Goal: Task Accomplishment & Management: Complete application form

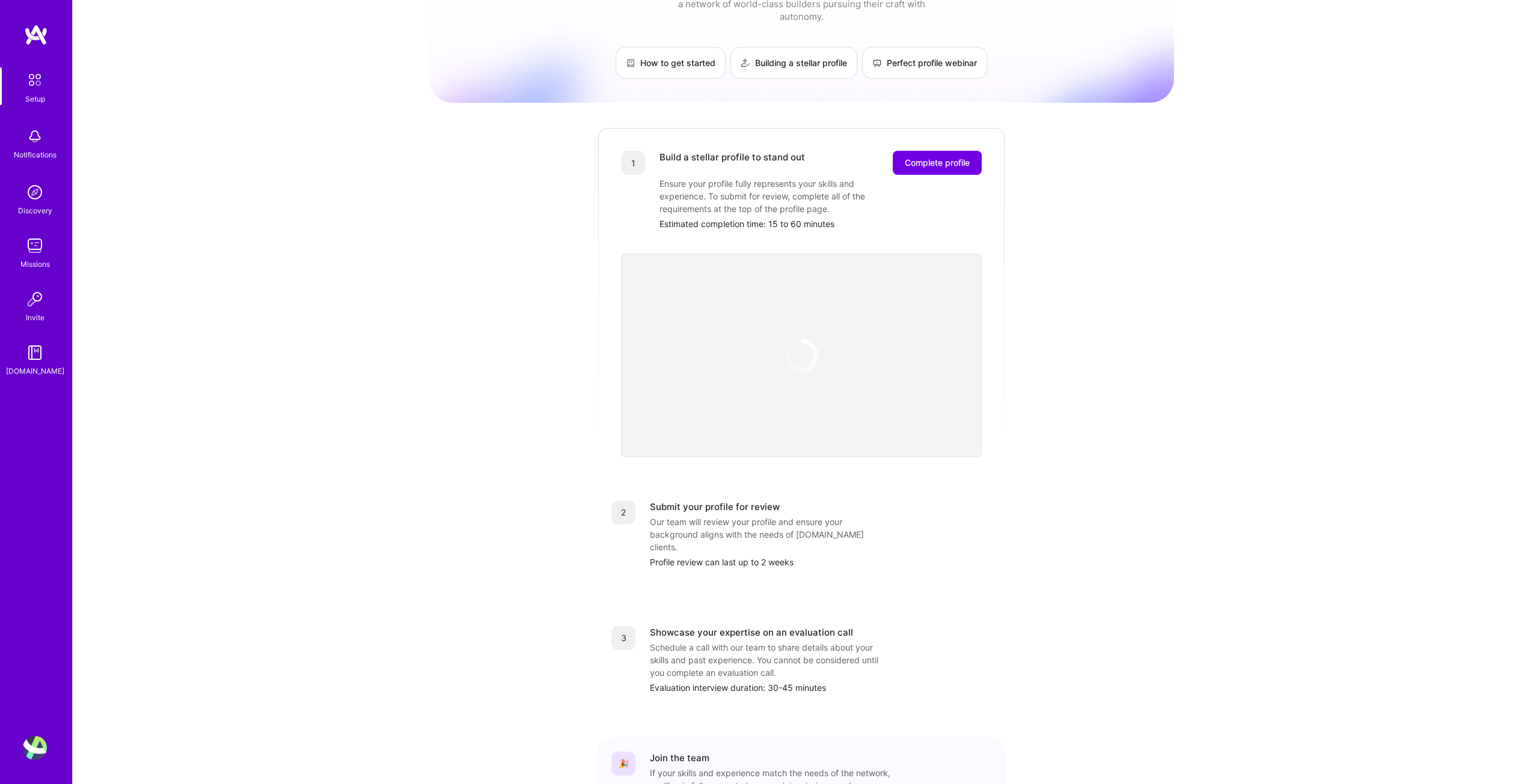
scroll to position [129, 0]
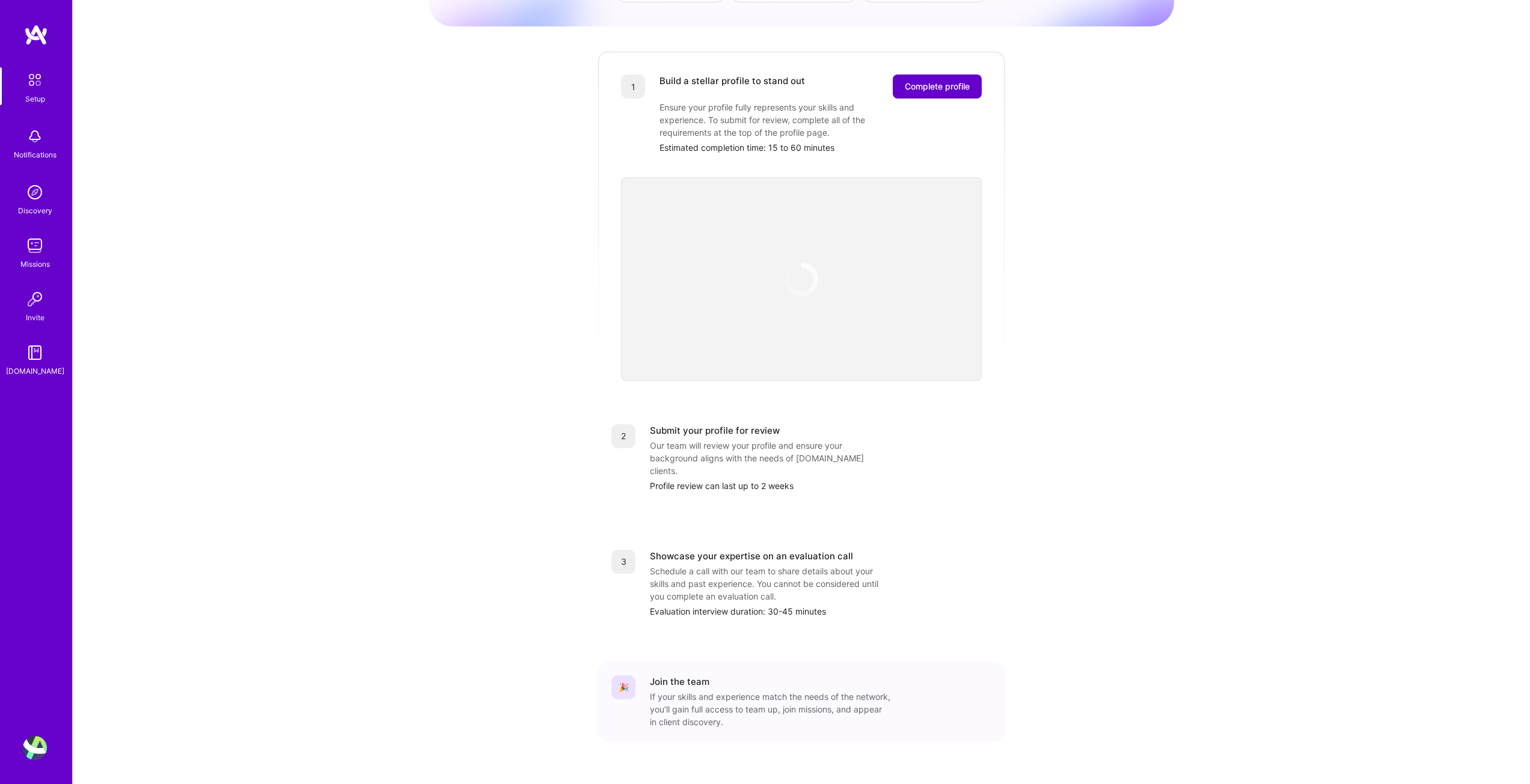
click at [933, 80] on span "Complete profile" at bounding box center [937, 86] width 65 height 12
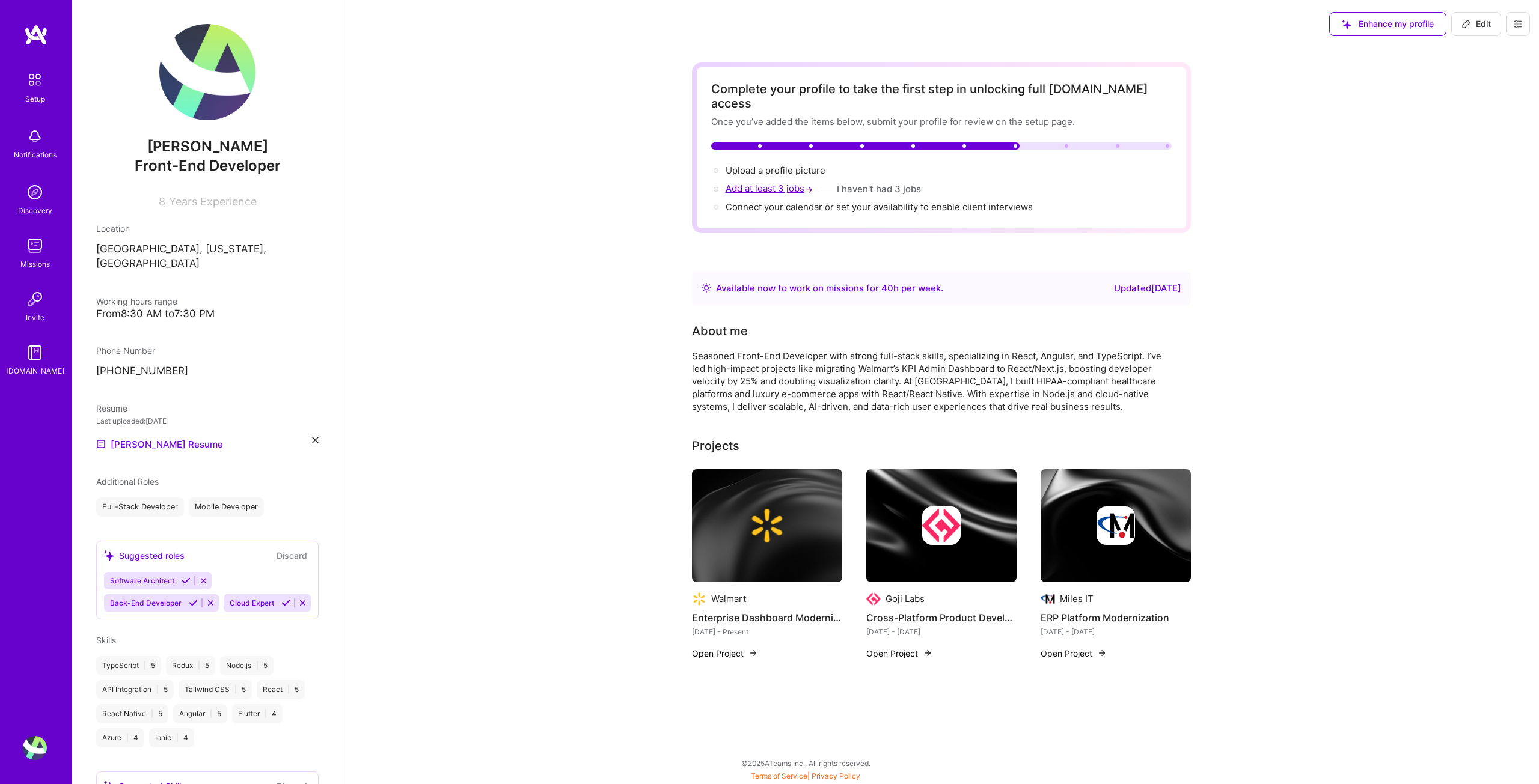
click at [738, 183] on span "Add at least 3 jobs →" at bounding box center [770, 188] width 90 height 11
select select "US"
select select "Right Now"
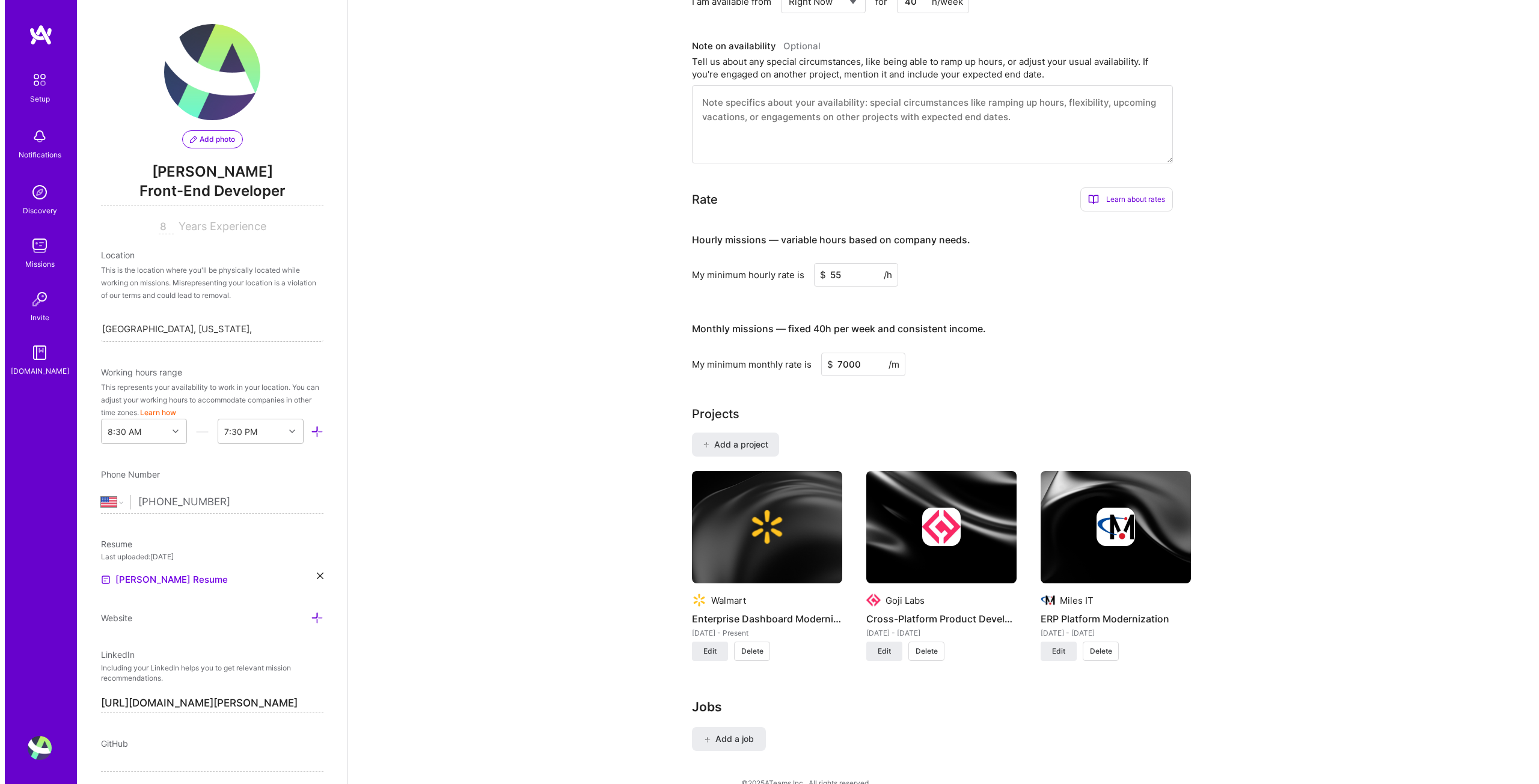
scroll to position [546, 0]
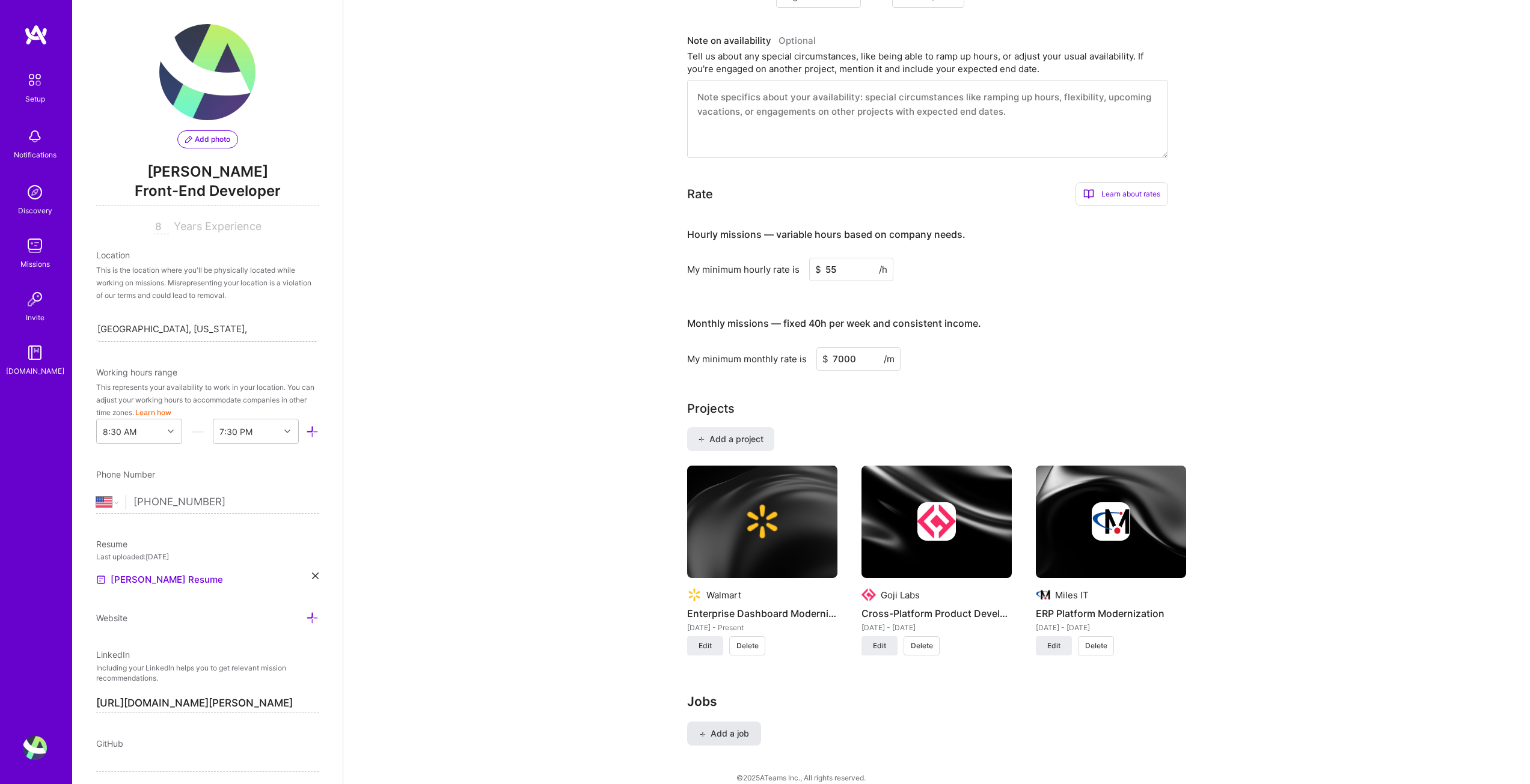
click at [731, 728] on span "Add a job" at bounding box center [724, 734] width 50 height 12
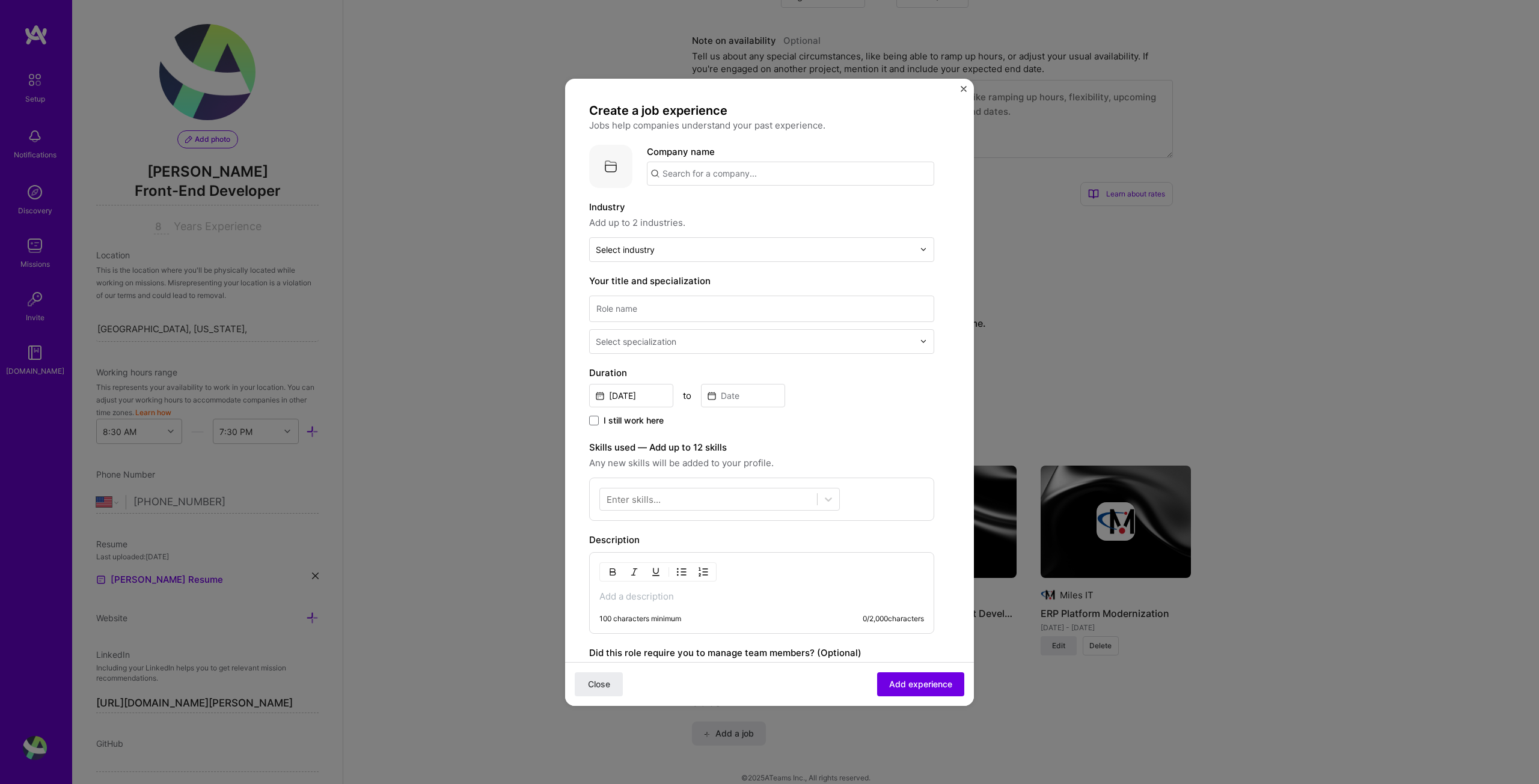
drag, startPoint x: 593, startPoint y: 422, endPoint x: 601, endPoint y: 423, distance: 8.1
click at [594, 422] on span at bounding box center [594, 421] width 10 height 10
click at [0, 0] on input "I still work here" at bounding box center [0, 0] width 0 height 0
click at [678, 347] on div "Select specialization" at bounding box center [754, 342] width 330 height 24
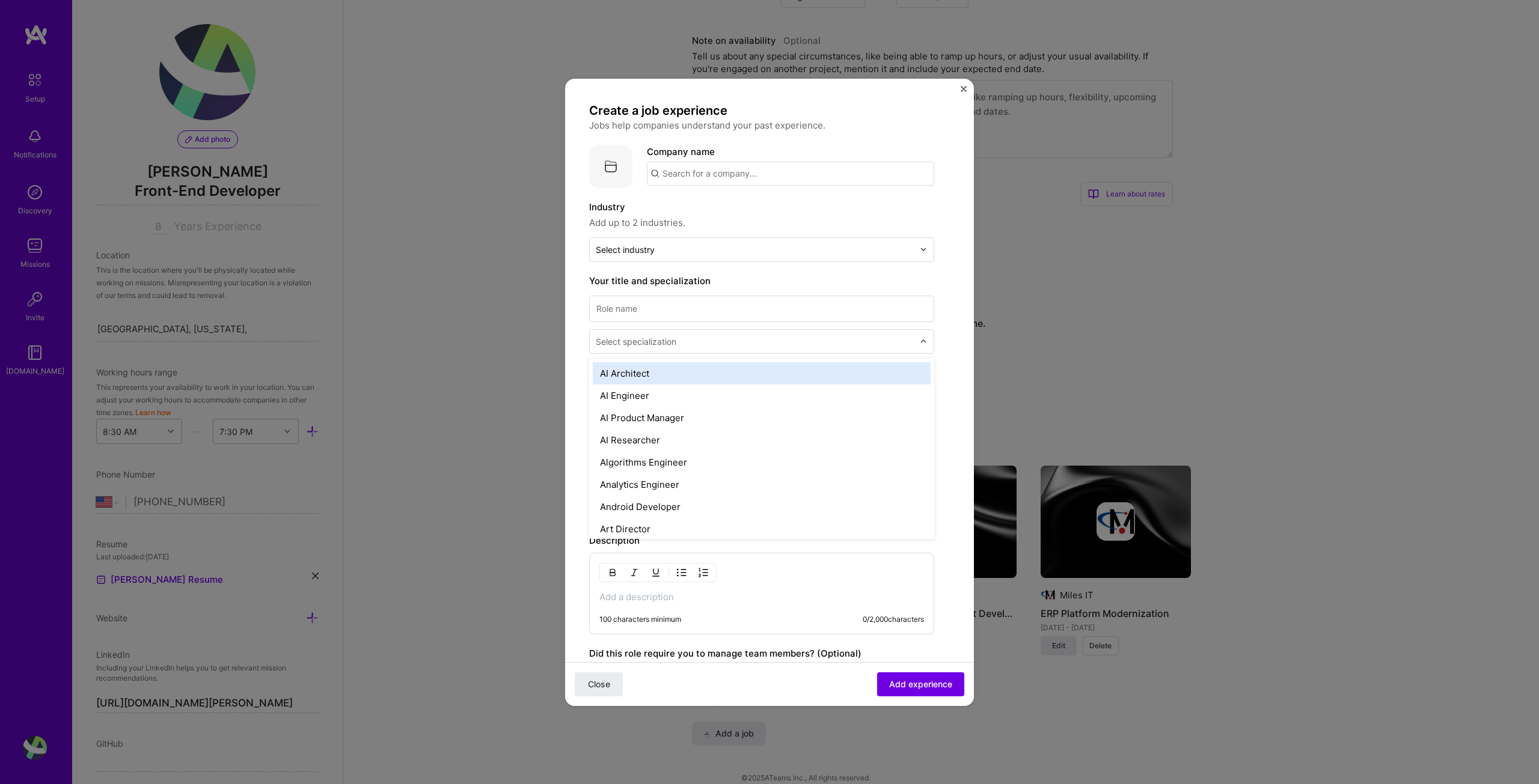
click at [678, 347] on input "text" at bounding box center [756, 341] width 320 height 12
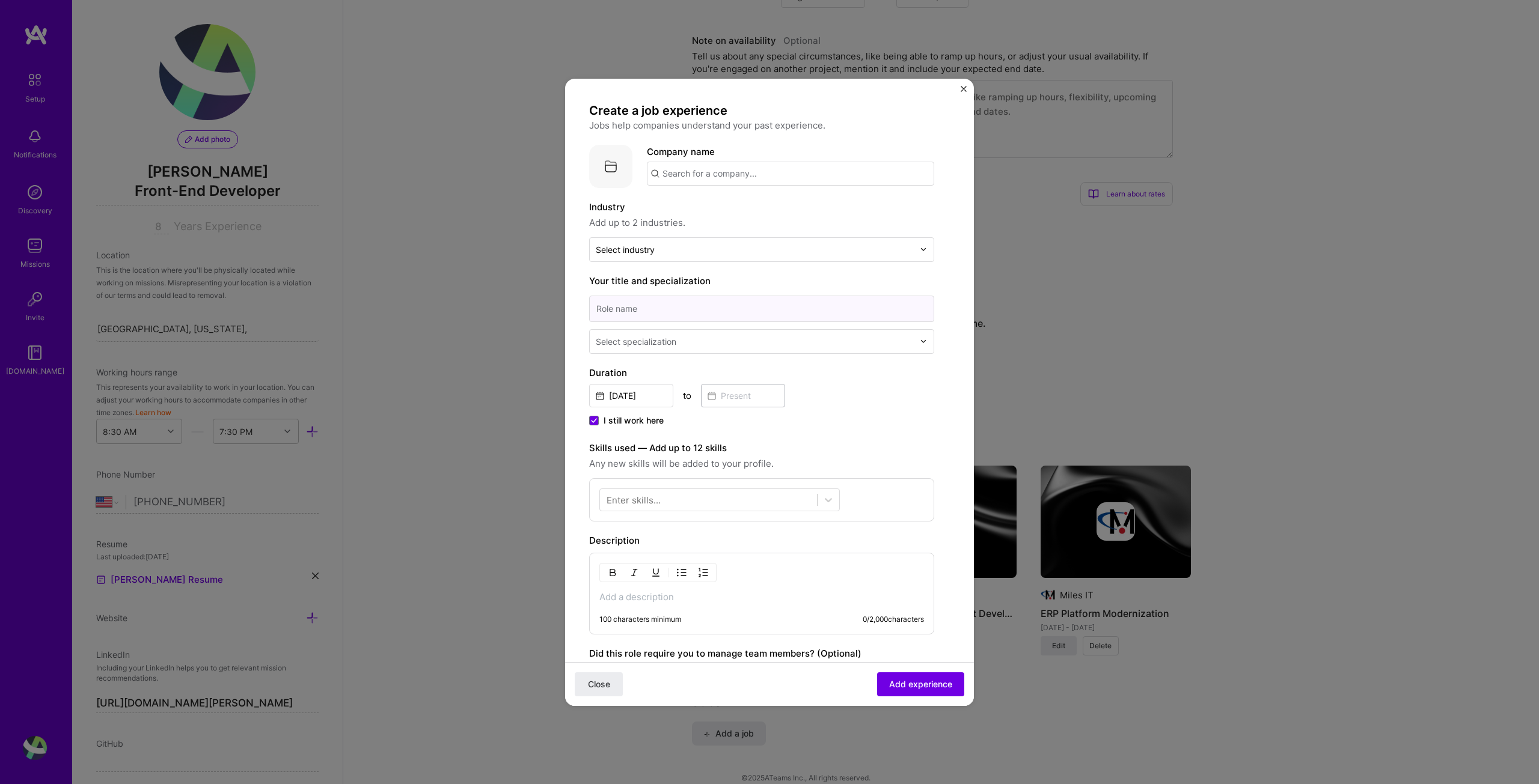
click at [678, 312] on input at bounding box center [762, 309] width 345 height 26
type input "Senior Frontend Engineer"
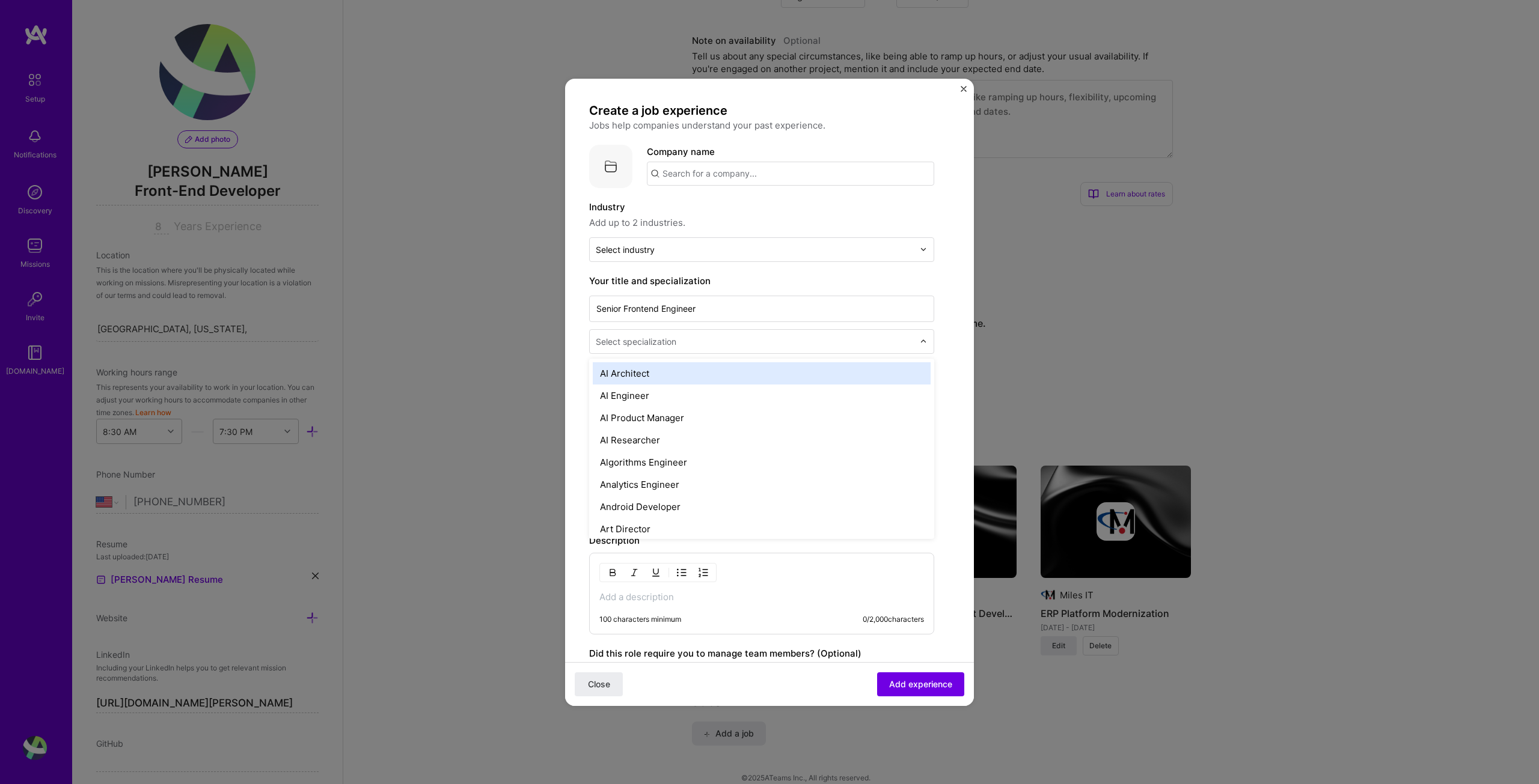
click at [682, 343] on input "text" at bounding box center [756, 341] width 320 height 12
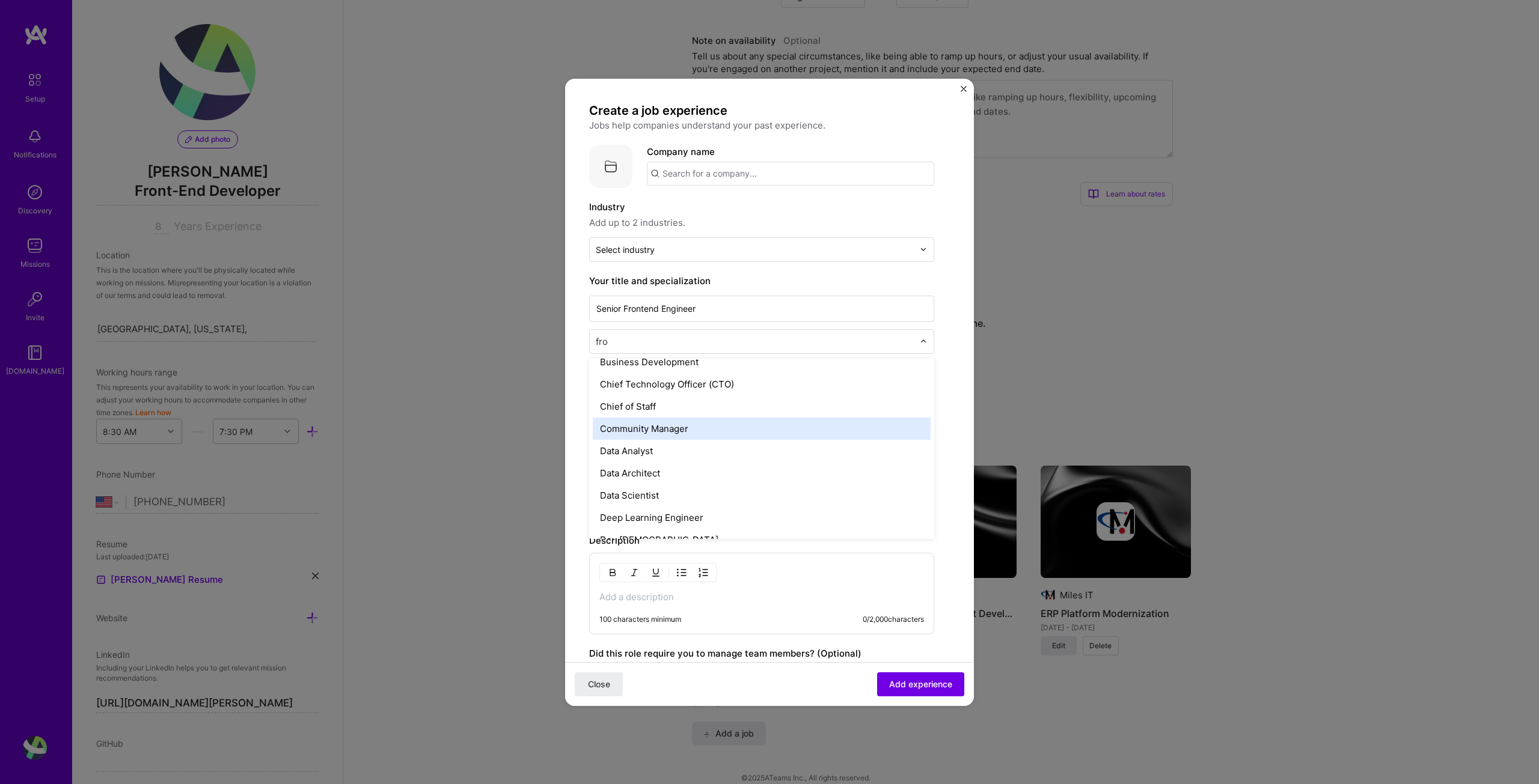
scroll to position [0, 0]
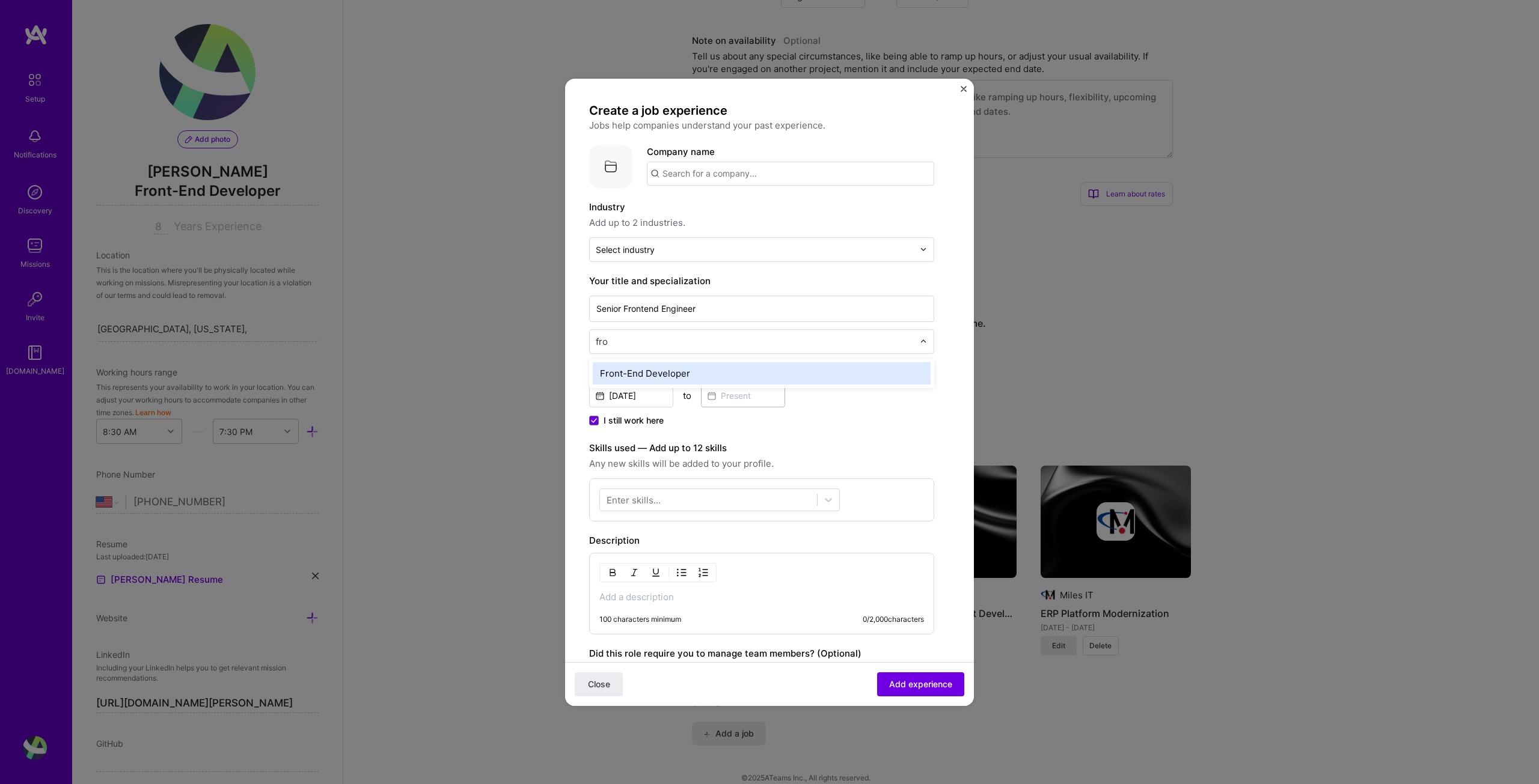
type input "fron"
click at [659, 252] on input "text" at bounding box center [755, 250] width 318 height 12
type input "ret"
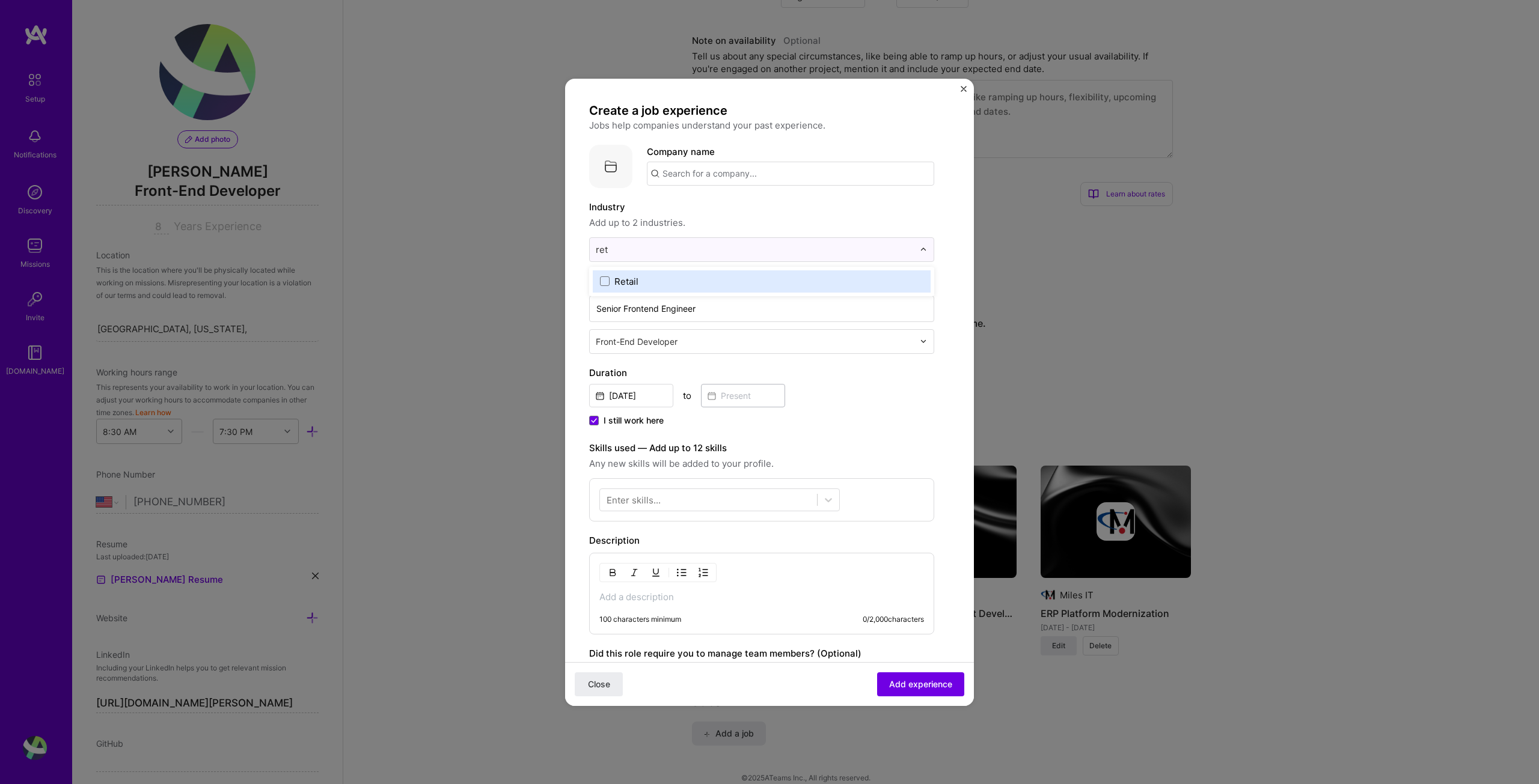
click at [660, 285] on label "Retail" at bounding box center [761, 281] width 323 height 12
click at [721, 179] on input "text" at bounding box center [791, 173] width 288 height 24
click at [742, 208] on div "Walmat" at bounding box center [735, 207] width 42 height 21
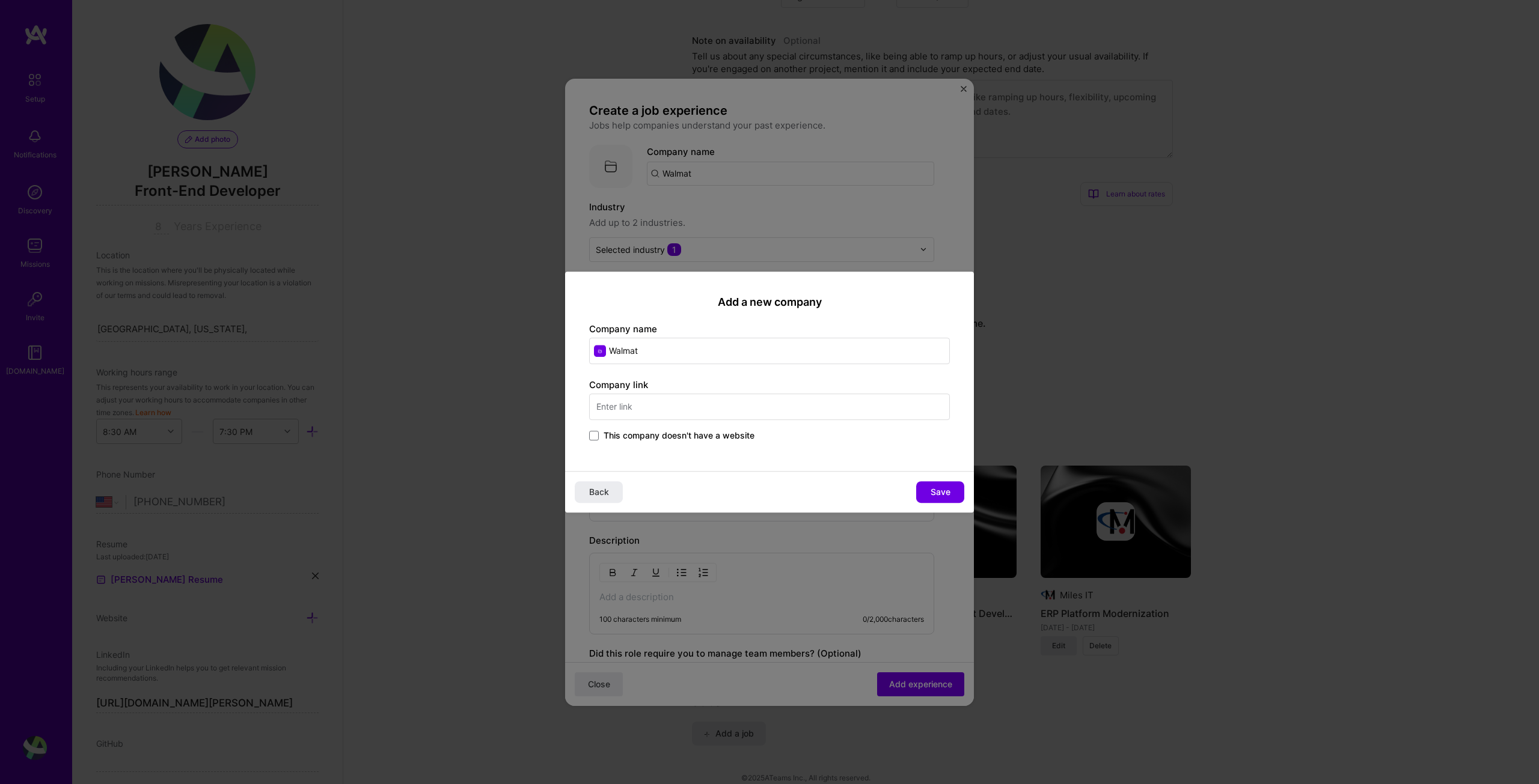
drag, startPoint x: 593, startPoint y: 491, endPoint x: 650, endPoint y: 342, distance: 159.5
click at [594, 491] on span "Back" at bounding box center [599, 492] width 20 height 12
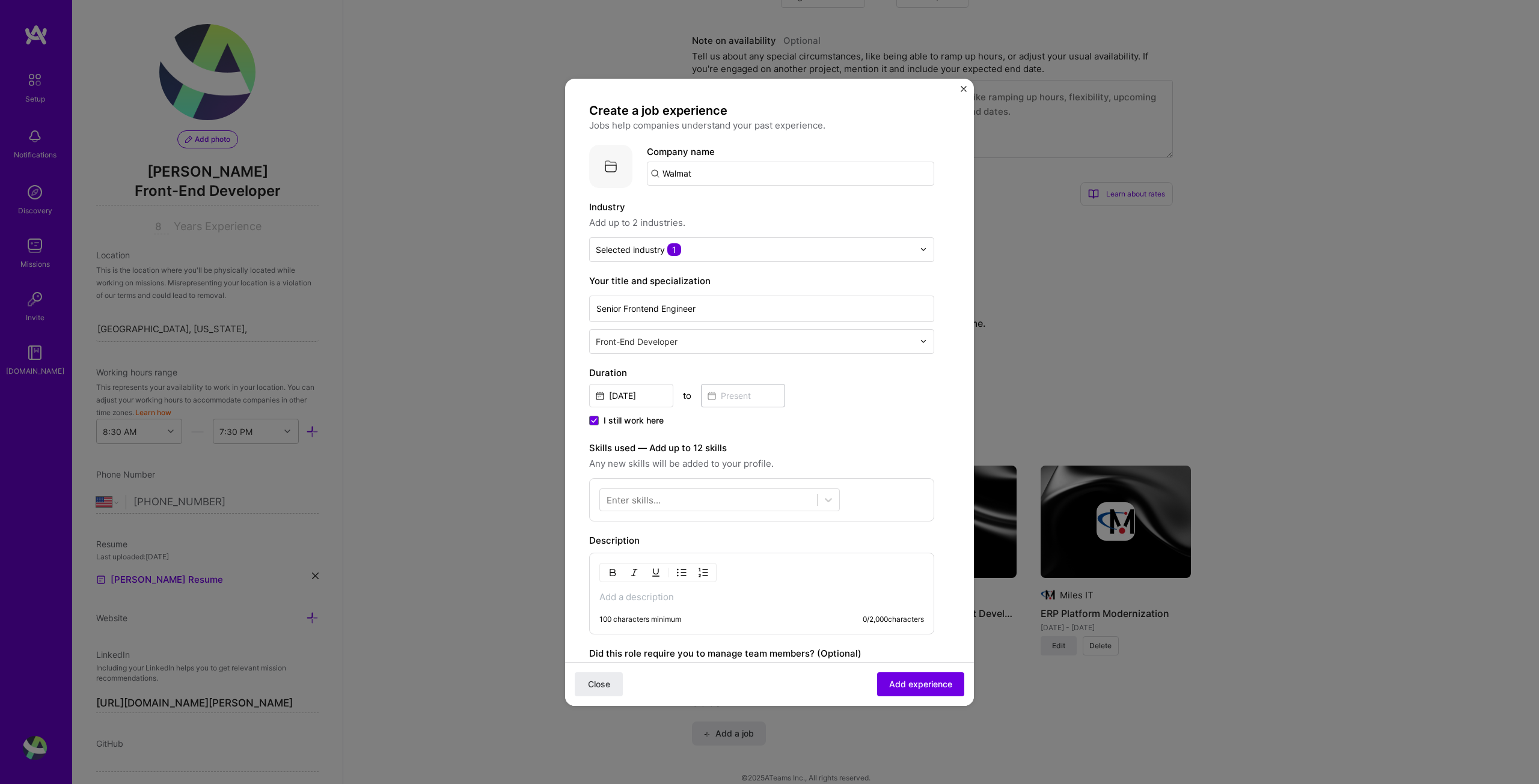
click at [687, 175] on input "Walmat" at bounding box center [791, 173] width 288 height 24
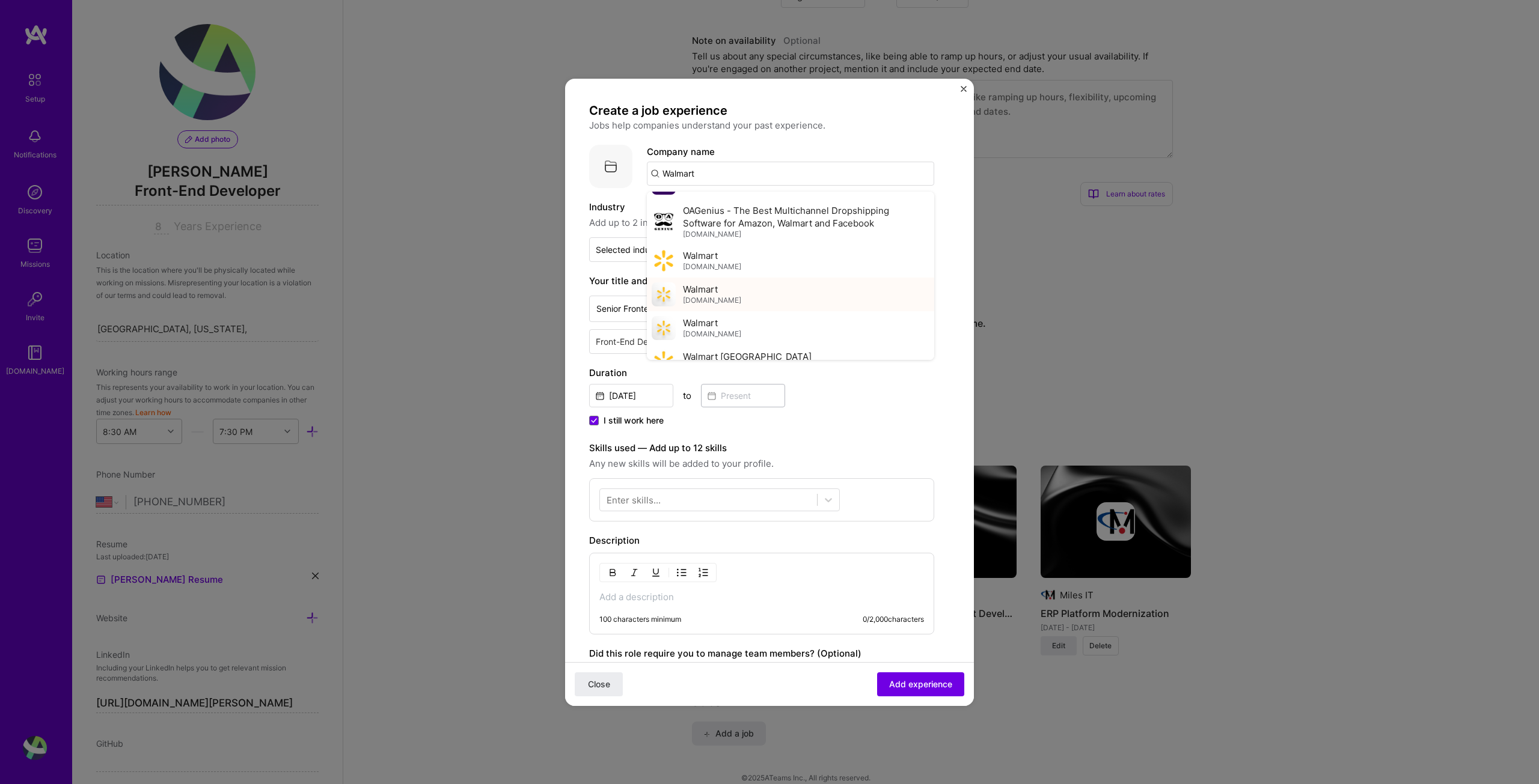
scroll to position [60, 0]
type input "Walmart"
click at [708, 269] on span "[DOMAIN_NAME]" at bounding box center [712, 266] width 58 height 10
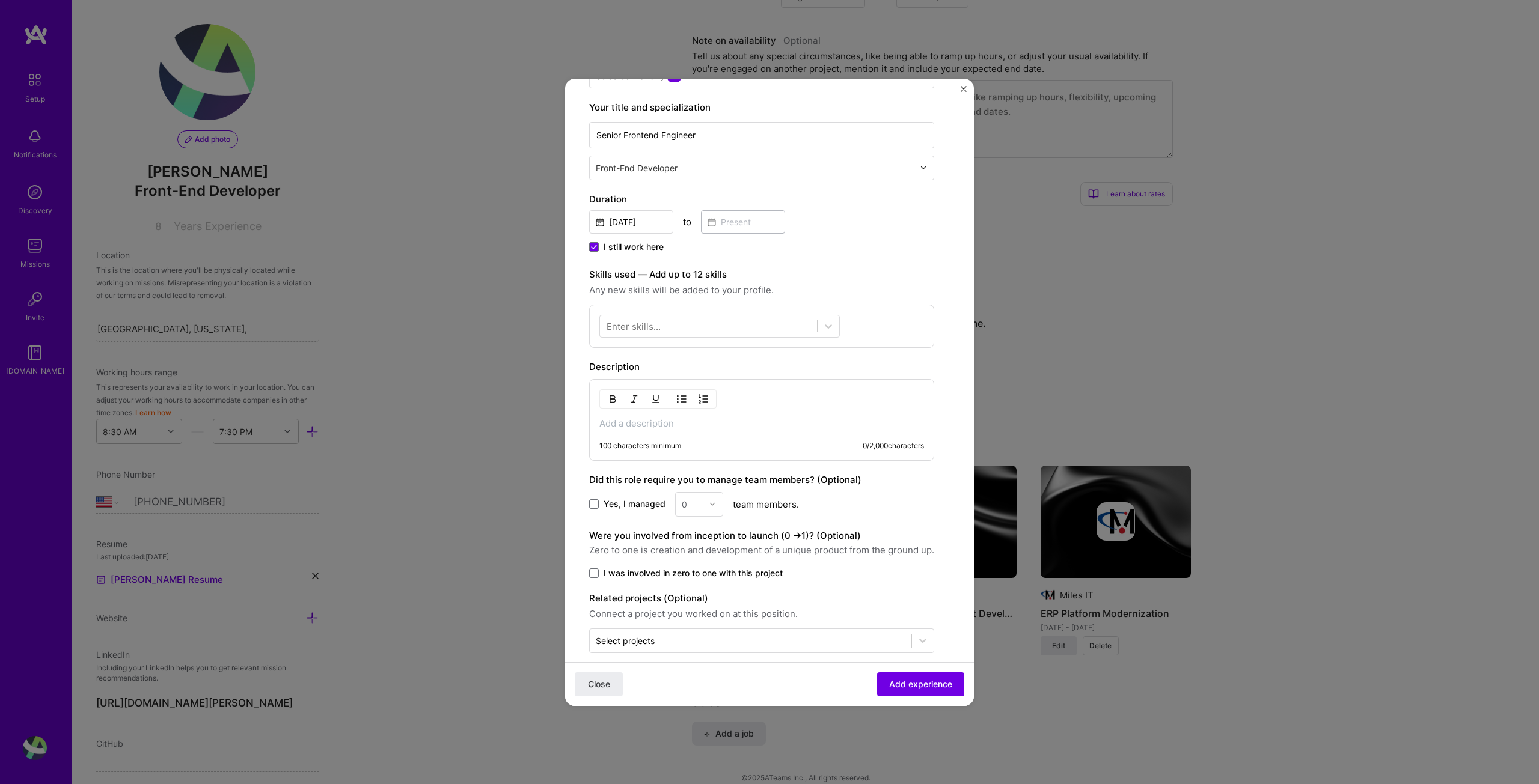
scroll to position [180, 0]
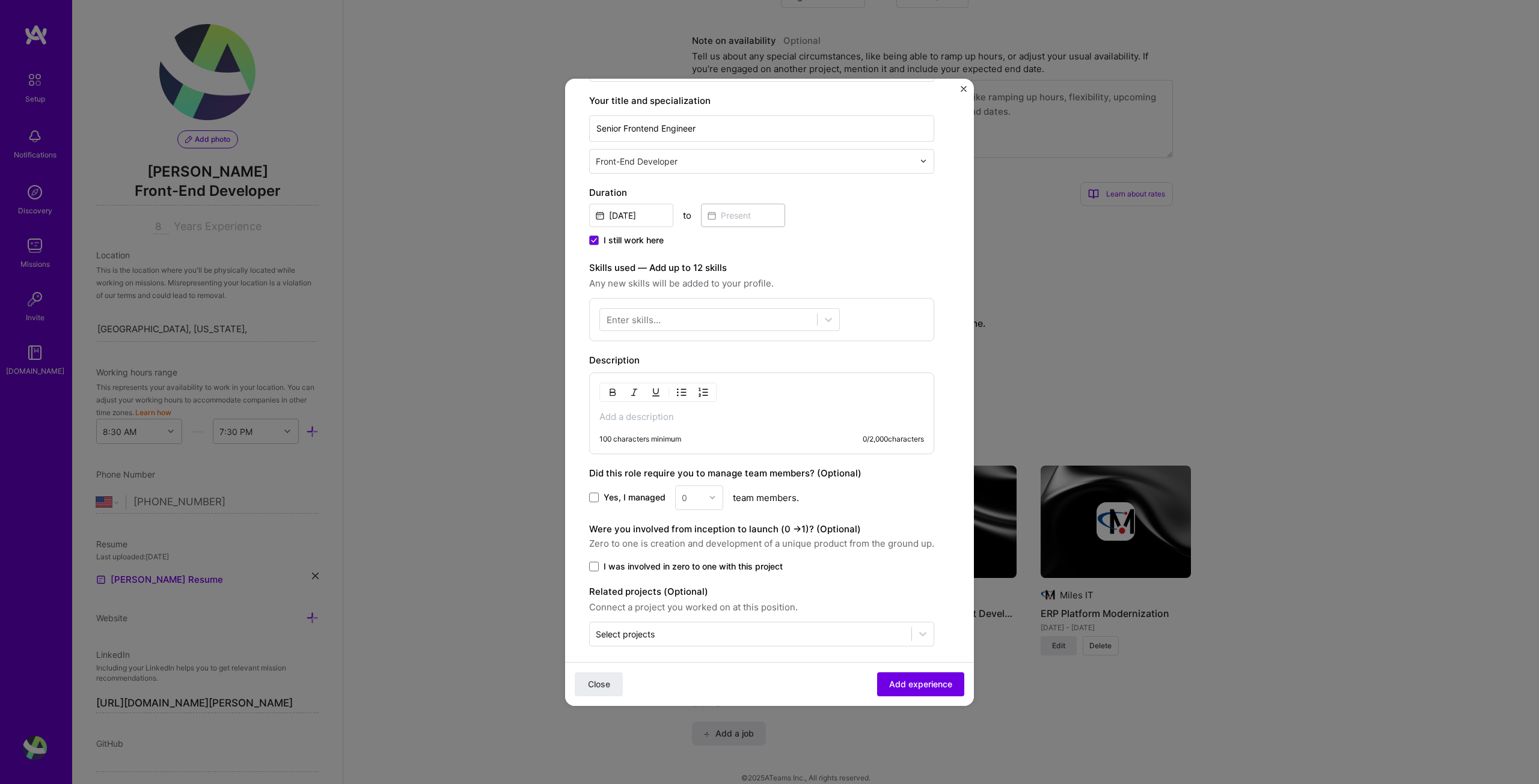
click at [678, 425] on div "100 characters minimum 0 / 2,000 characters" at bounding box center [762, 413] width 345 height 82
click at [688, 408] on div "100 characters minimum 0 / 2,000 characters" at bounding box center [762, 413] width 345 height 82
click at [681, 416] on p at bounding box center [761, 417] width 325 height 12
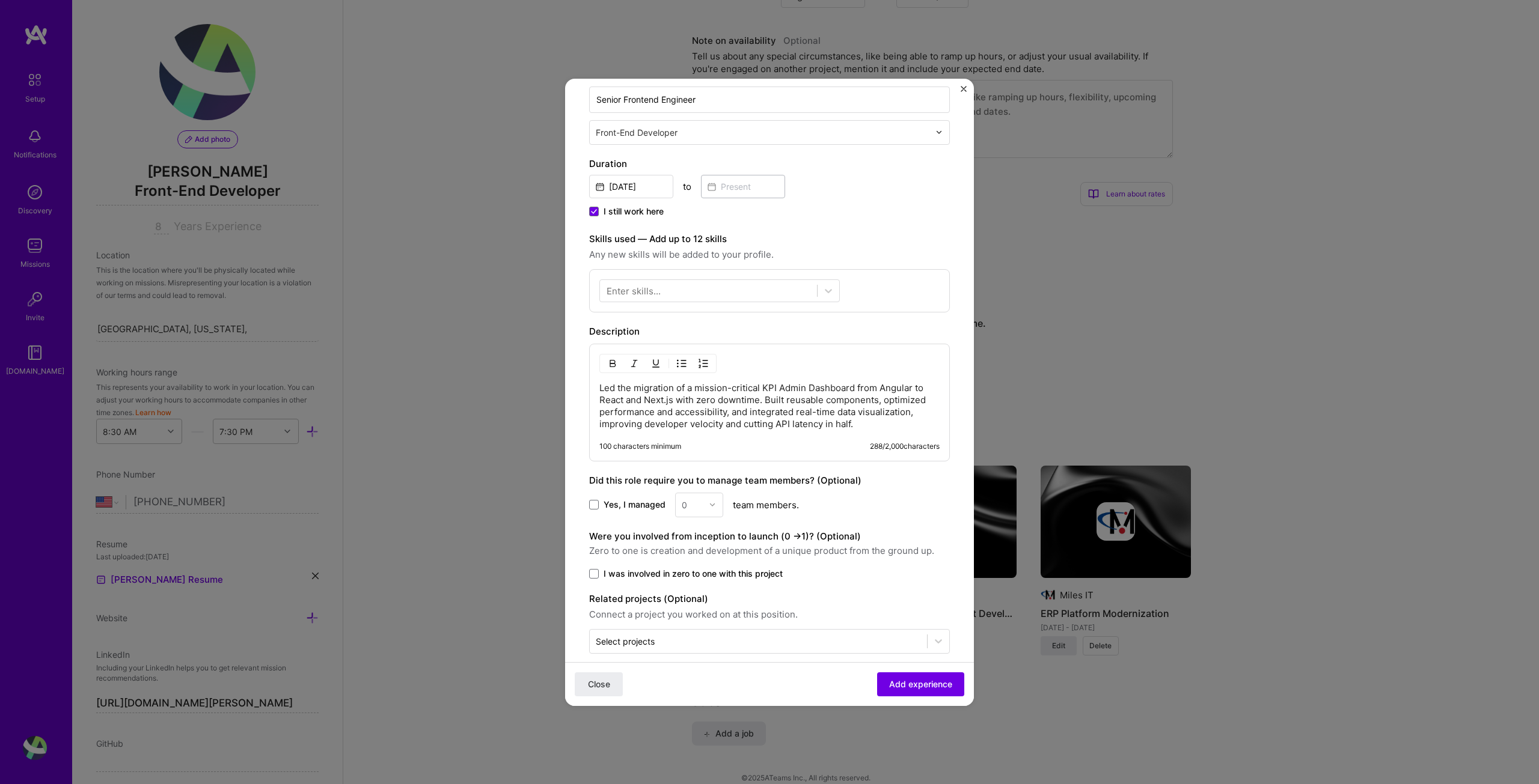
scroll to position [225, 0]
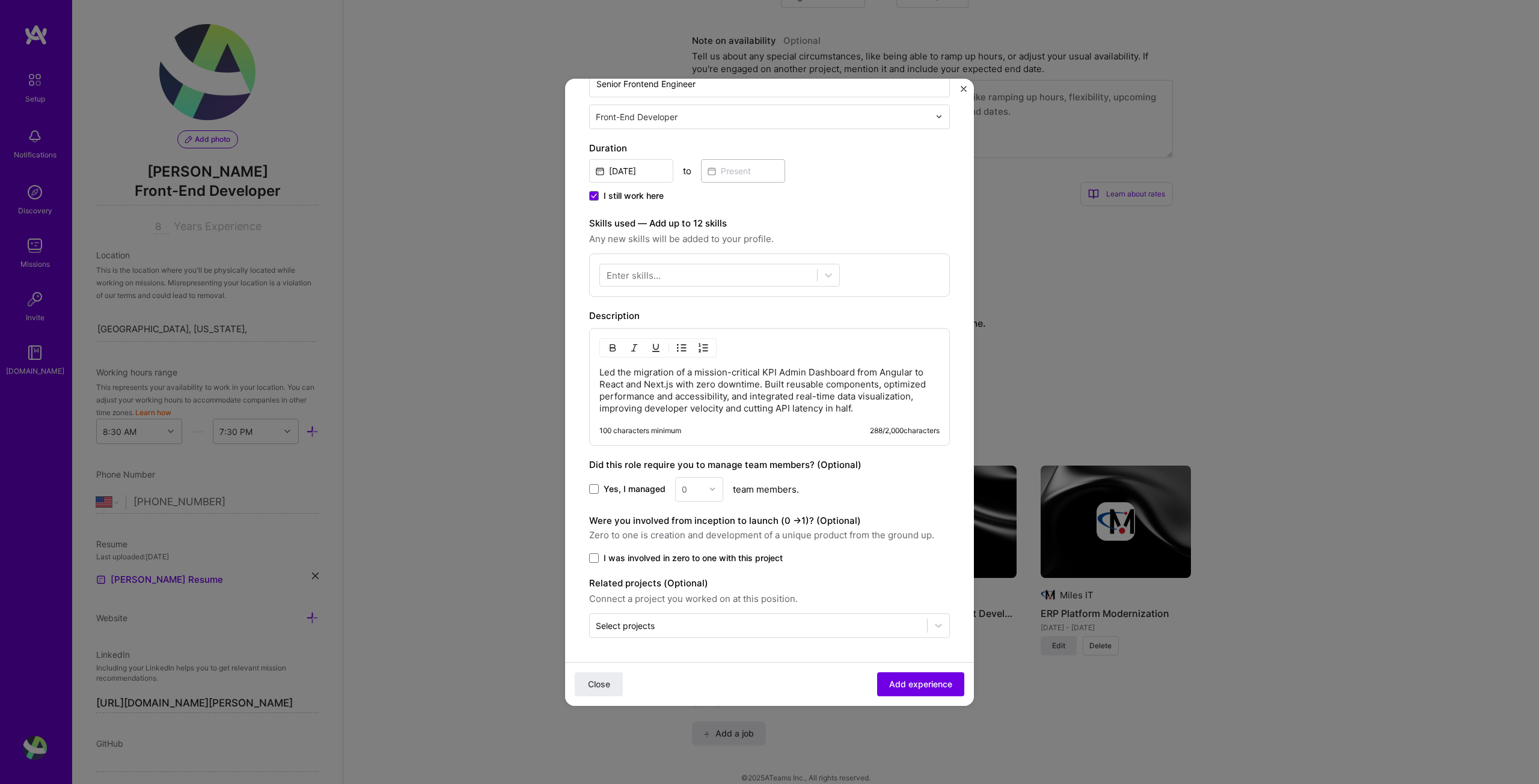
click at [601, 486] on label "Yes, I managed" at bounding box center [627, 489] width 76 height 12
click at [0, 0] on input "Yes, I managed" at bounding box center [0, 0] width 0 height 0
click at [591, 488] on icon at bounding box center [593, 489] width 6 height 5
click at [0, 0] on input "Yes, I managed" at bounding box center [0, 0] width 0 height 0
click at [933, 625] on icon at bounding box center [938, 625] width 12 height 12
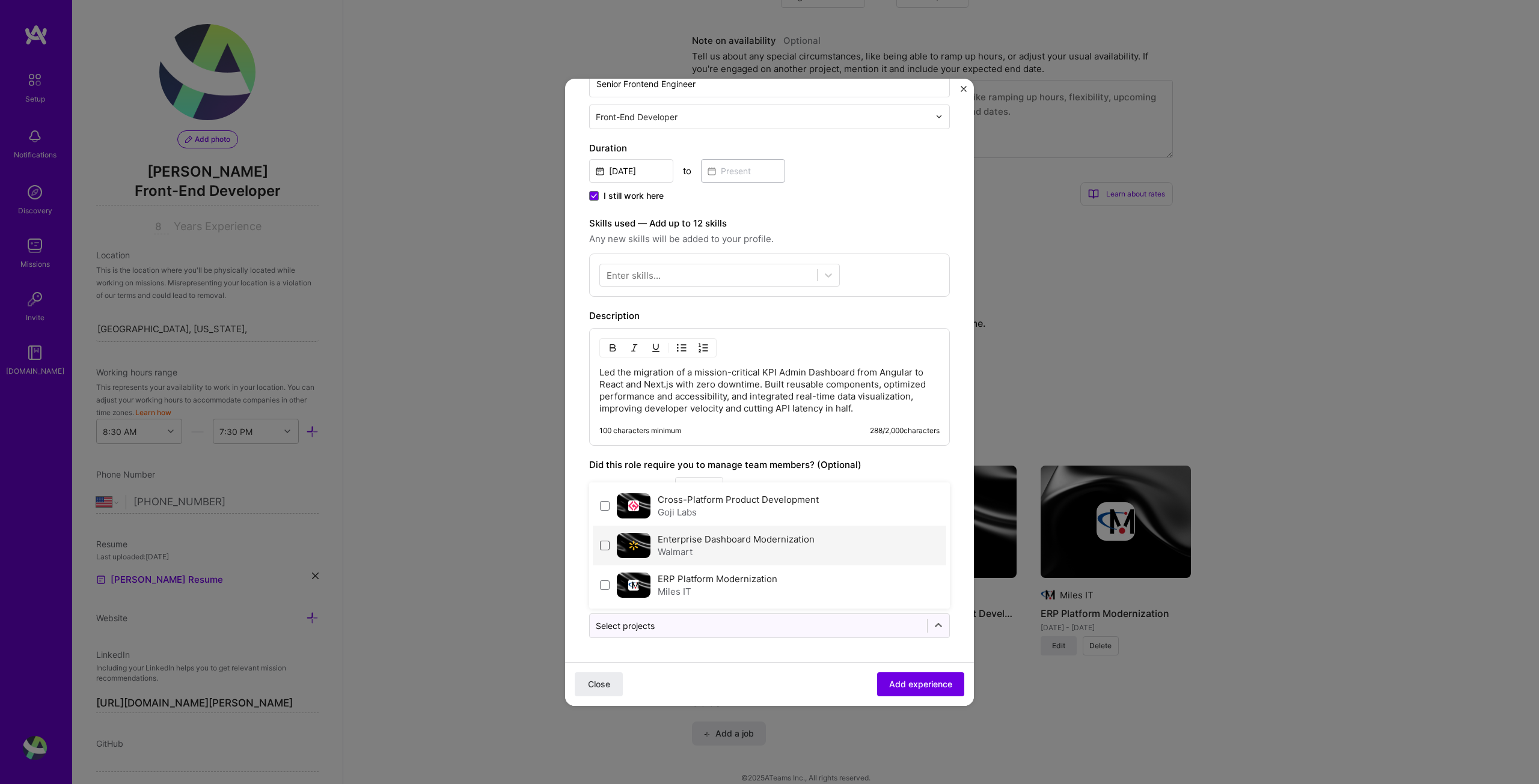
click at [605, 547] on span at bounding box center [604, 546] width 10 height 10
click at [769, 665] on div "Close Add experience" at bounding box center [770, 683] width 409 height 44
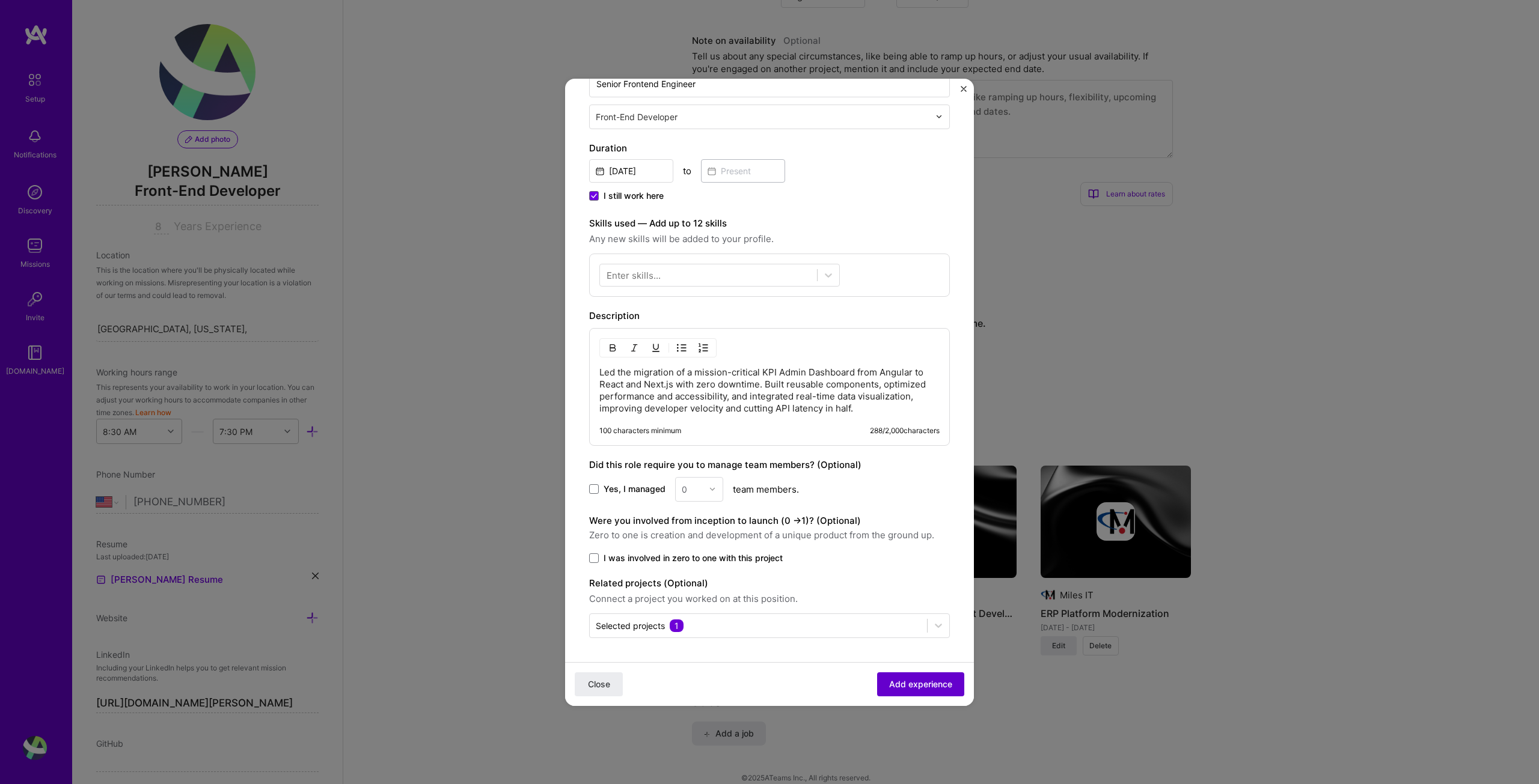
click at [920, 679] on span "Add experience" at bounding box center [921, 684] width 63 height 12
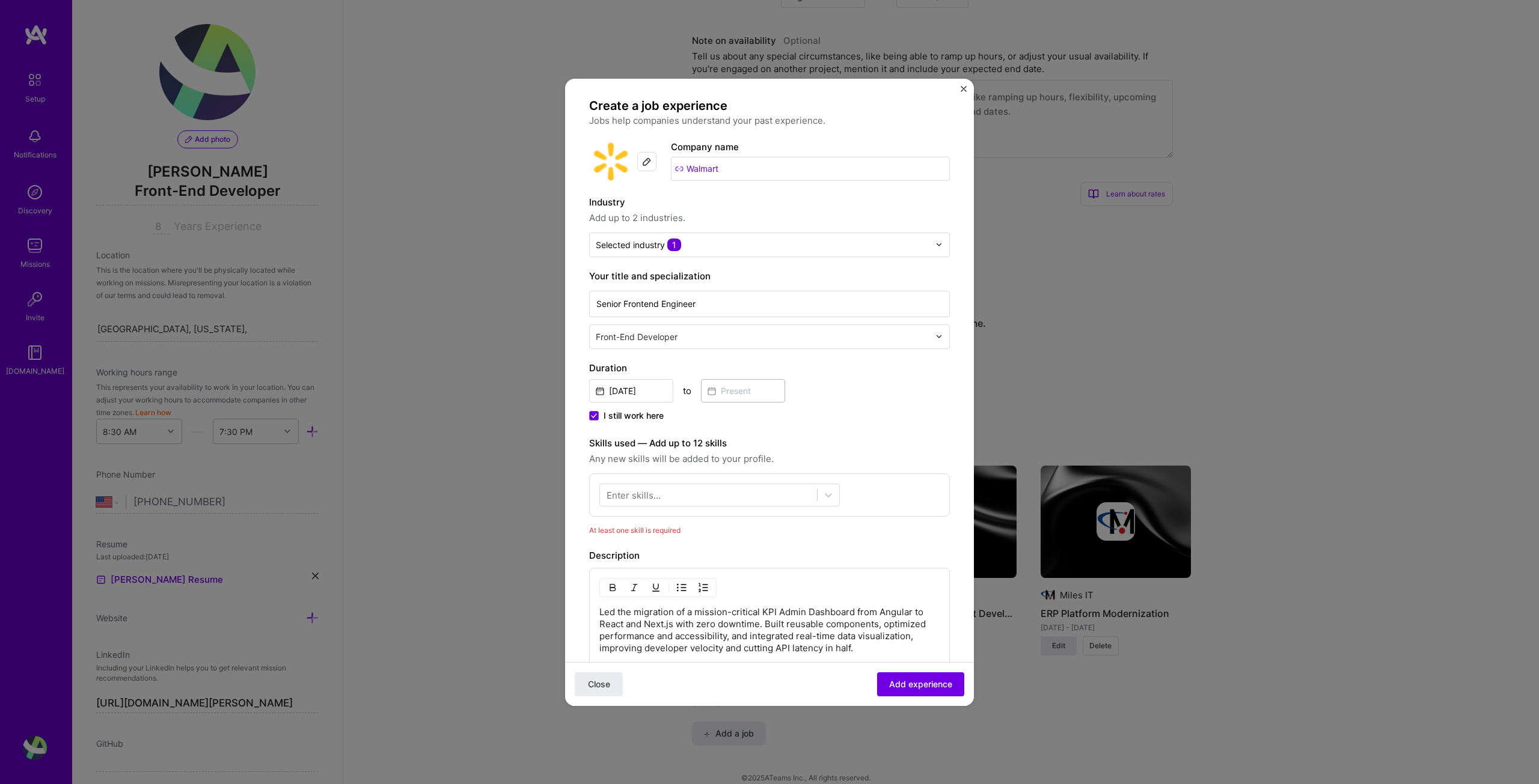
scroll to position [4, 0]
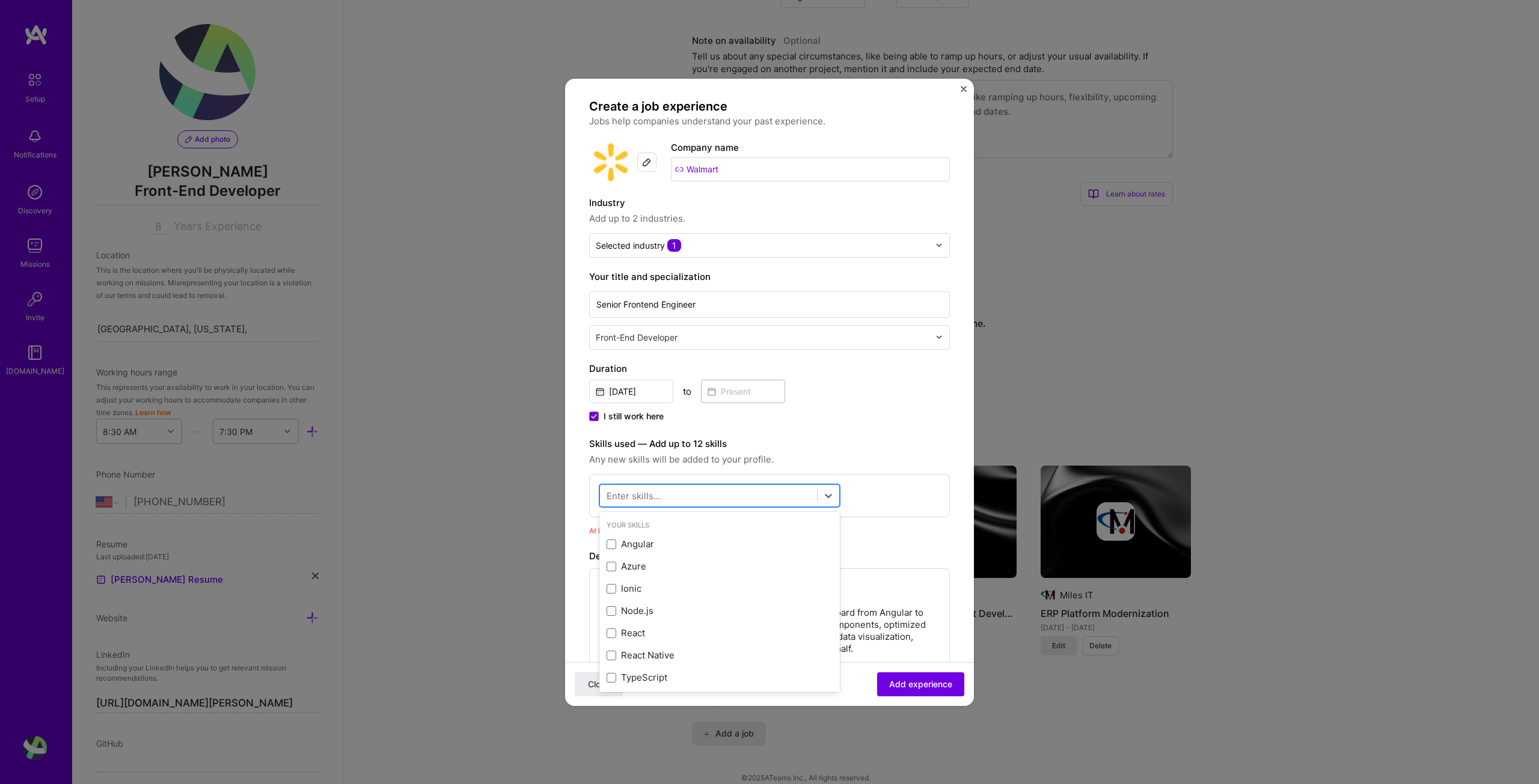
click at [690, 494] on div at bounding box center [708, 495] width 217 height 20
click at [613, 542] on span at bounding box center [611, 544] width 10 height 10
click at [0, 0] on input "checkbox" at bounding box center [0, 0] width 0 height 0
drag, startPoint x: 608, startPoint y: 630, endPoint x: 611, endPoint y: 640, distance: 10.4
click at [608, 630] on span at bounding box center [611, 633] width 10 height 10
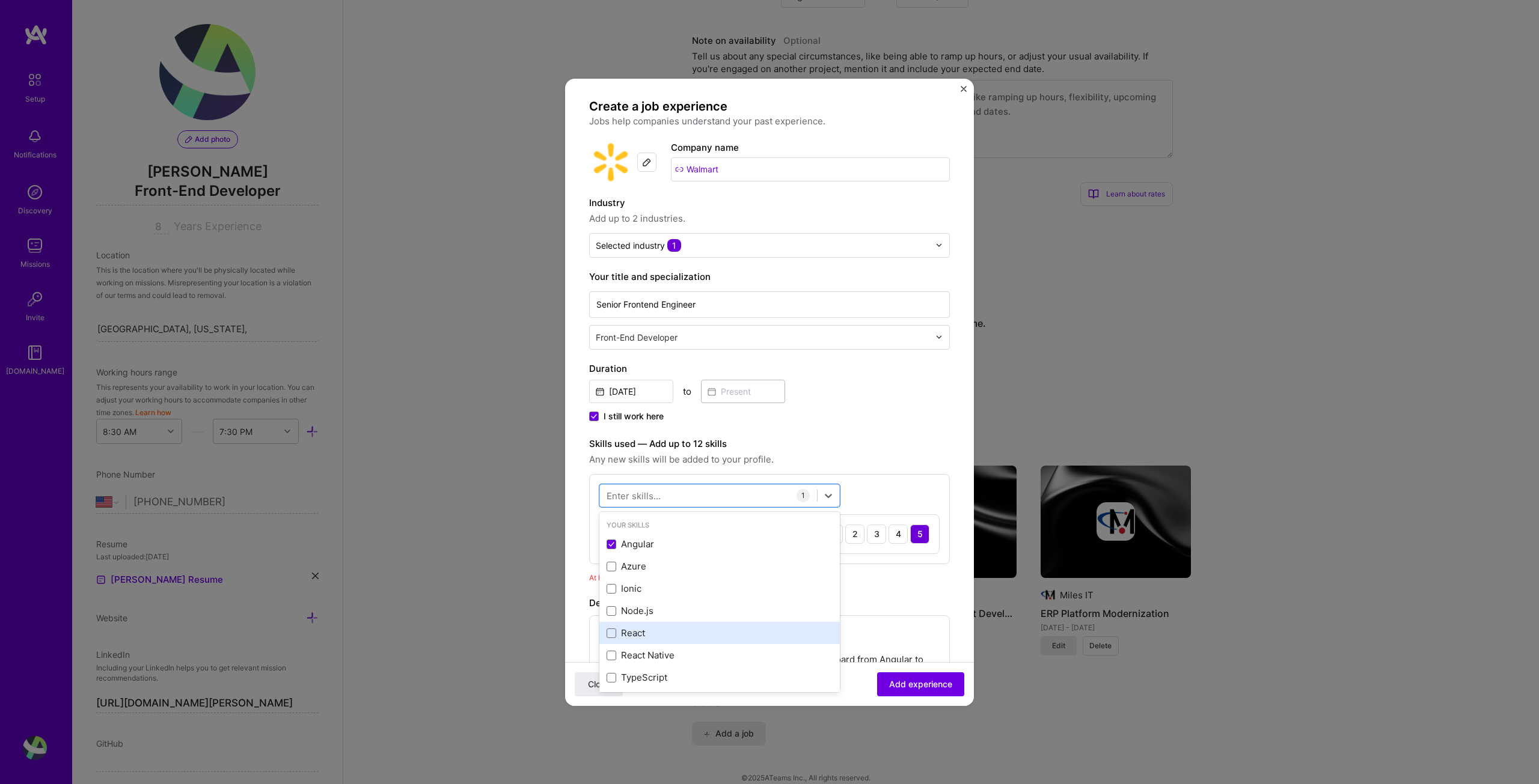
click at [0, 0] on input "checkbox" at bounding box center [0, 0] width 0 height 0
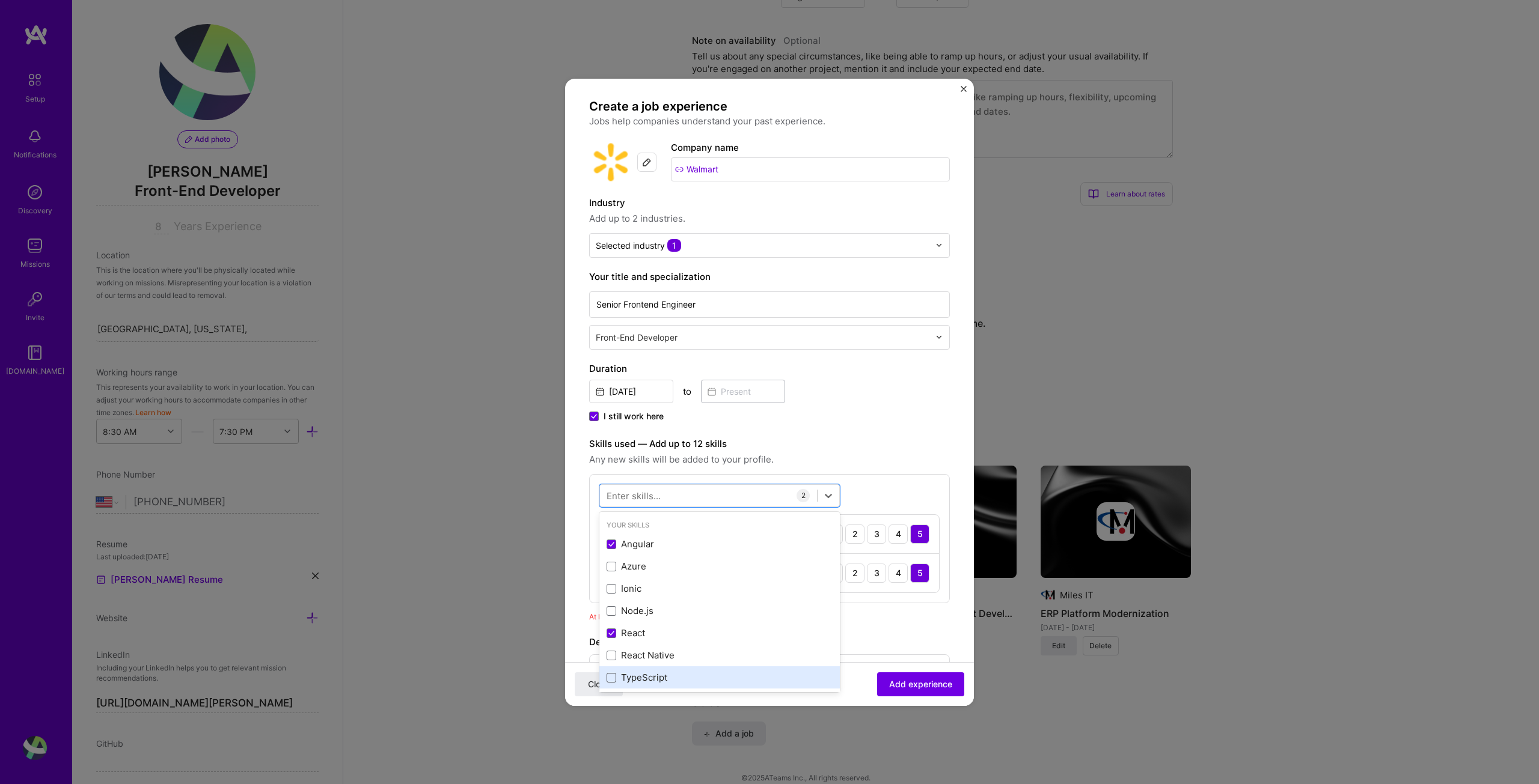
click at [607, 674] on span at bounding box center [611, 678] width 10 height 10
click at [0, 0] on input "checkbox" at bounding box center [0, 0] width 0 height 0
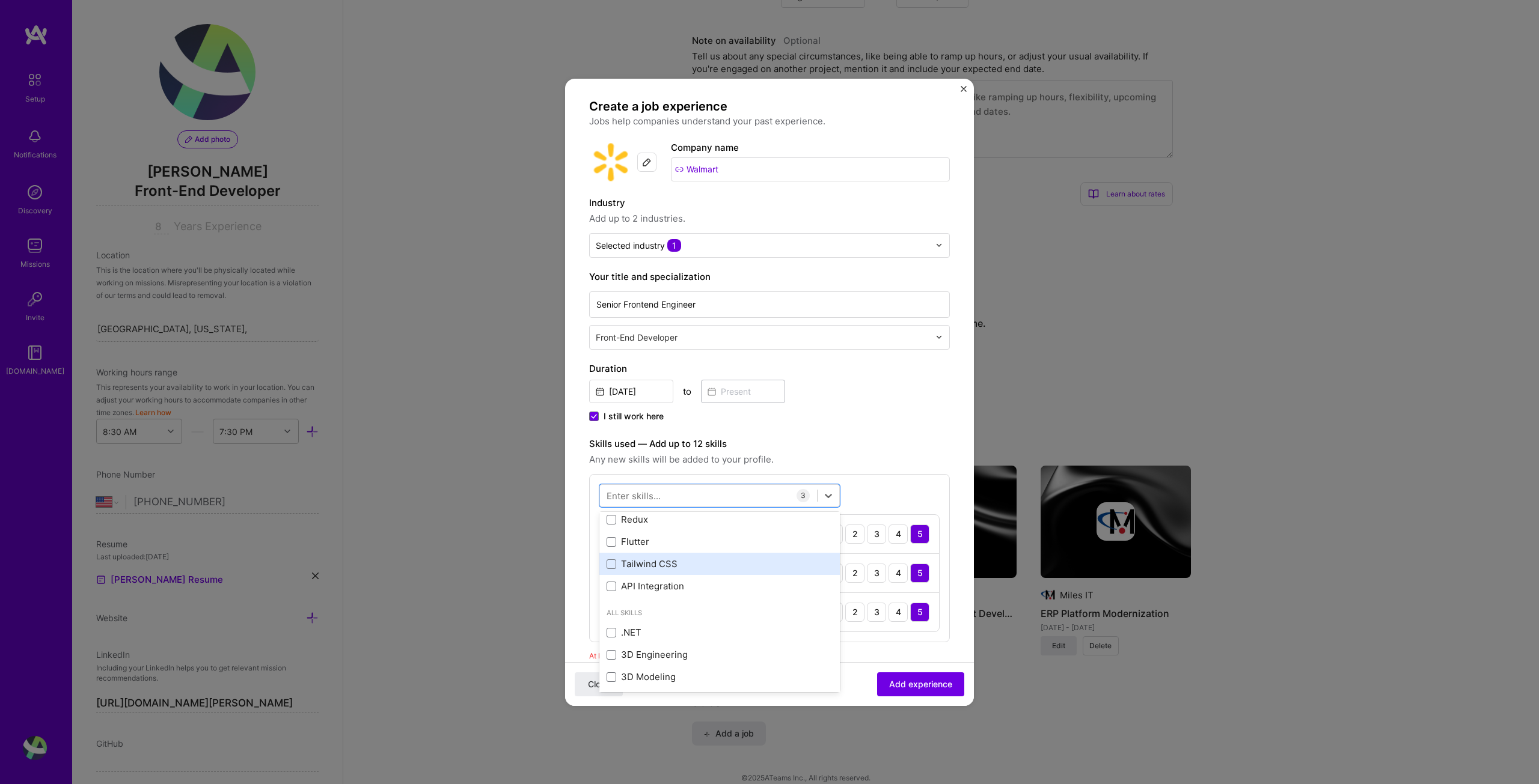
click at [612, 570] on div "Tailwind CSS" at bounding box center [720, 564] width 226 height 12
click at [612, 589] on span at bounding box center [611, 586] width 10 height 10
click at [0, 0] on input "checkbox" at bounding box center [0, 0] width 0 height 0
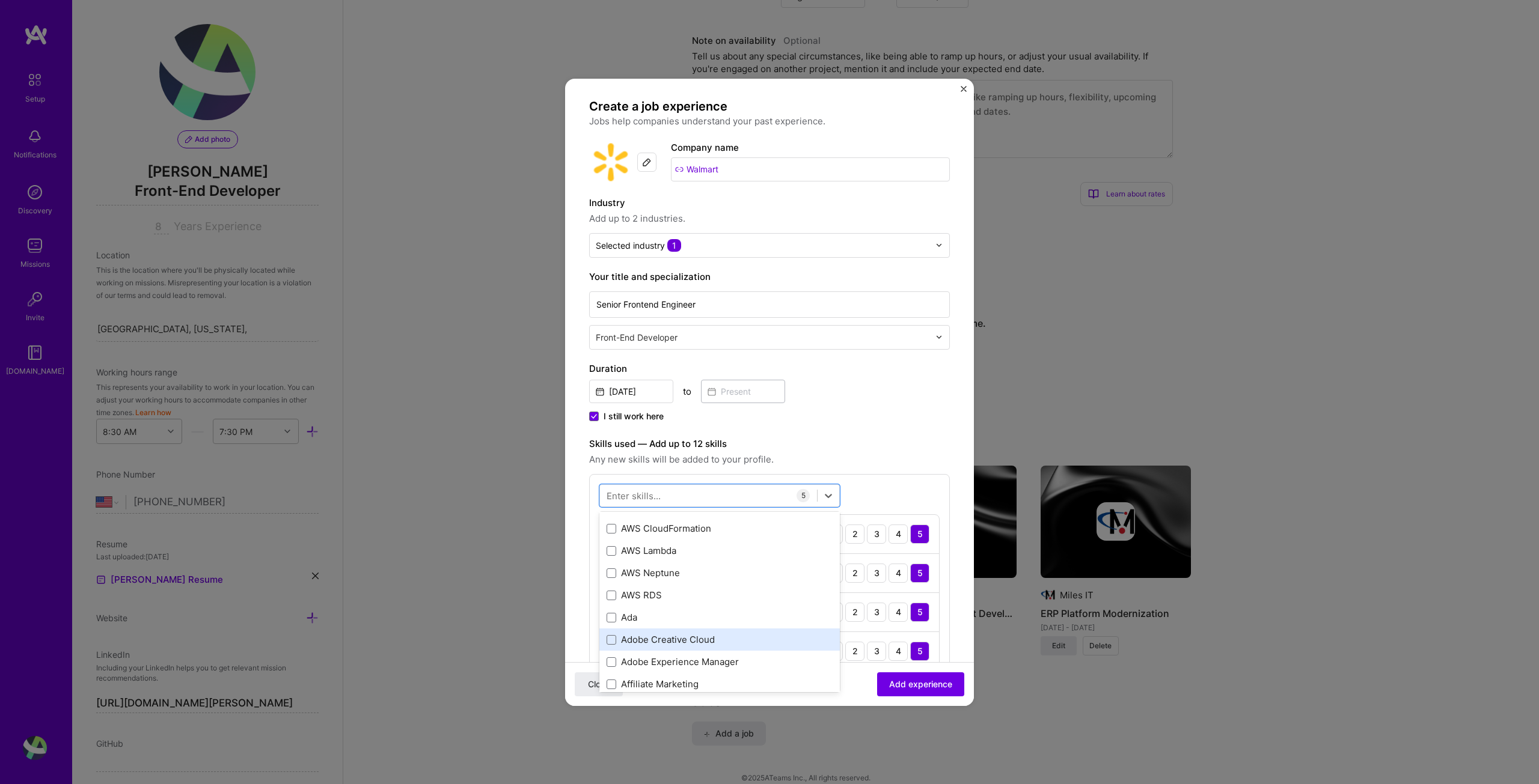
scroll to position [541, 0]
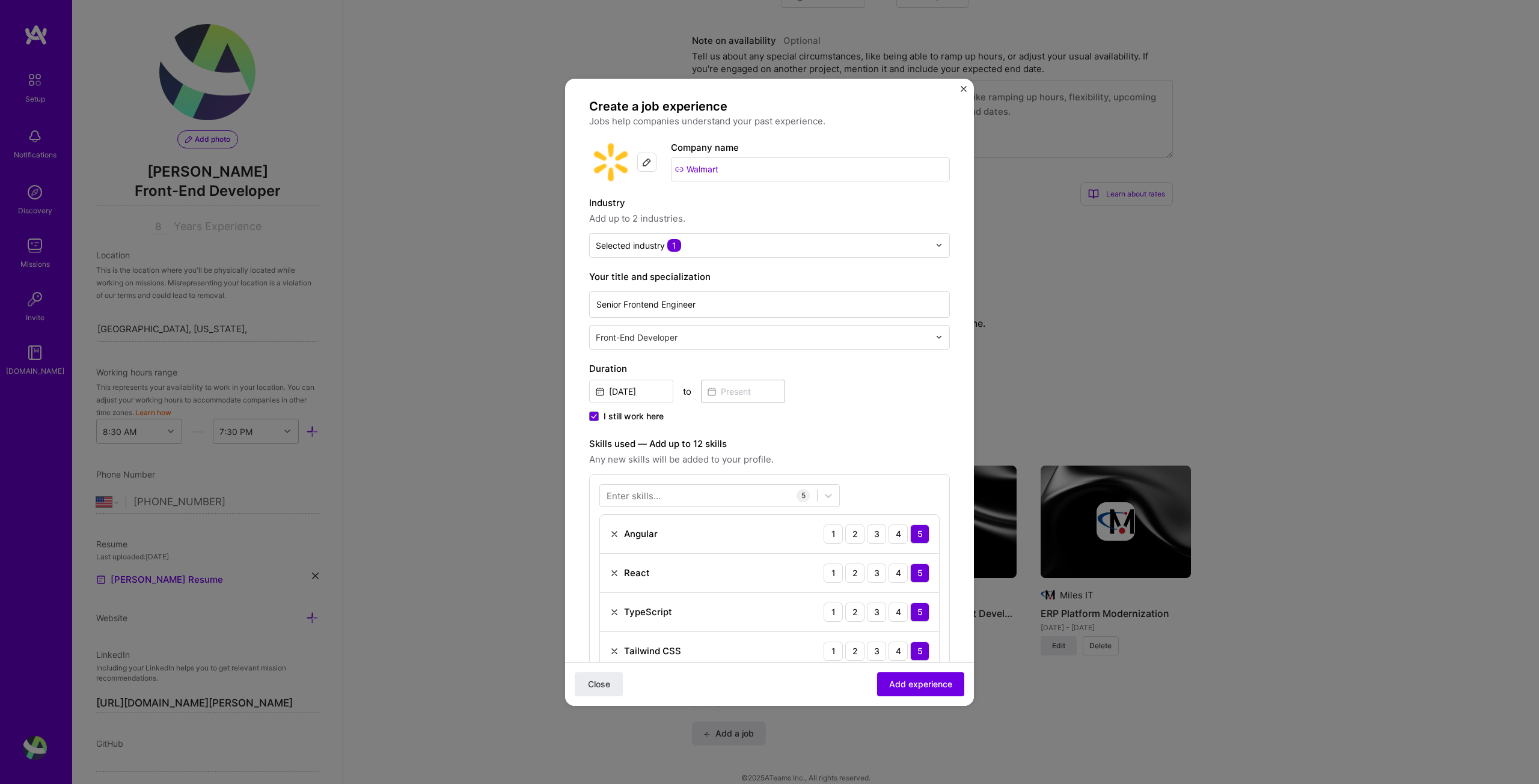
click at [880, 443] on label "Skills used — Add up to 12 skills" at bounding box center [770, 444] width 361 height 14
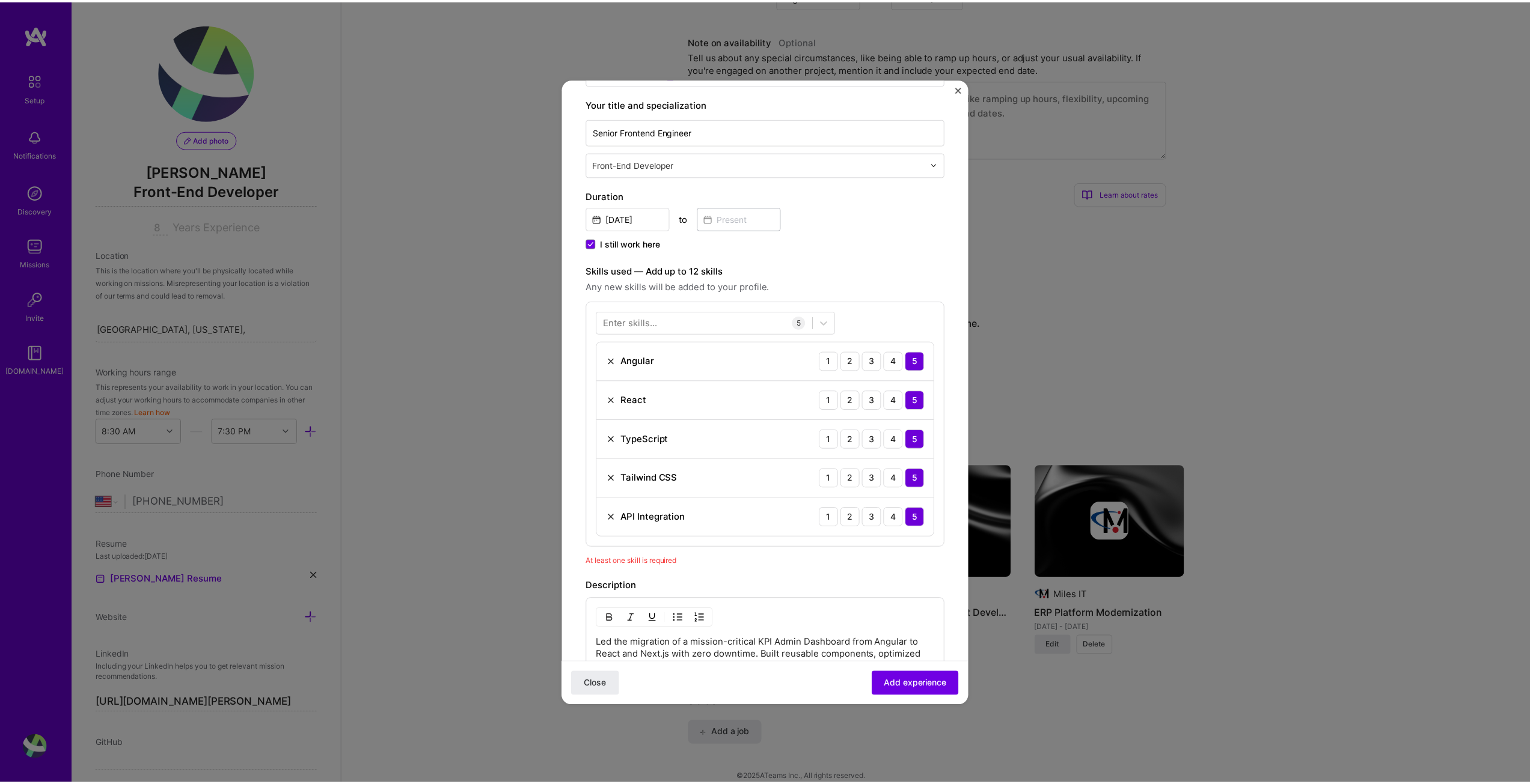
scroll to position [184, 0]
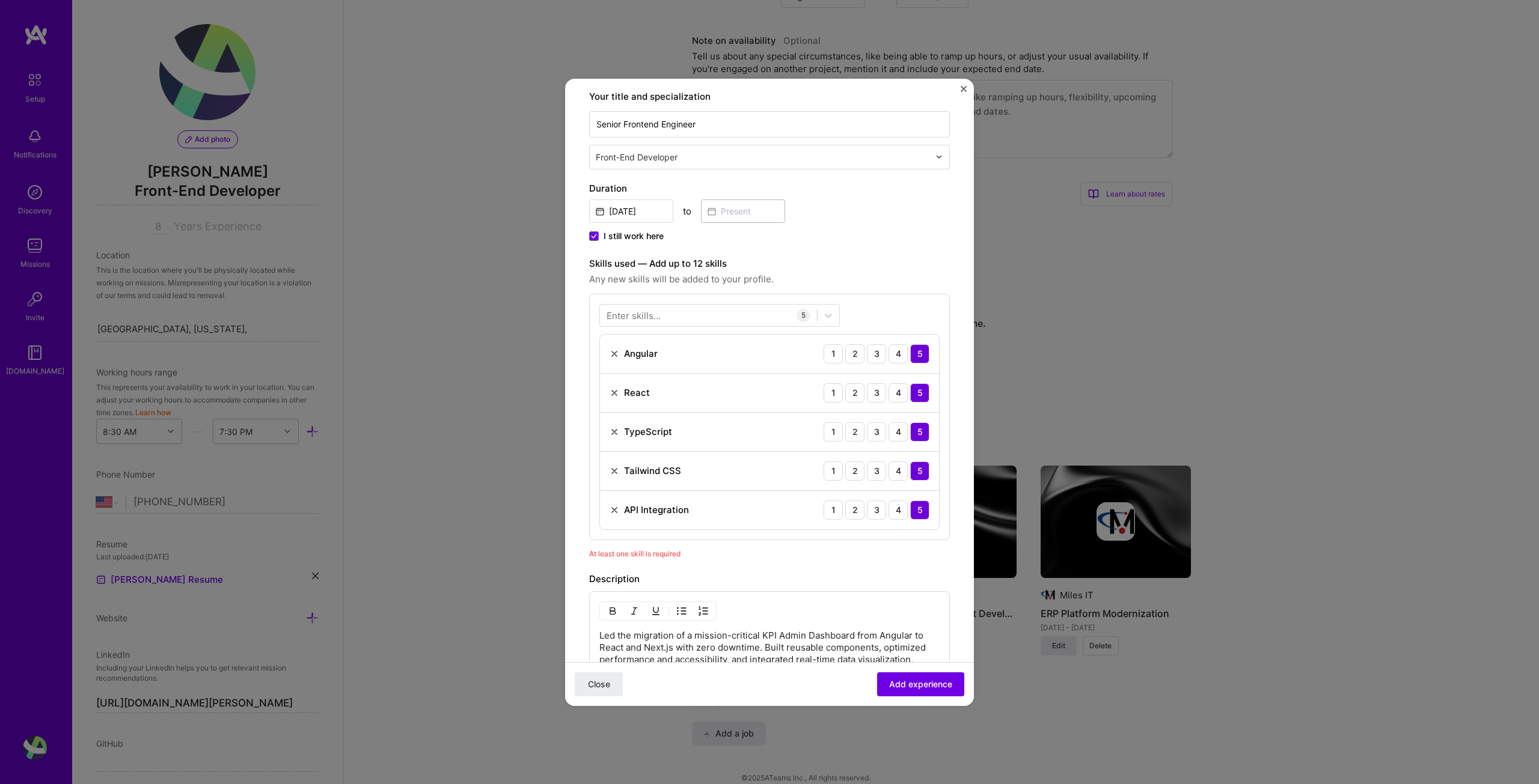
click at [904, 679] on span "Add experience" at bounding box center [921, 684] width 63 height 12
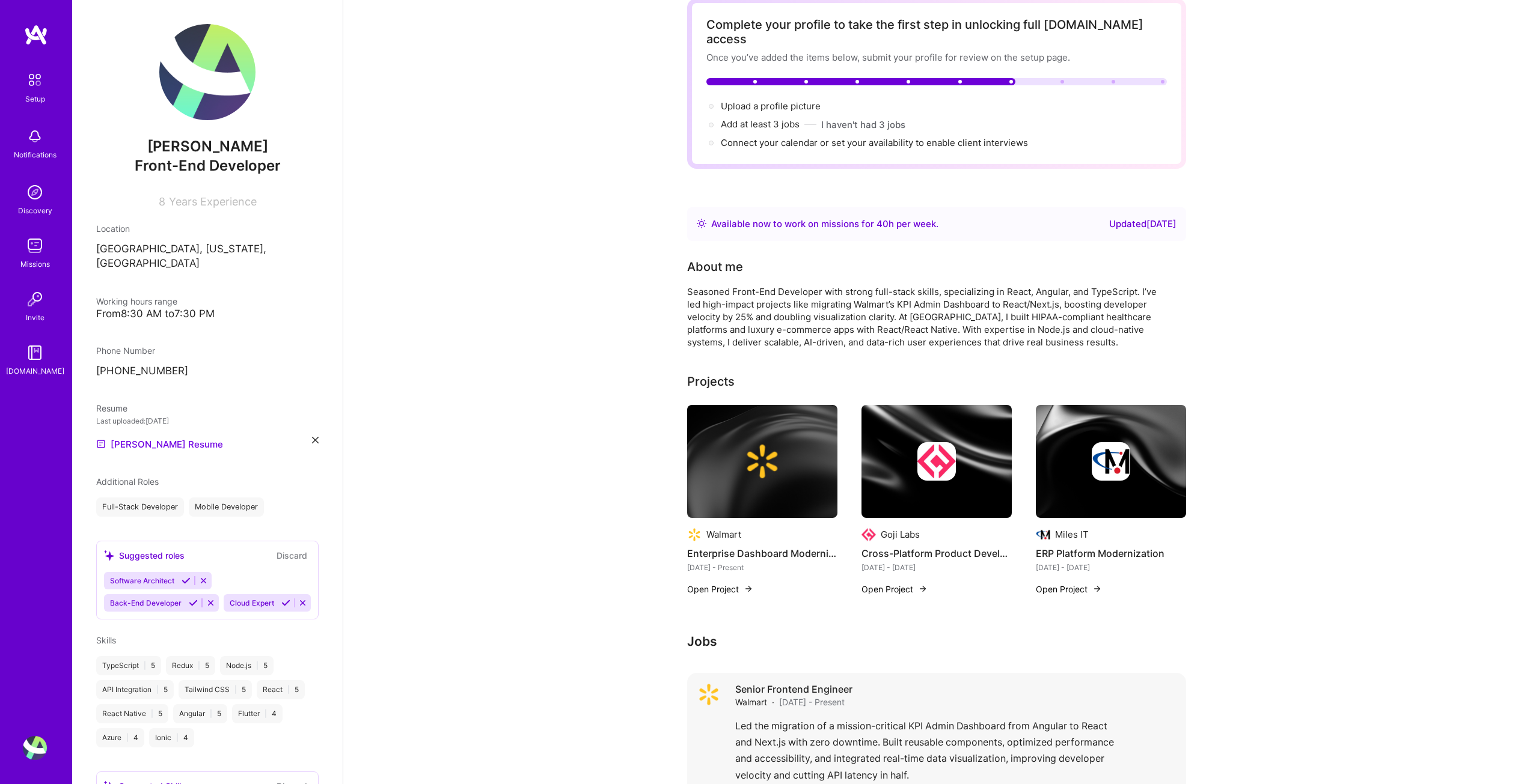
scroll to position [0, 0]
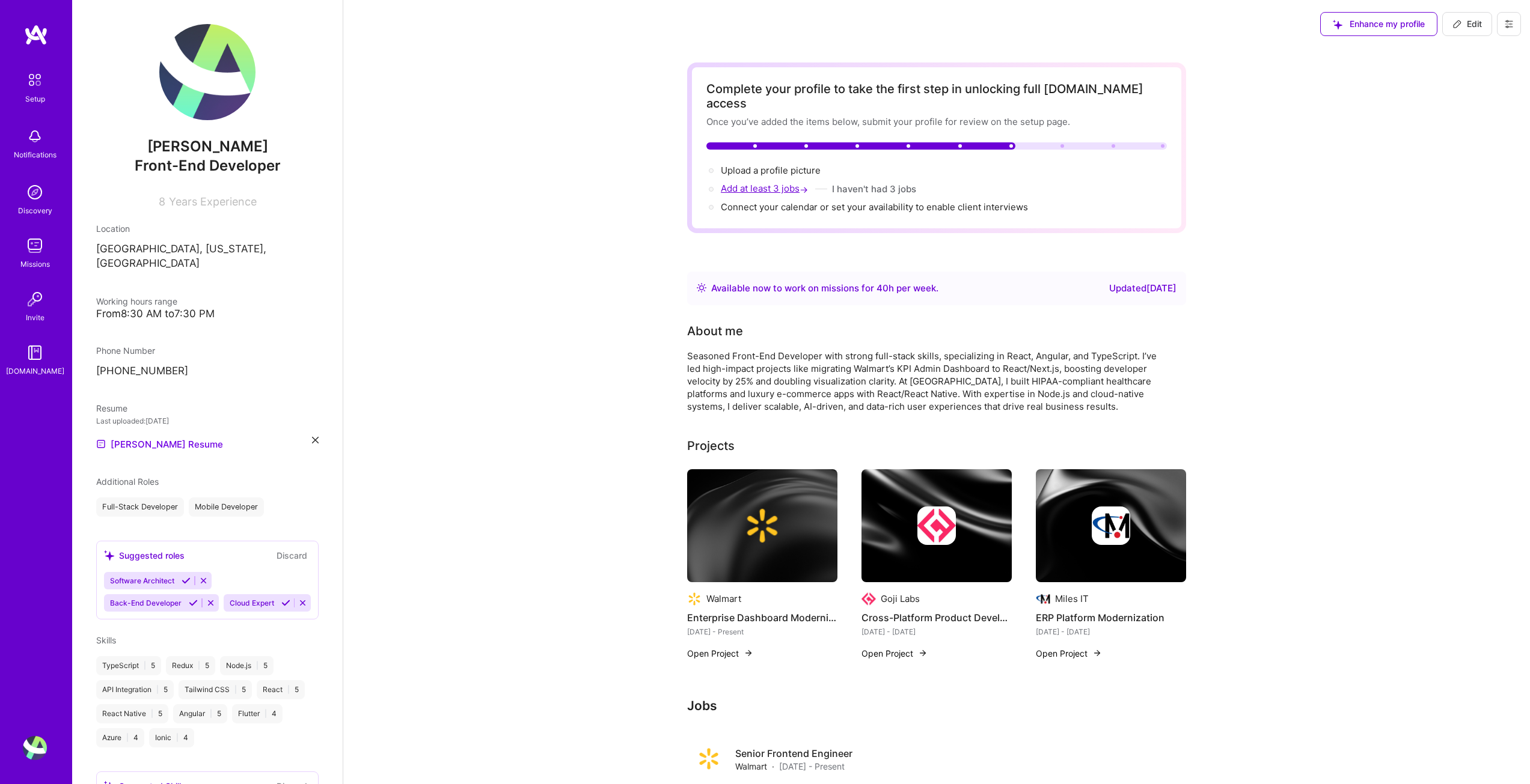
click at [761, 183] on span "Add at least 3 jobs →" at bounding box center [765, 188] width 90 height 11
select select "US"
select select "Right Now"
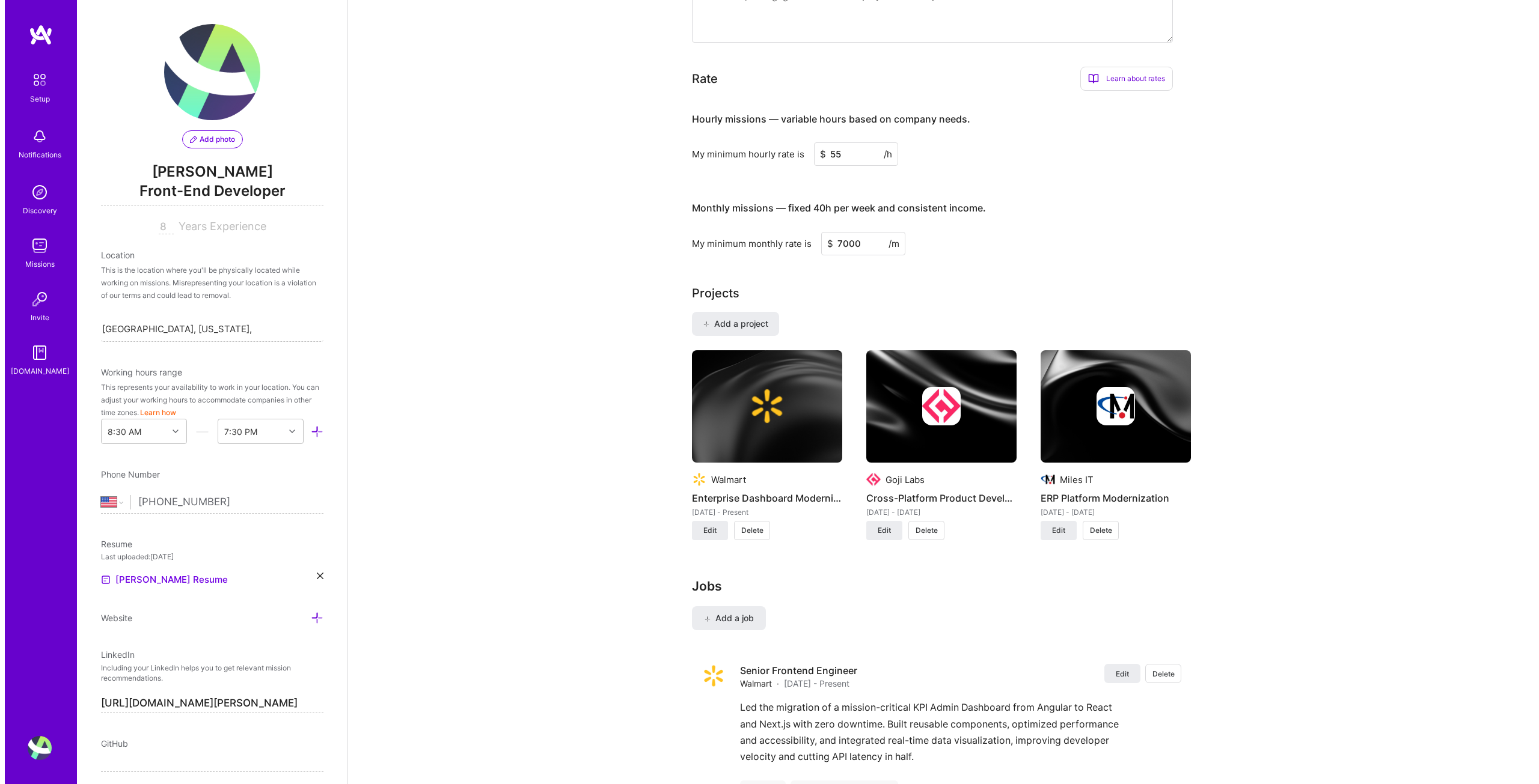
scroll to position [710, 0]
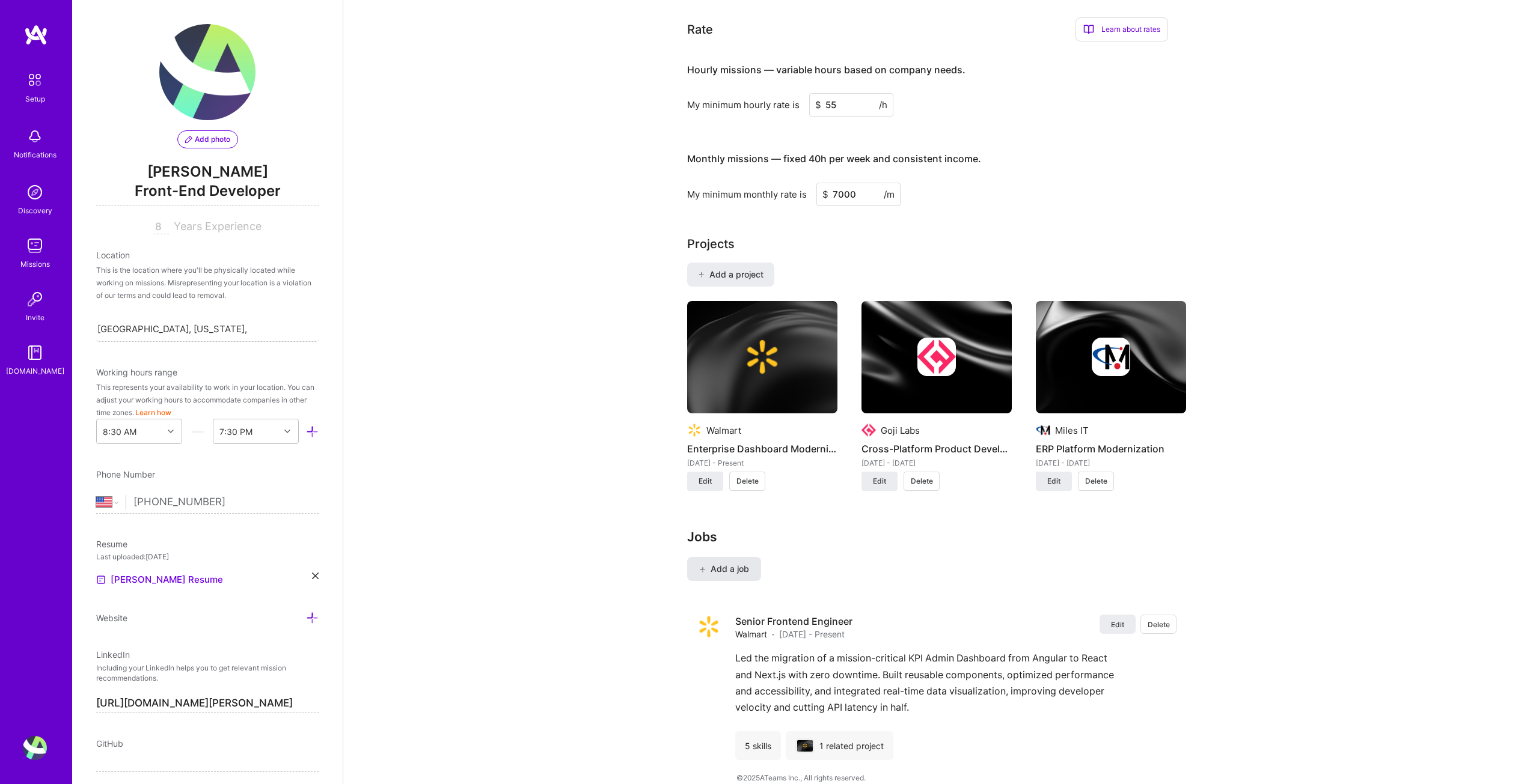
click at [744, 563] on span "Add a job" at bounding box center [724, 569] width 50 height 12
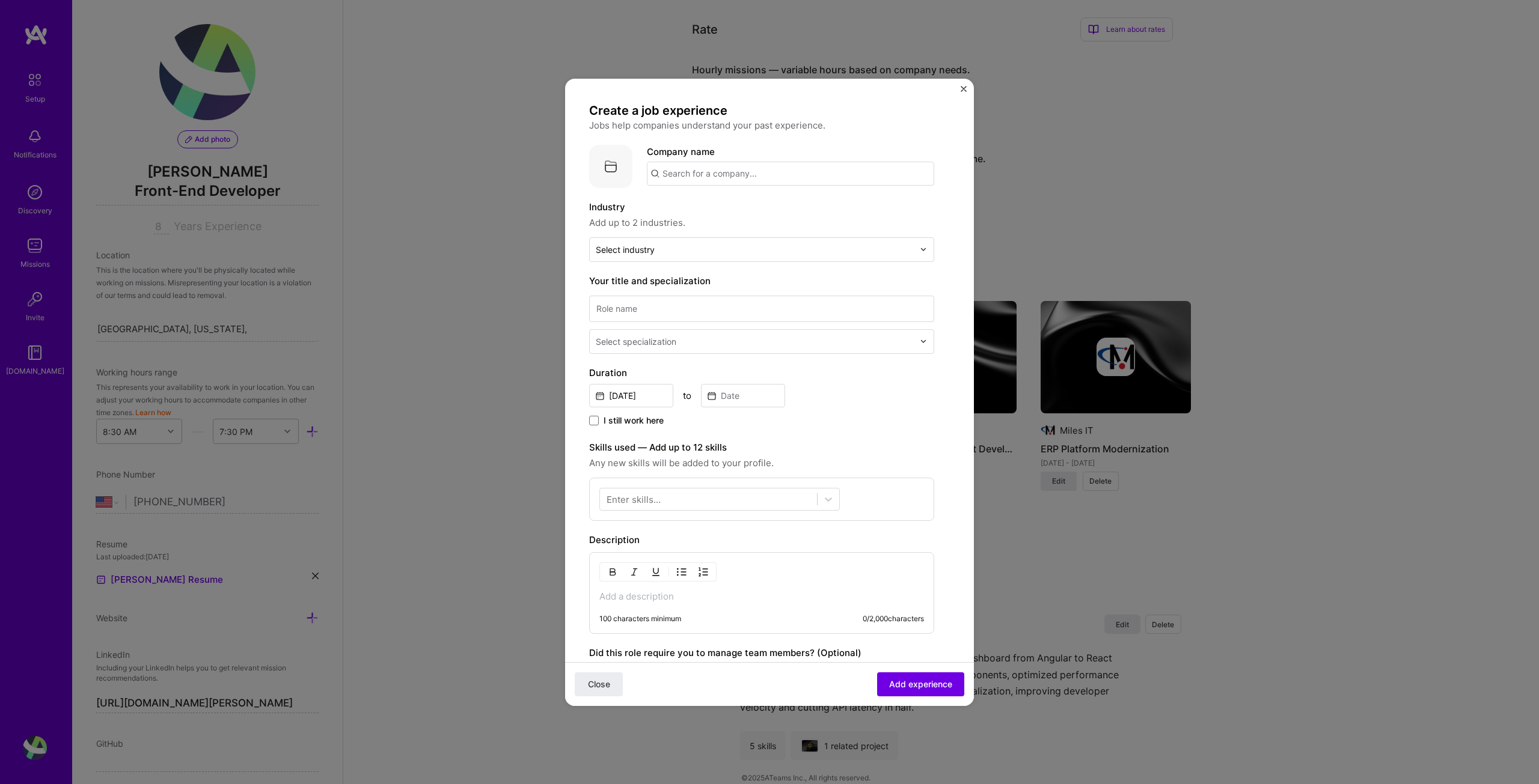
click at [732, 173] on input "text" at bounding box center [791, 173] width 288 height 24
click at [726, 205] on span "Goji Labs: Software and Product Development Studio" at bounding box center [796, 203] width 226 height 12
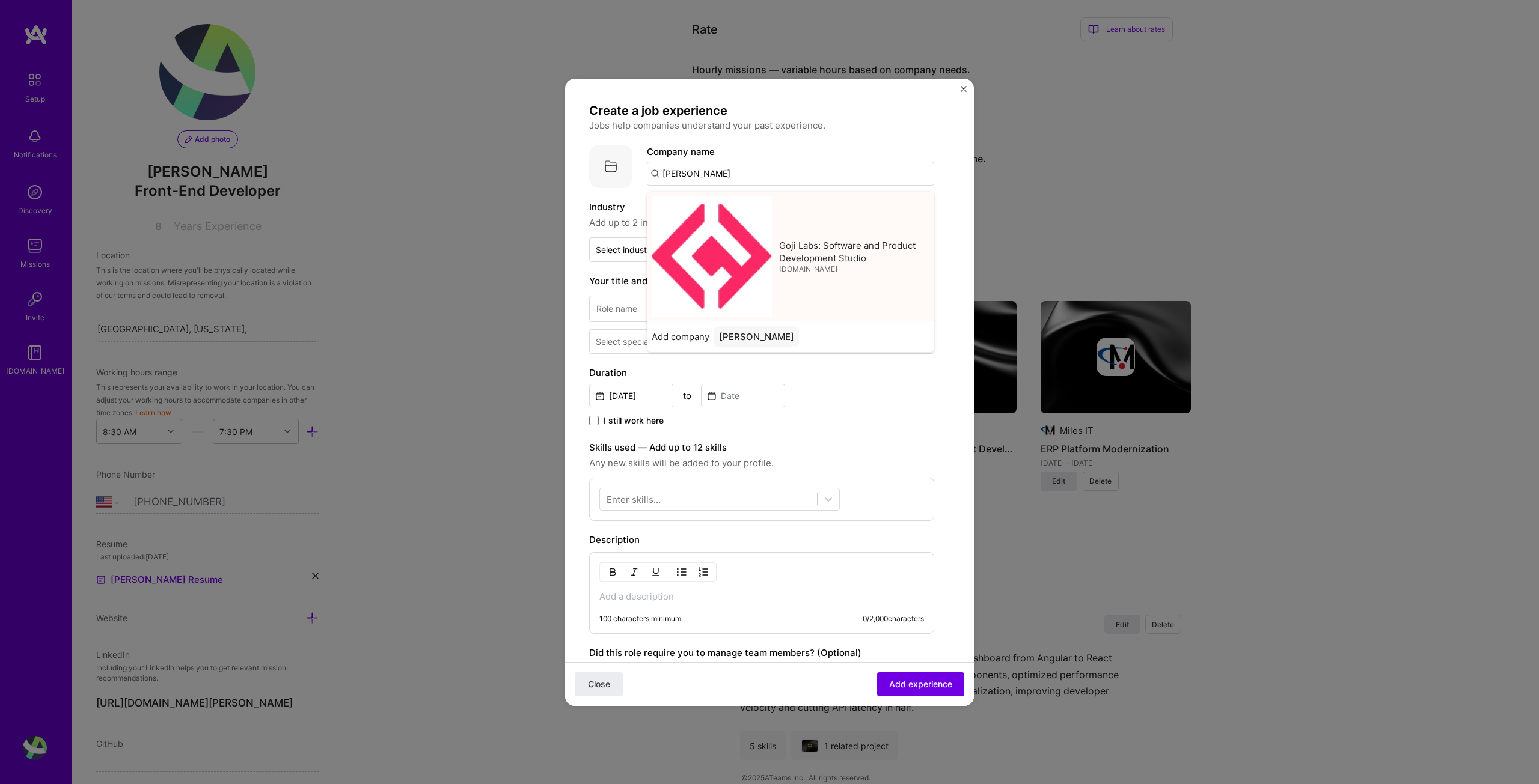
type input "Goji Labs: Software and Product Development Studio"
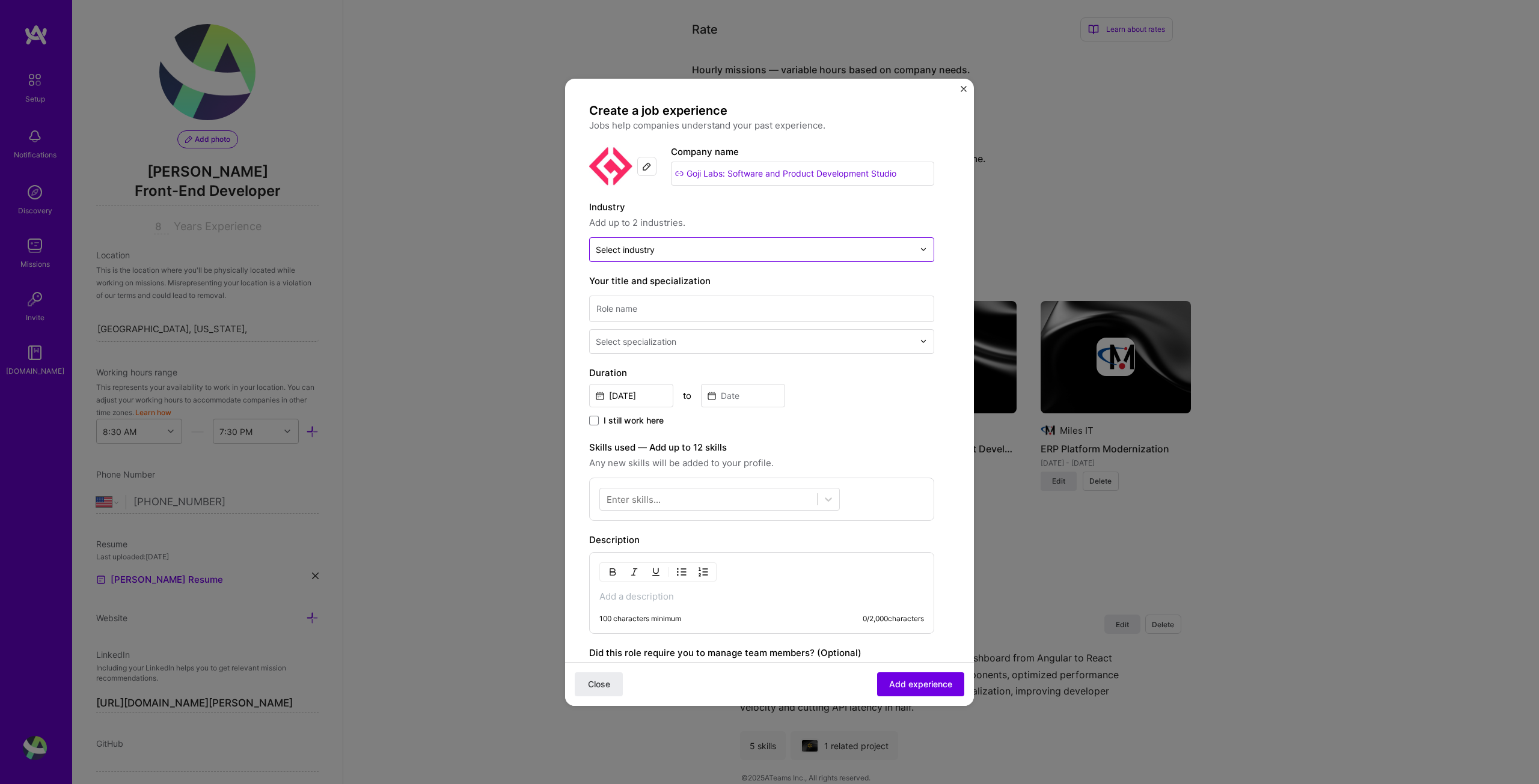
click at [667, 252] on input "text" at bounding box center [755, 250] width 318 height 12
type input "hea"
click at [637, 284] on div "Healthcare" at bounding box center [637, 281] width 46 height 12
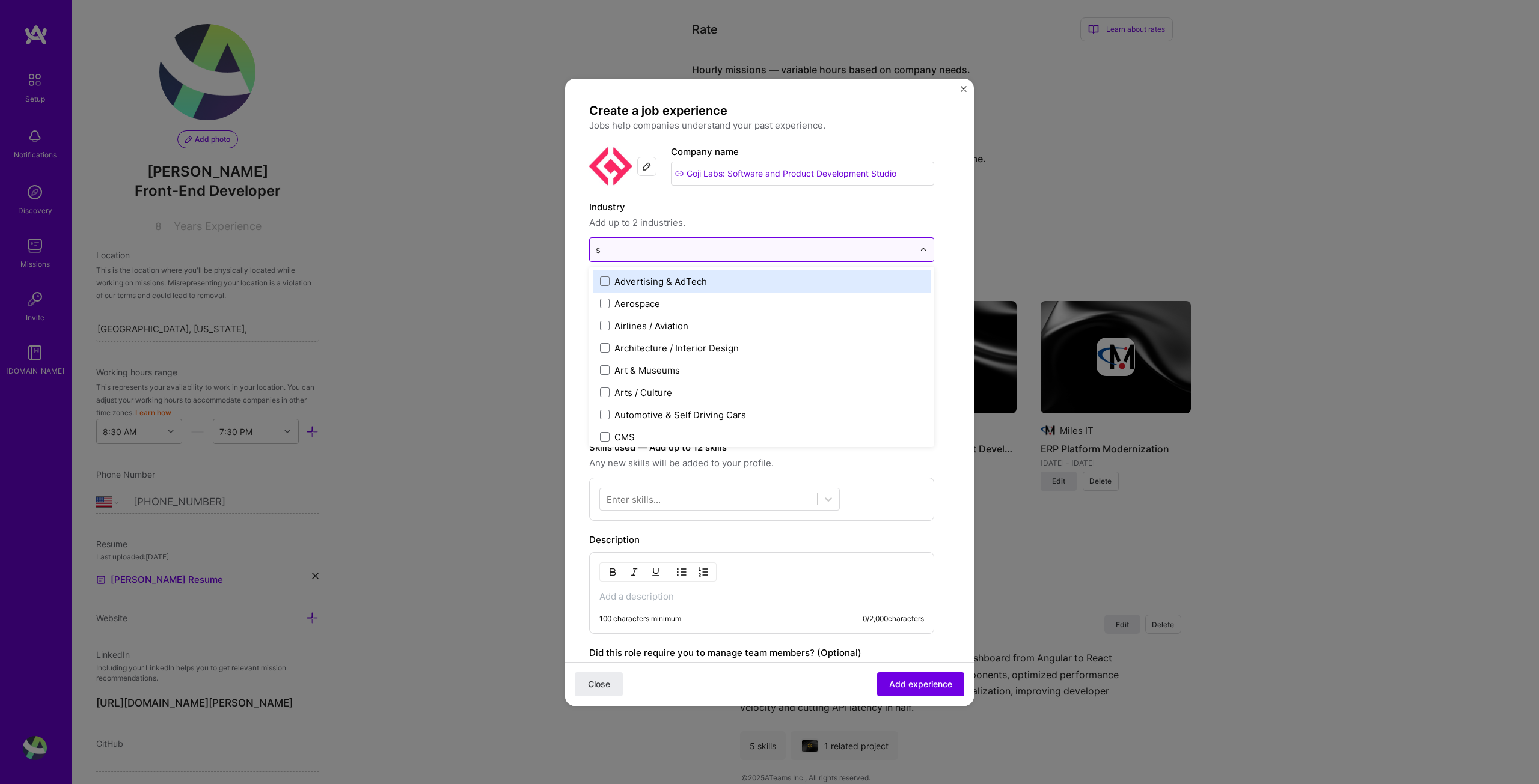
type input "so"
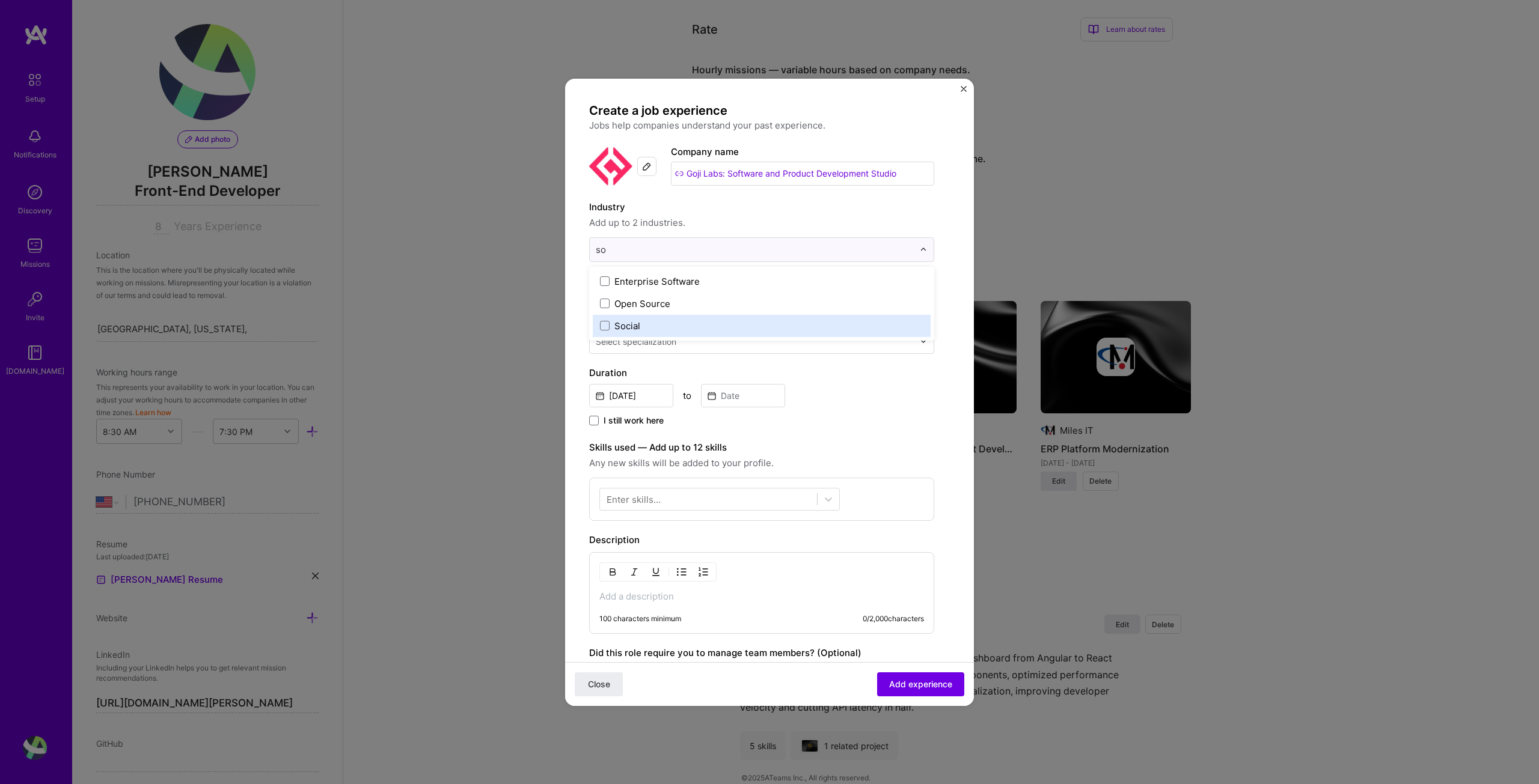
click at [646, 326] on label "Social" at bounding box center [761, 325] width 323 height 12
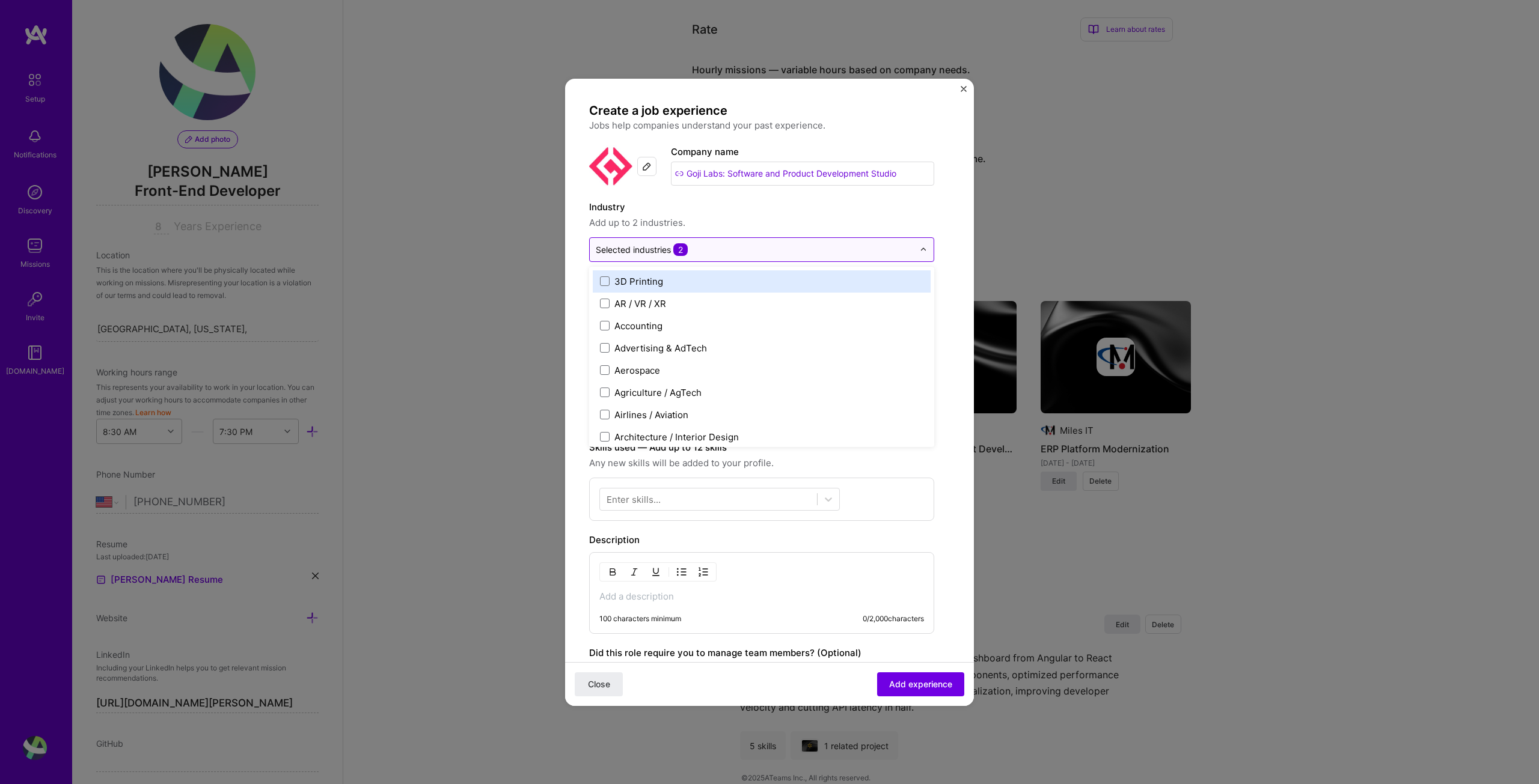
click at [719, 248] on input "text" at bounding box center [755, 250] width 318 height 12
type input "s"
type input "Fa"
click at [670, 286] on label "Fashion" at bounding box center [761, 281] width 323 height 12
click at [731, 250] on input "text" at bounding box center [755, 250] width 318 height 12
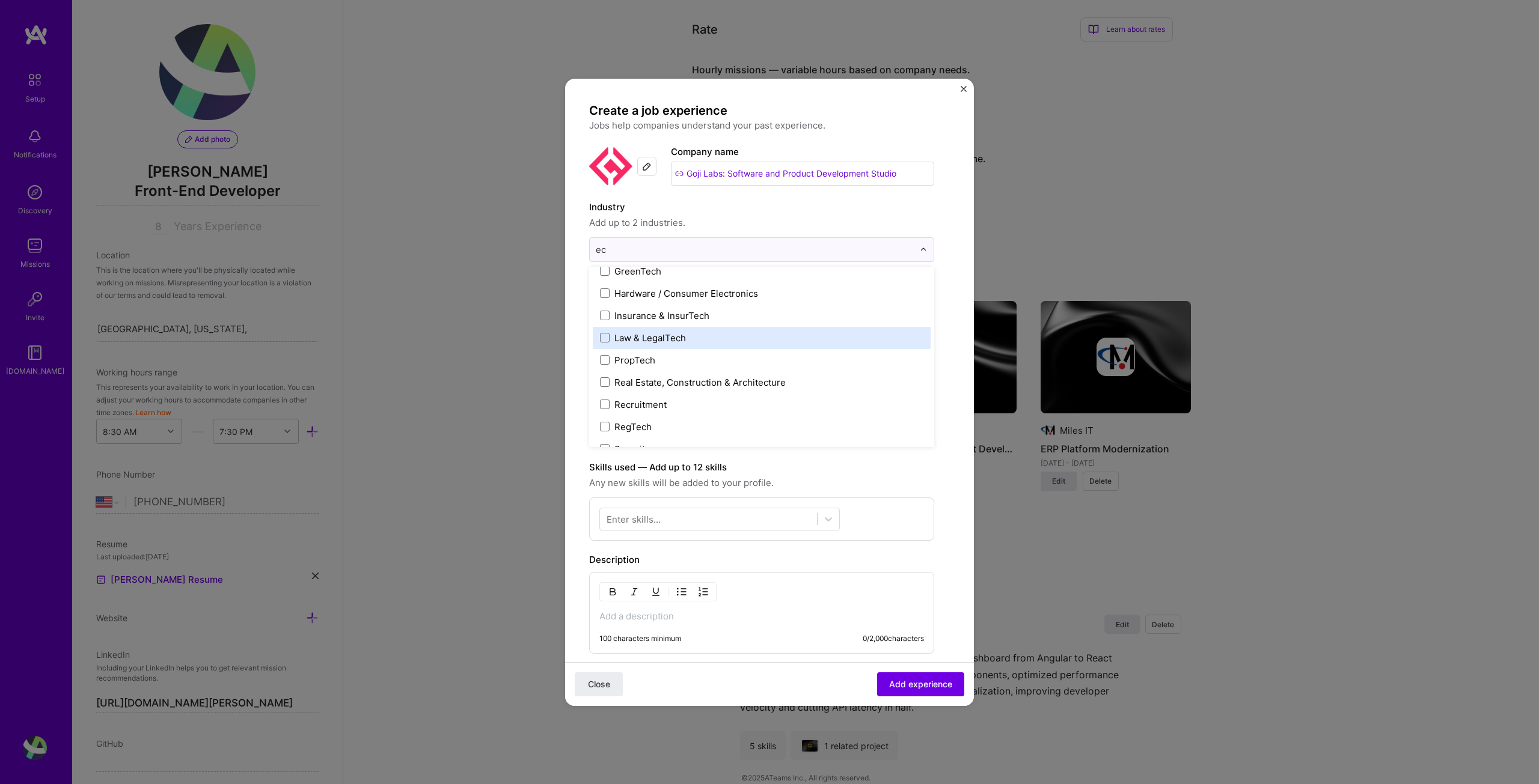
scroll to position [338, 0]
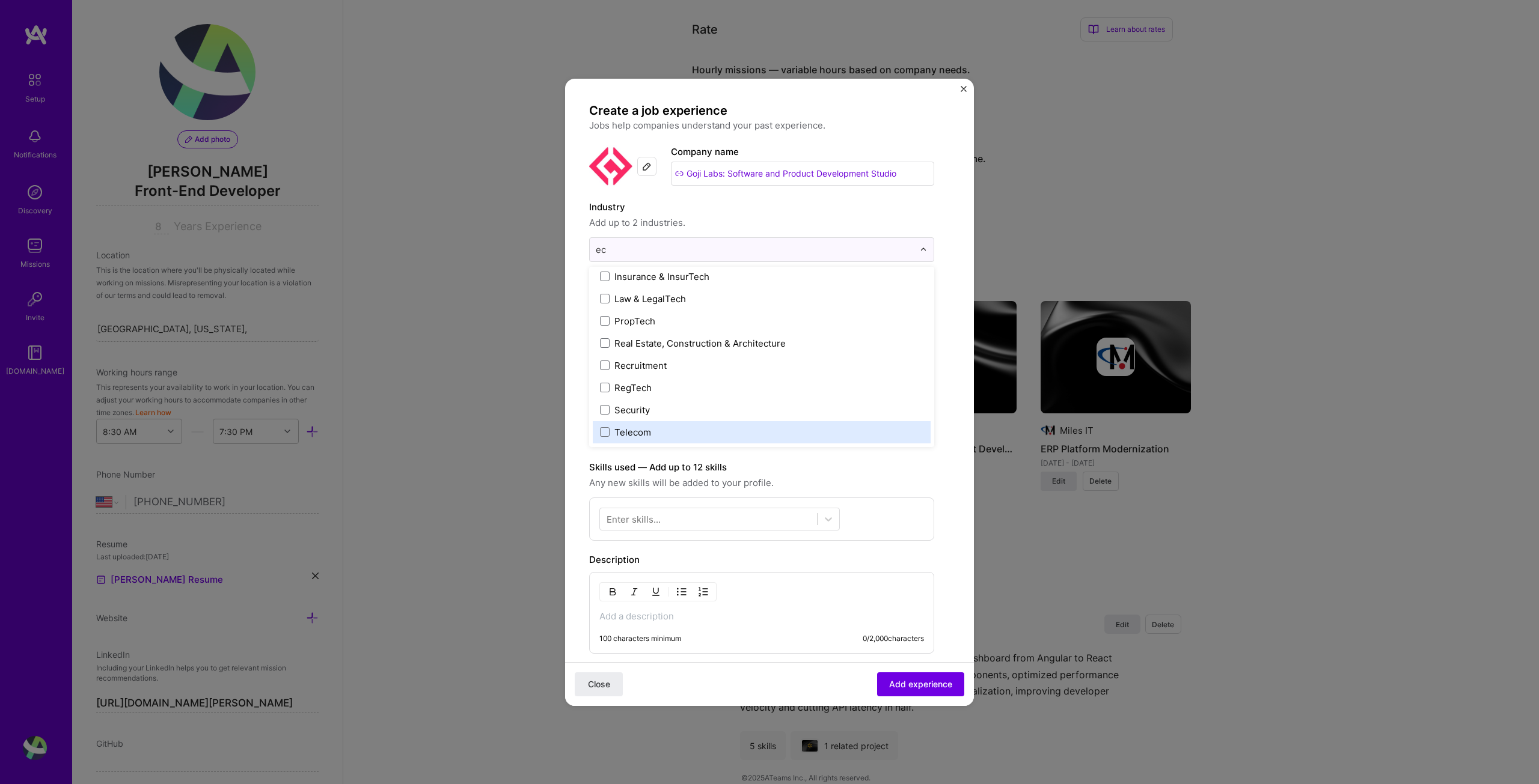
type input "ec"
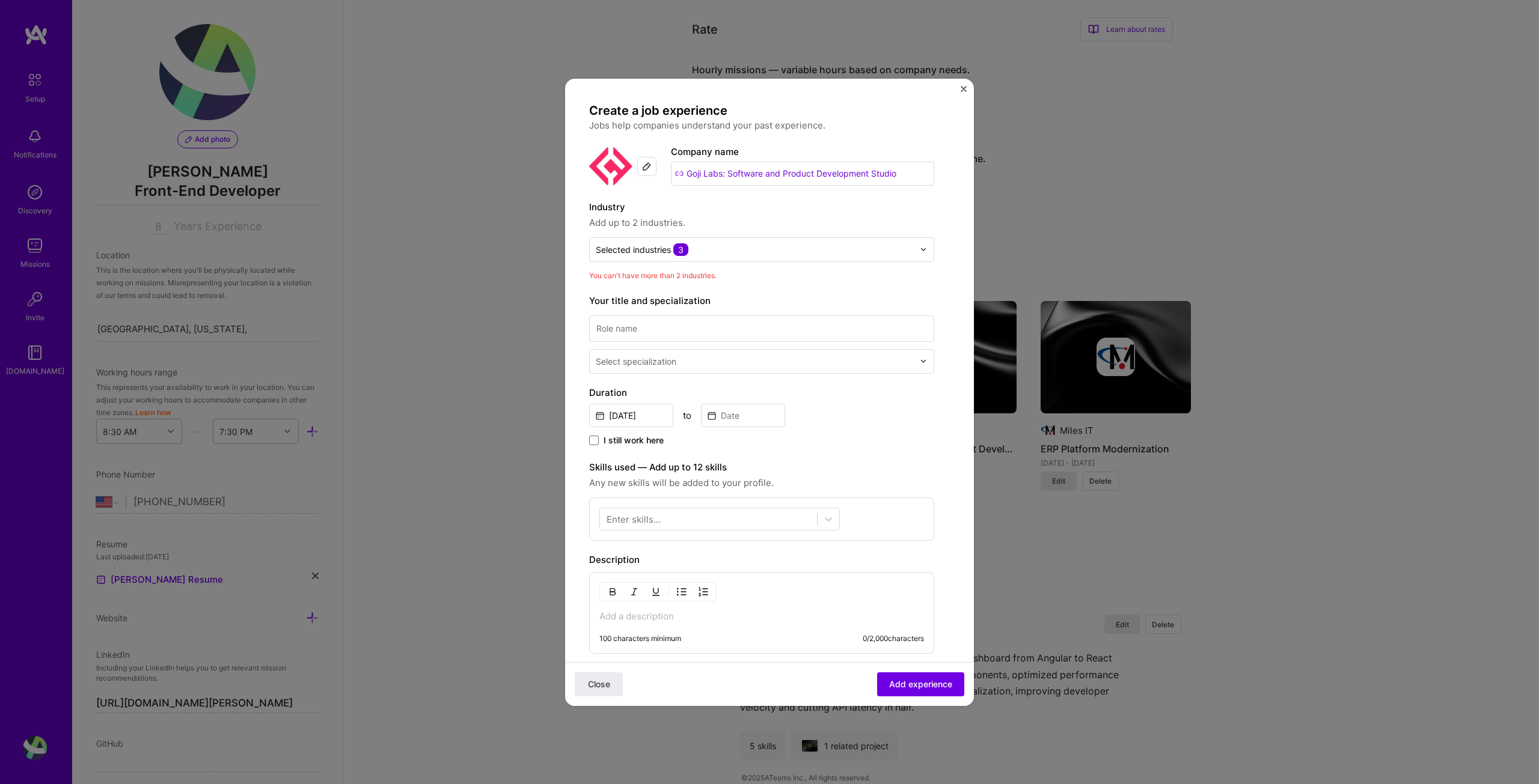
click at [919, 483] on span "Any new skills will be added to your profile." at bounding box center [762, 483] width 345 height 14
click at [686, 330] on input at bounding box center [762, 329] width 345 height 26
type input "Software Engineer"
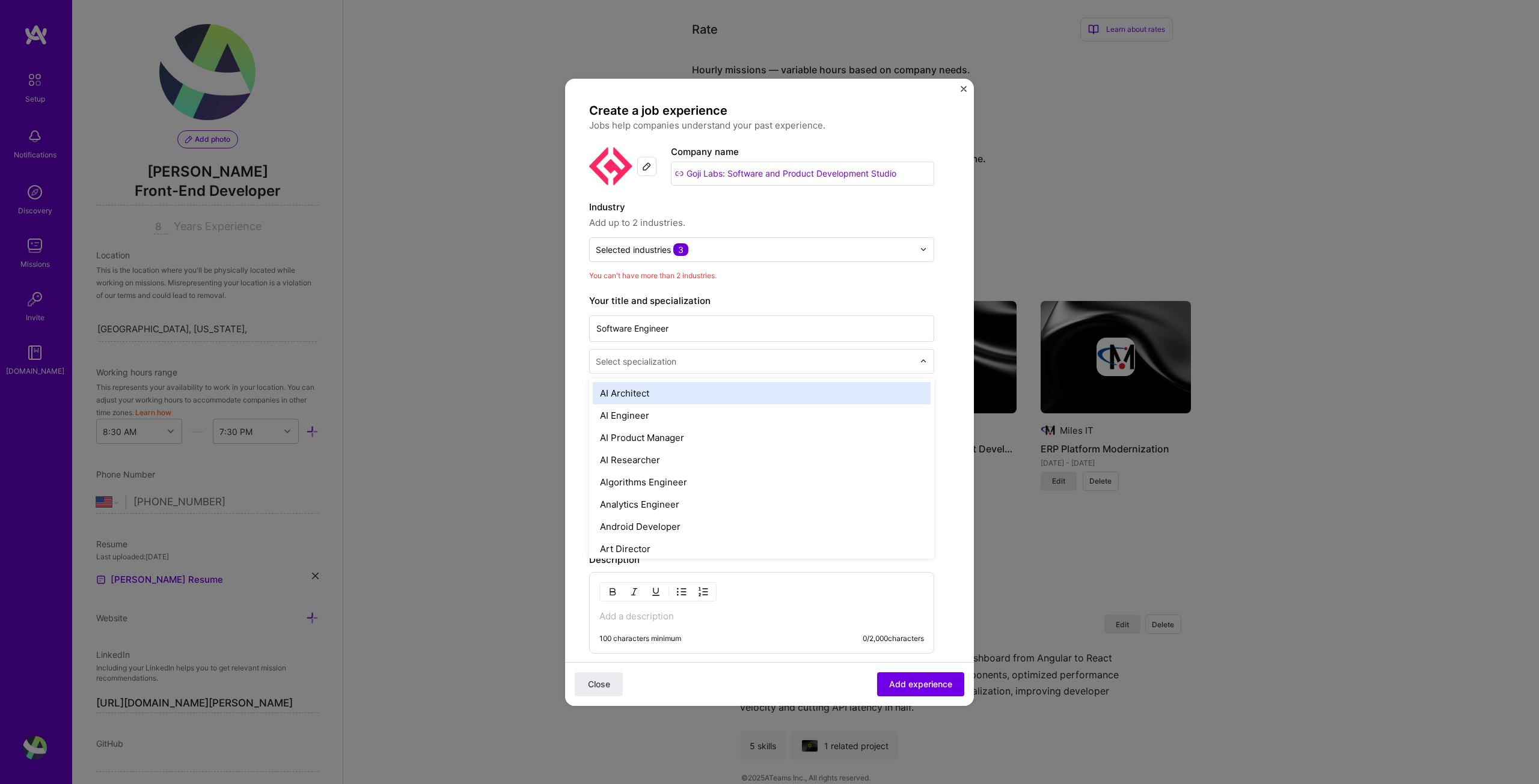
click at [656, 363] on div "Select specialization" at bounding box center [636, 361] width 80 height 12
type input "full"
click at [672, 391] on div "Full-Stack Developer" at bounding box center [761, 393] width 338 height 22
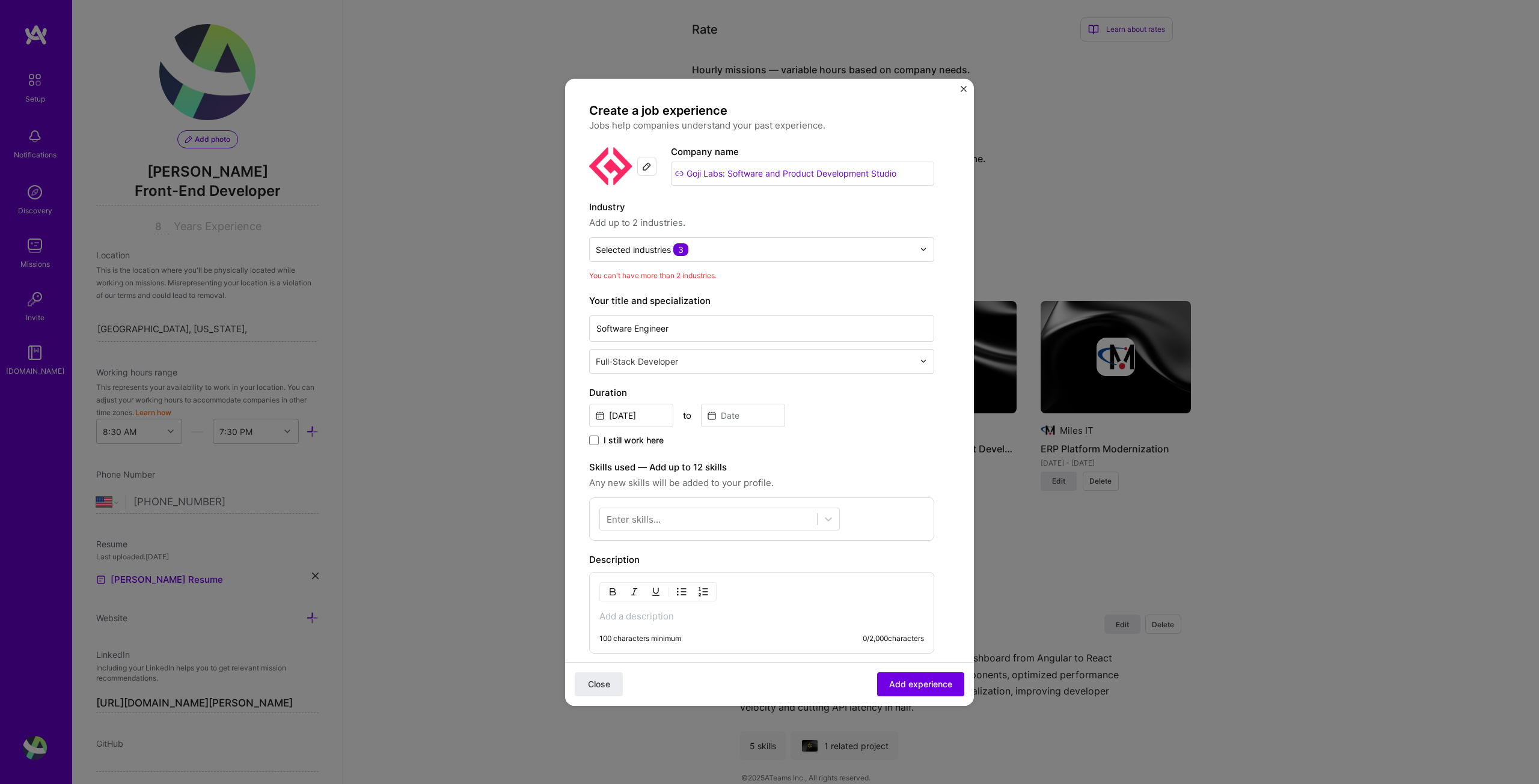
click at [910, 414] on div "[DATE] to" at bounding box center [762, 414] width 345 height 26
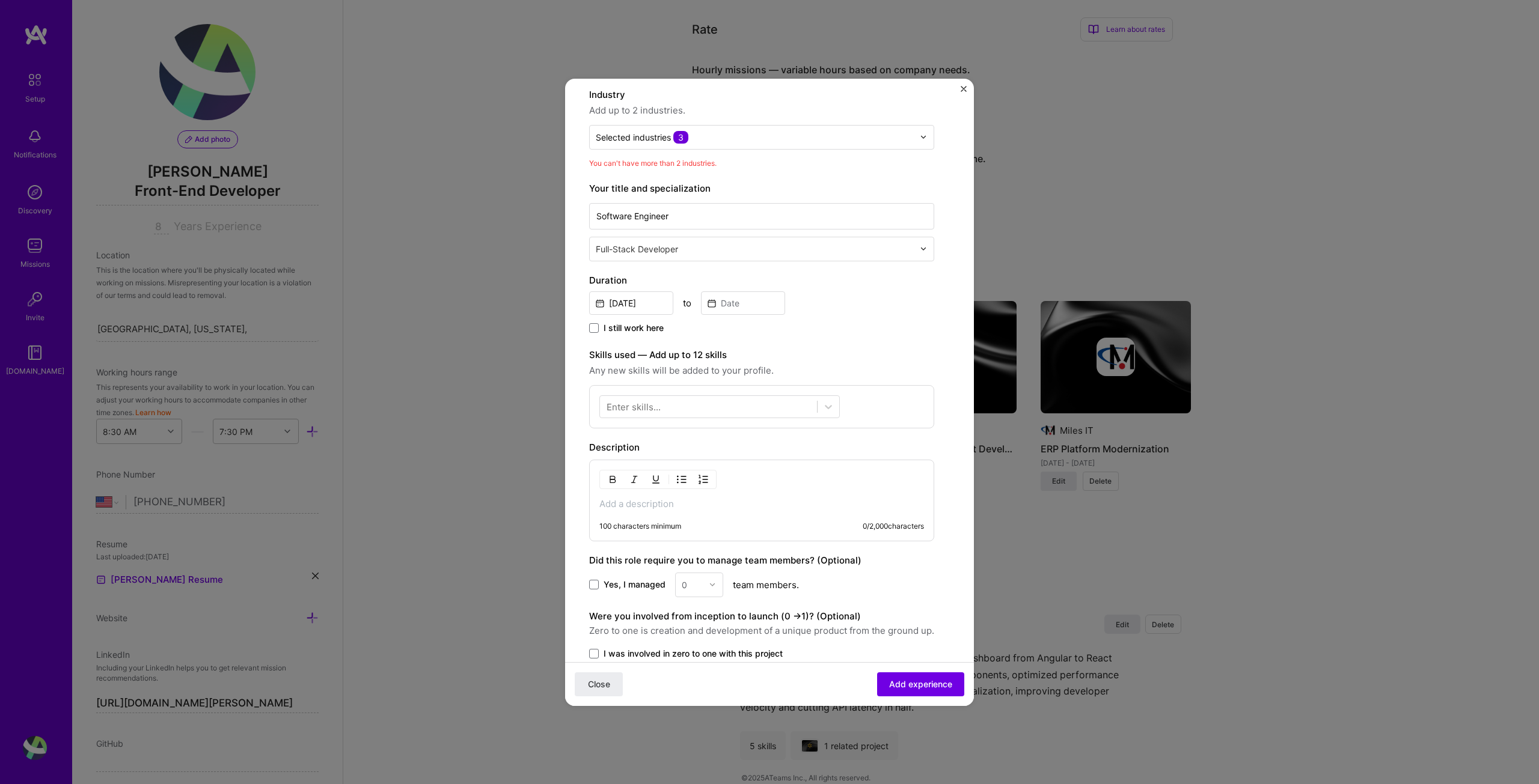
scroll to position [120, 0]
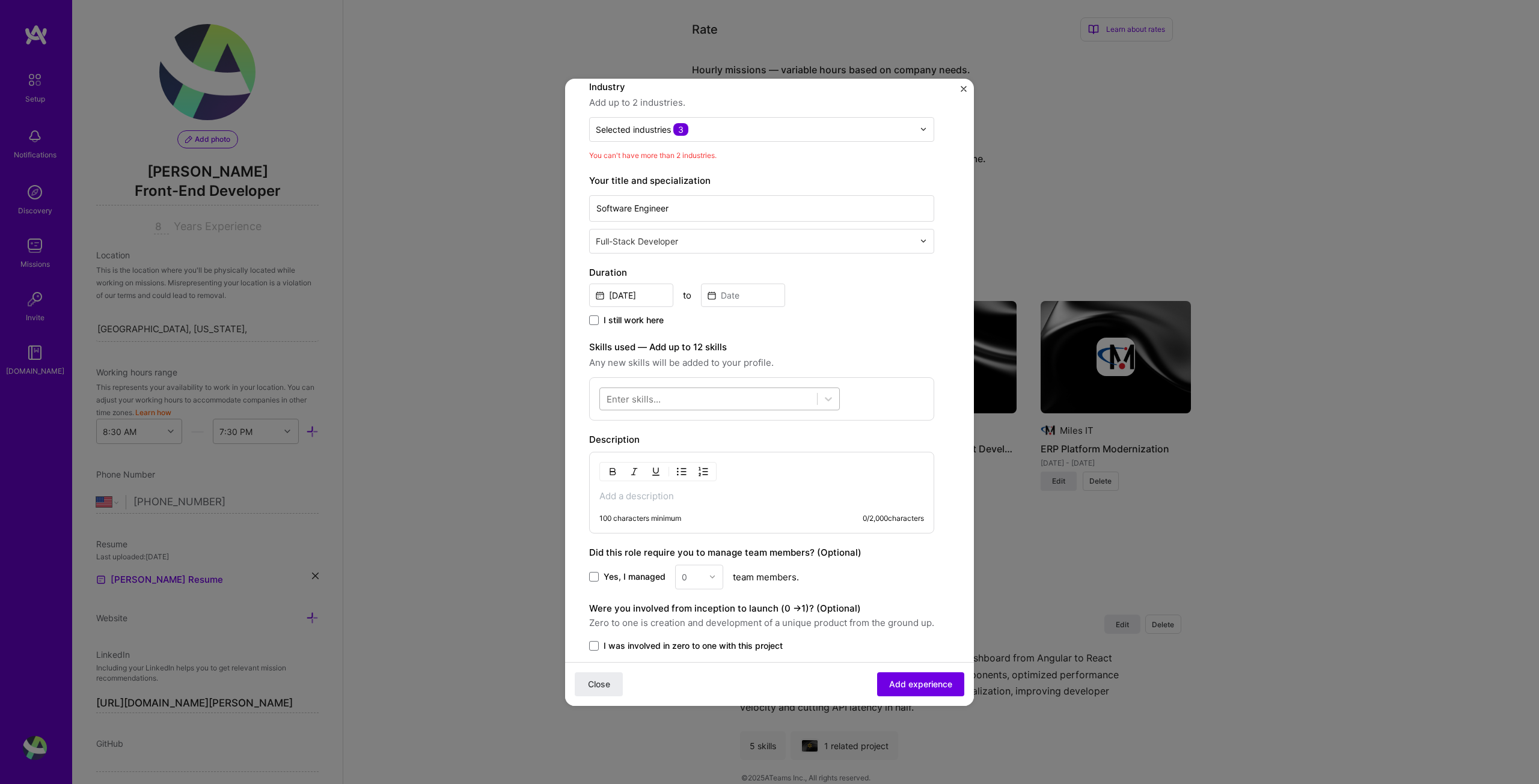
click at [665, 395] on div at bounding box center [708, 399] width 217 height 20
click at [638, 560] on div "React Native" at bounding box center [720, 558] width 226 height 12
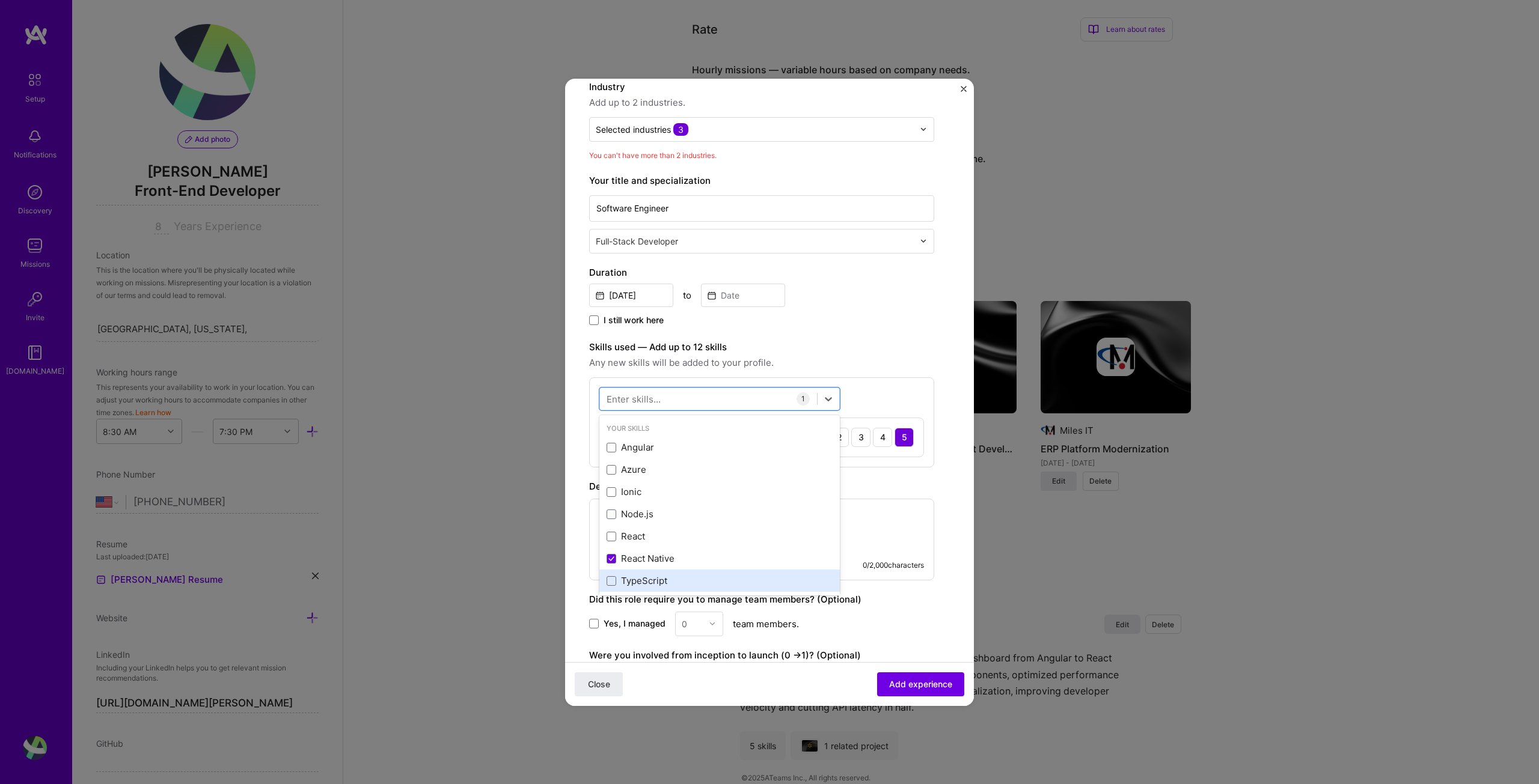
click at [639, 584] on div "TypeScript" at bounding box center [720, 580] width 226 height 12
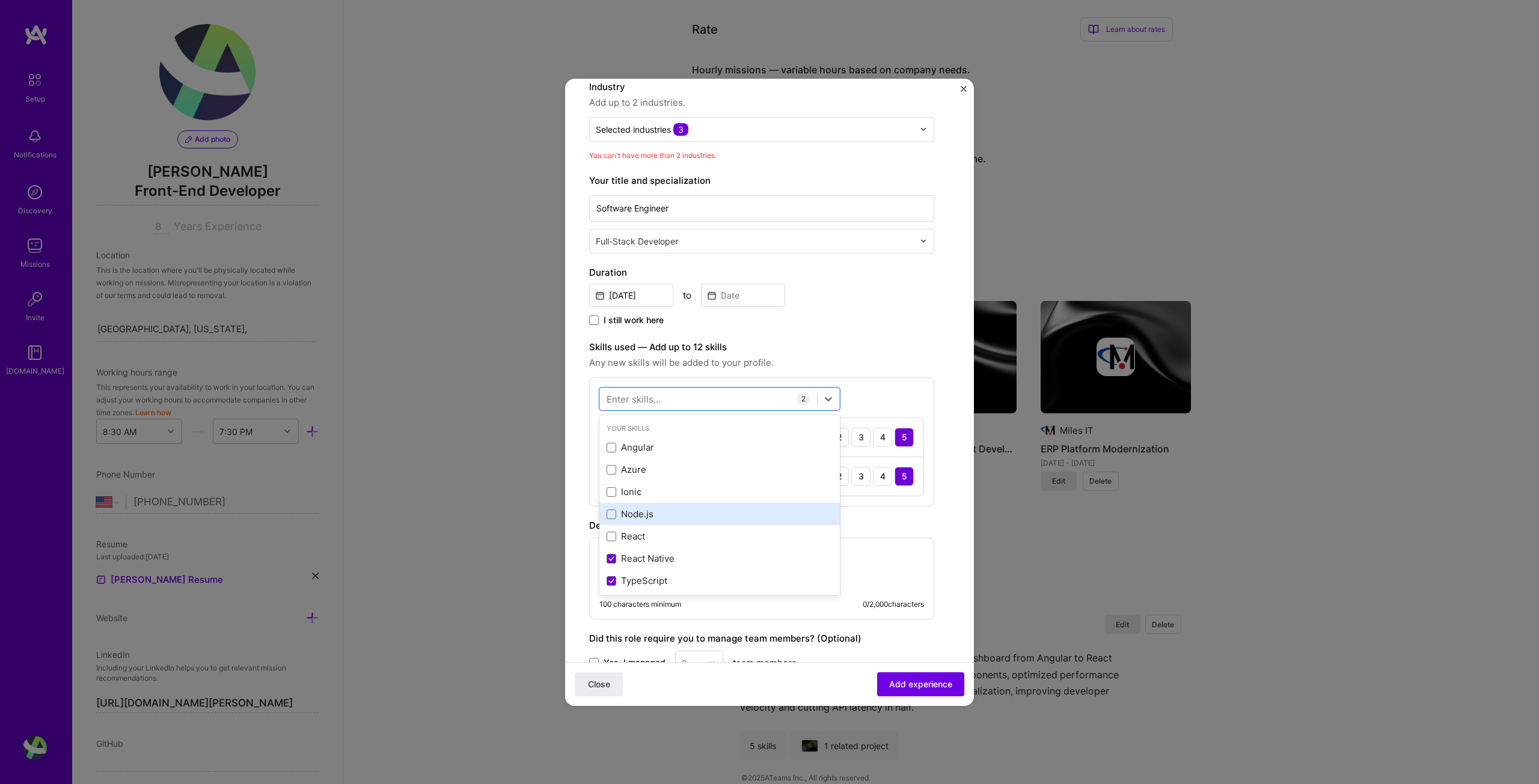
click at [646, 517] on div "Node.js" at bounding box center [720, 514] width 226 height 12
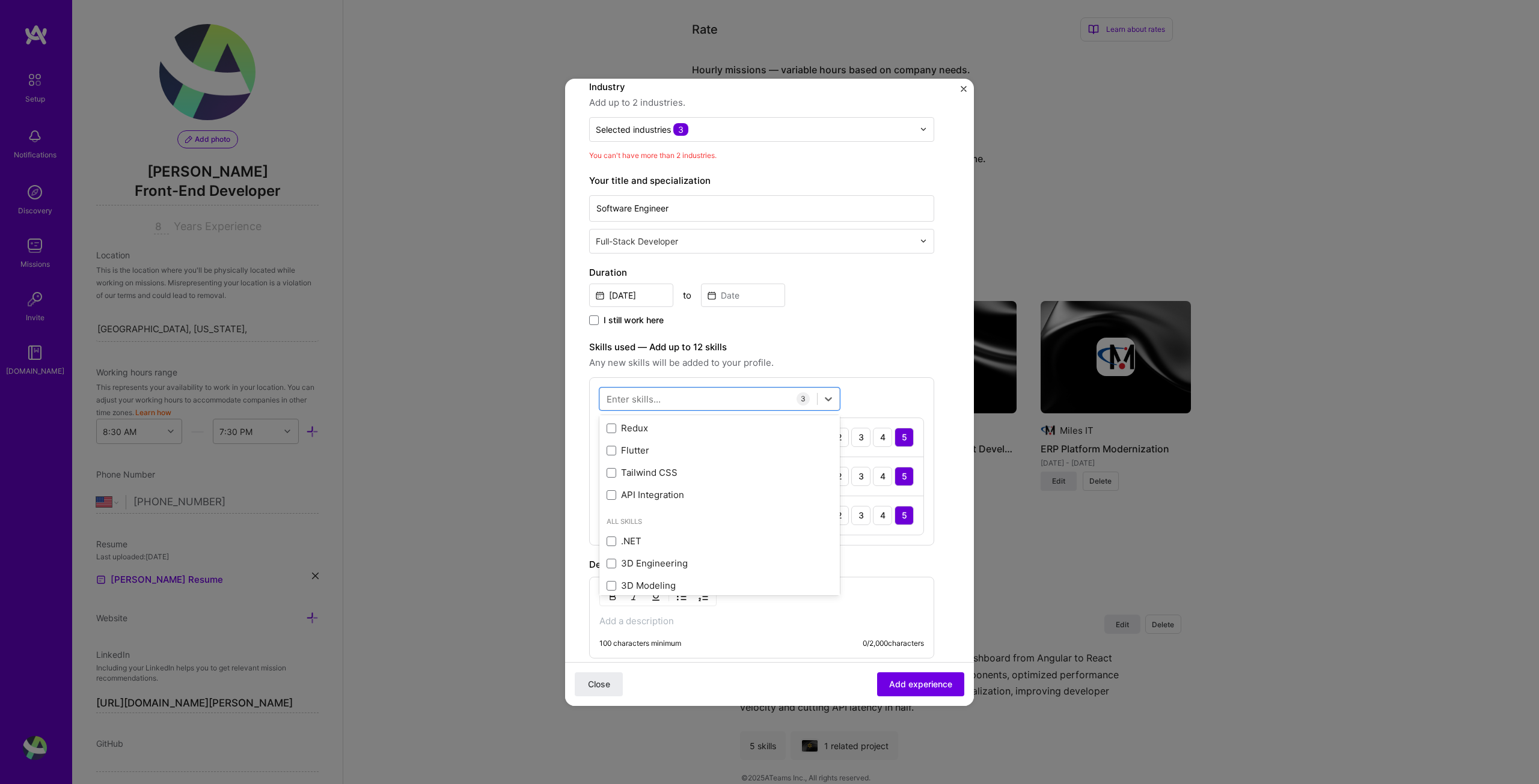
scroll to position [180, 0]
click at [657, 474] on div "Tailwind CSS" at bounding box center [720, 467] width 240 height 22
click at [635, 422] on div "Redux" at bounding box center [720, 422] width 226 height 12
click at [663, 487] on div "API Integration" at bounding box center [720, 489] width 226 height 12
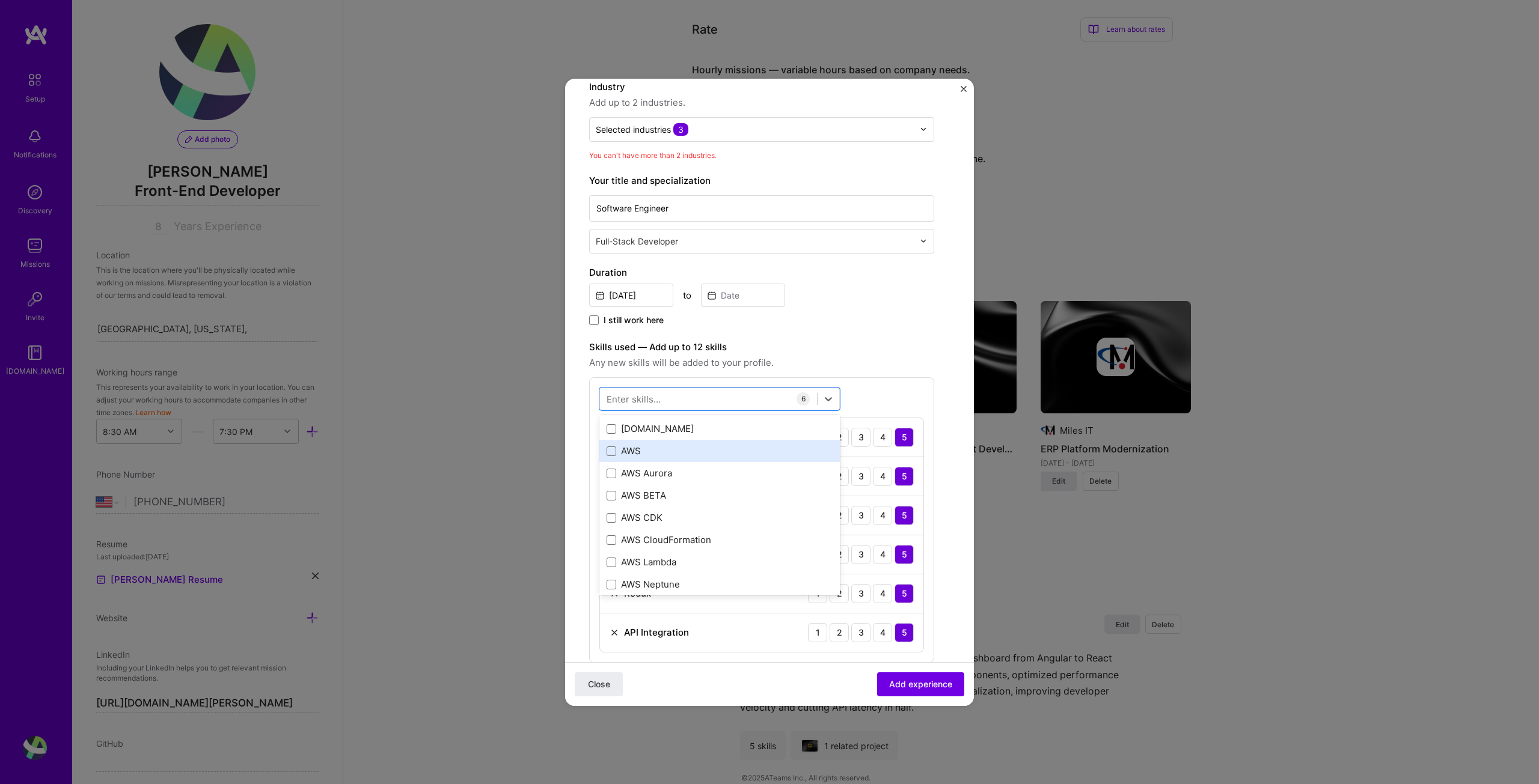
click at [641, 451] on div "AWS" at bounding box center [720, 451] width 226 height 12
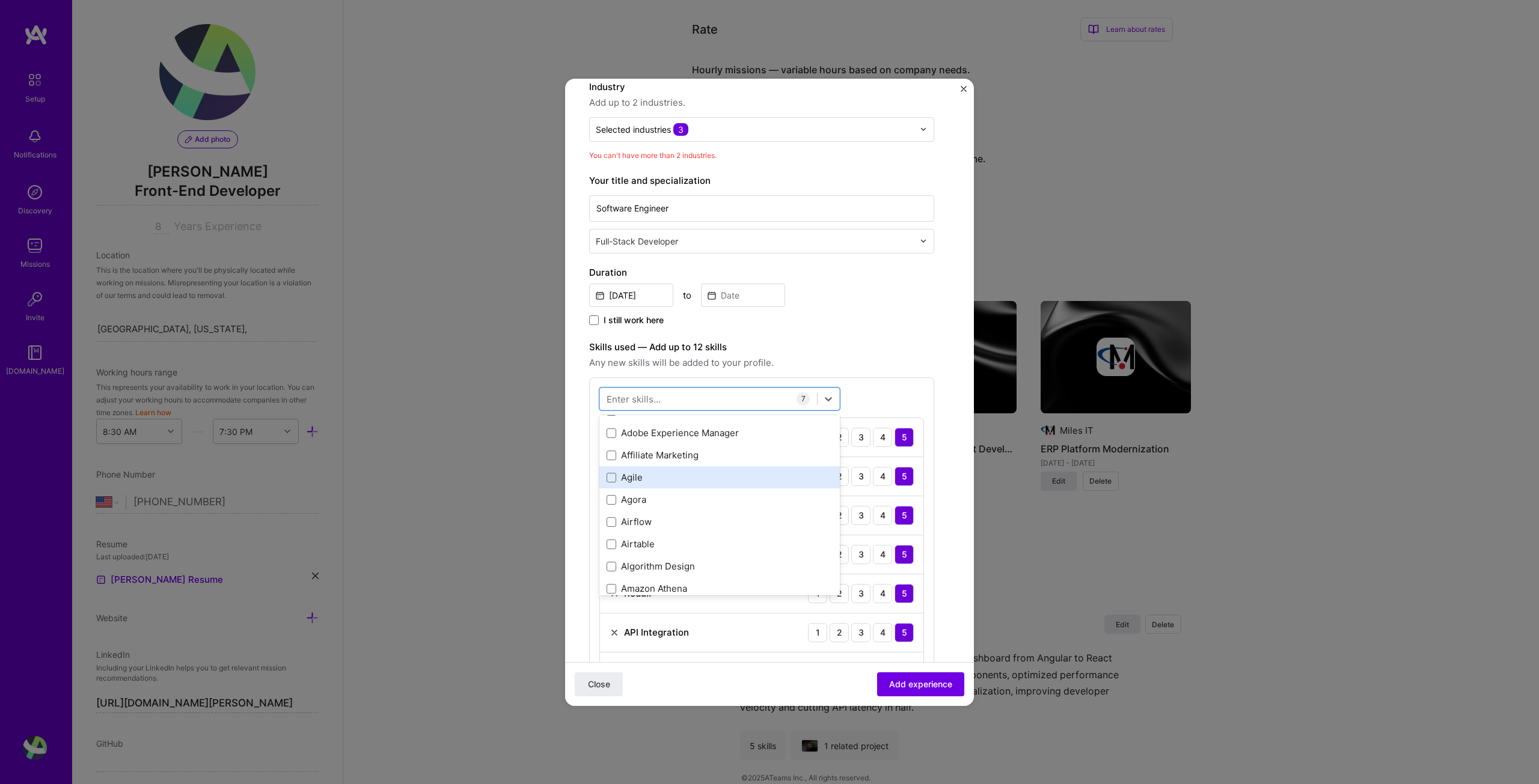
click at [640, 479] on div "Agile" at bounding box center [720, 477] width 226 height 12
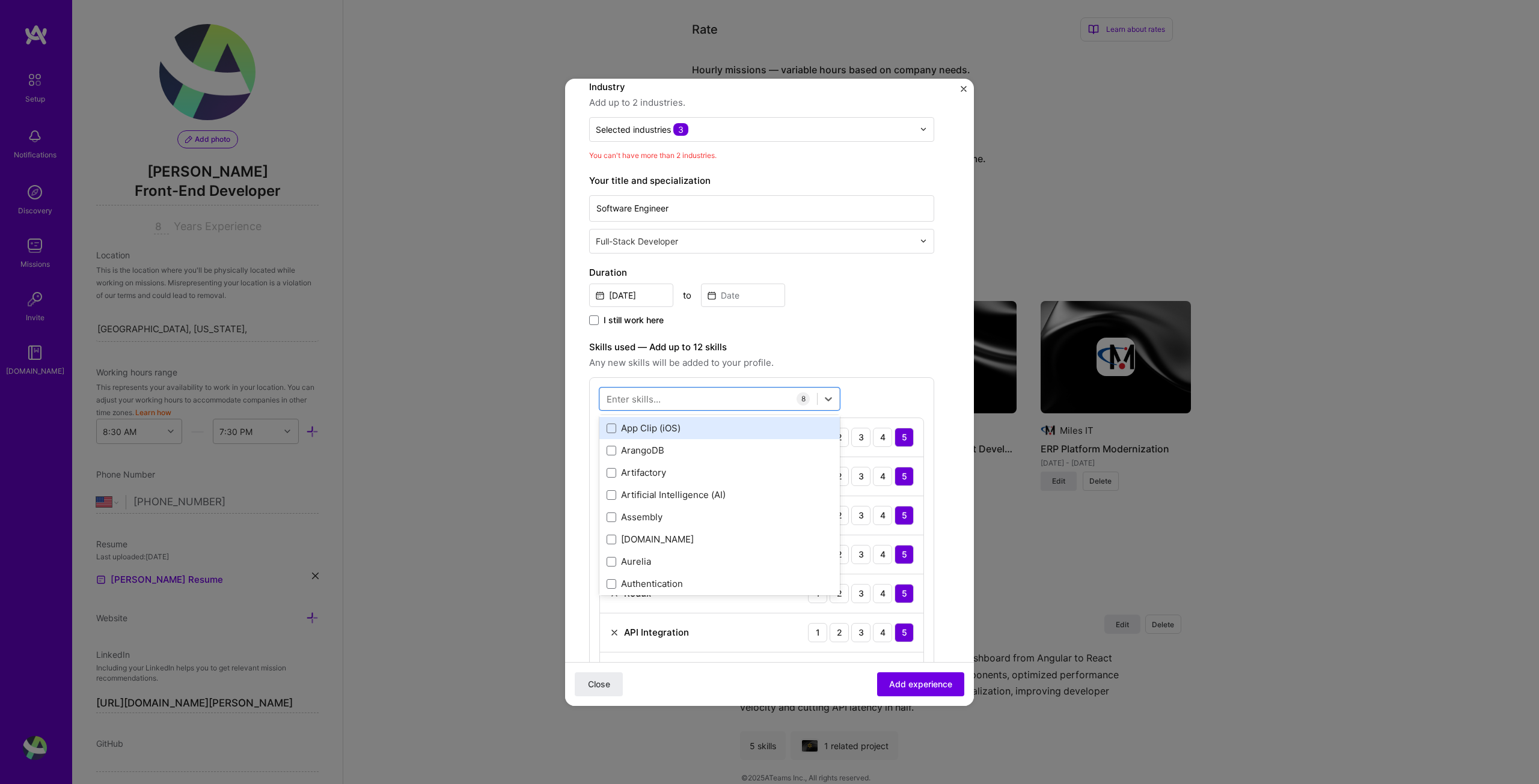
scroll to position [1082, 0]
click at [894, 342] on label "Skills used — Add up to 12 skills" at bounding box center [762, 348] width 345 height 14
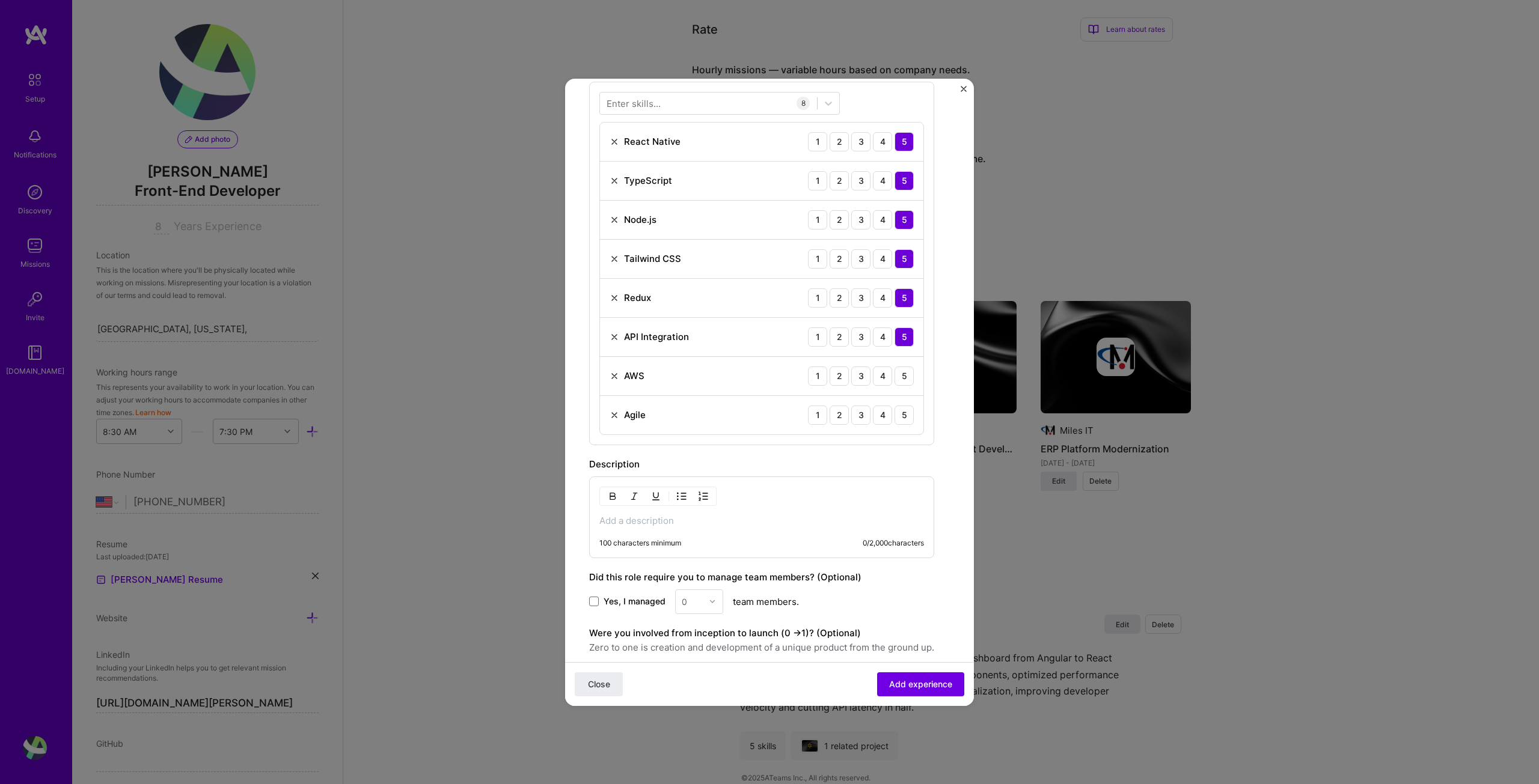
scroll to position [529, 0]
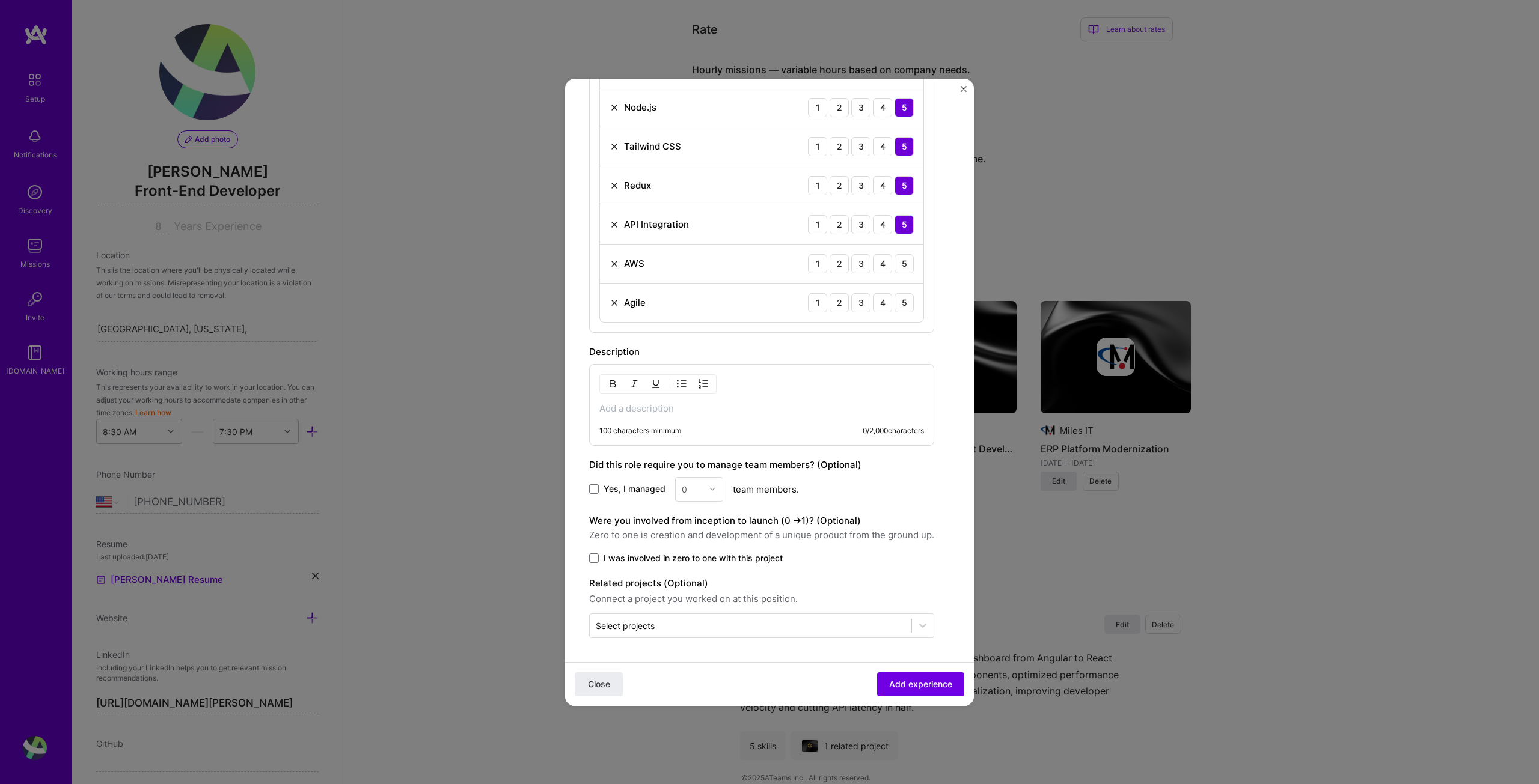
click at [661, 410] on p at bounding box center [761, 408] width 325 height 12
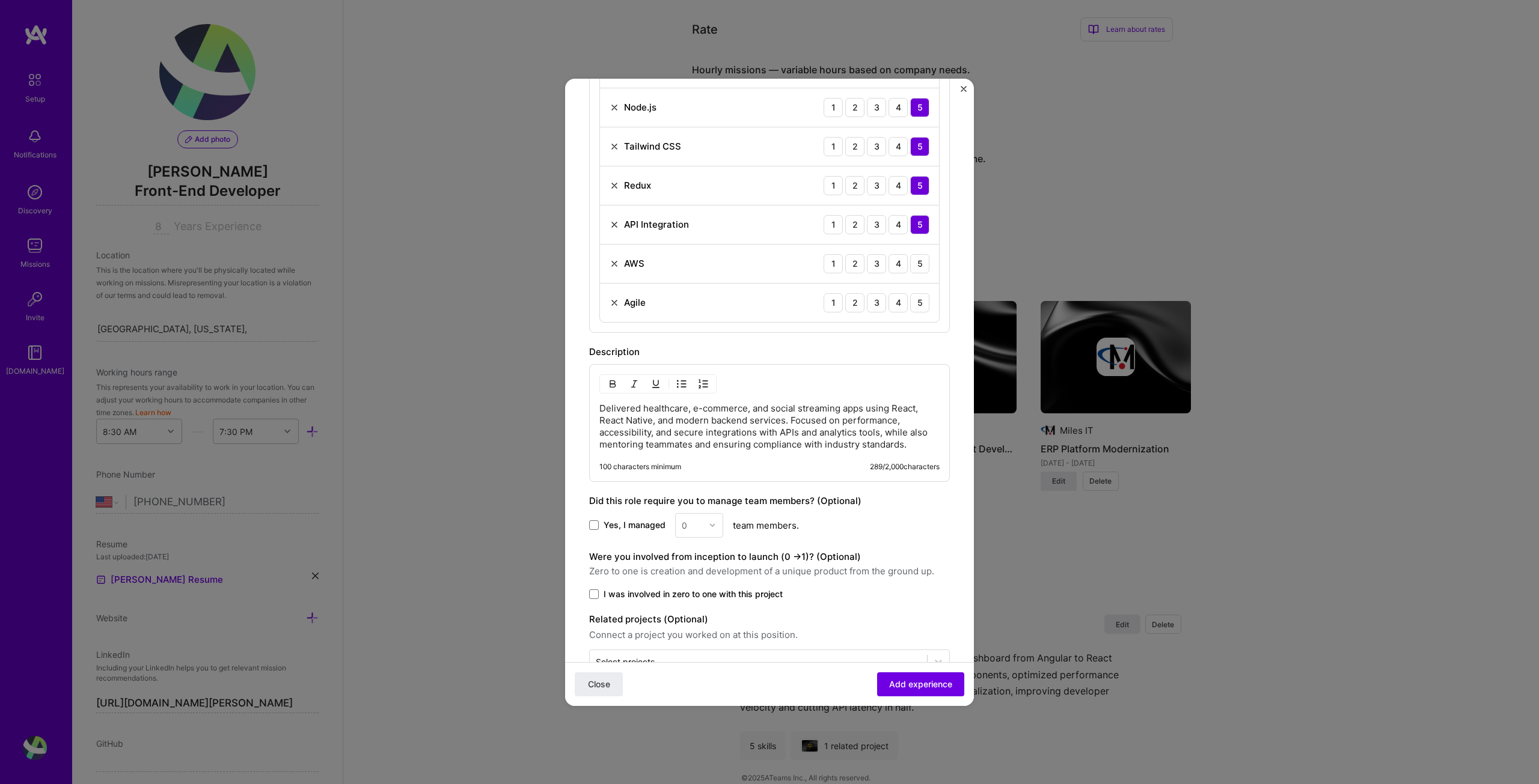
scroll to position [564, 0]
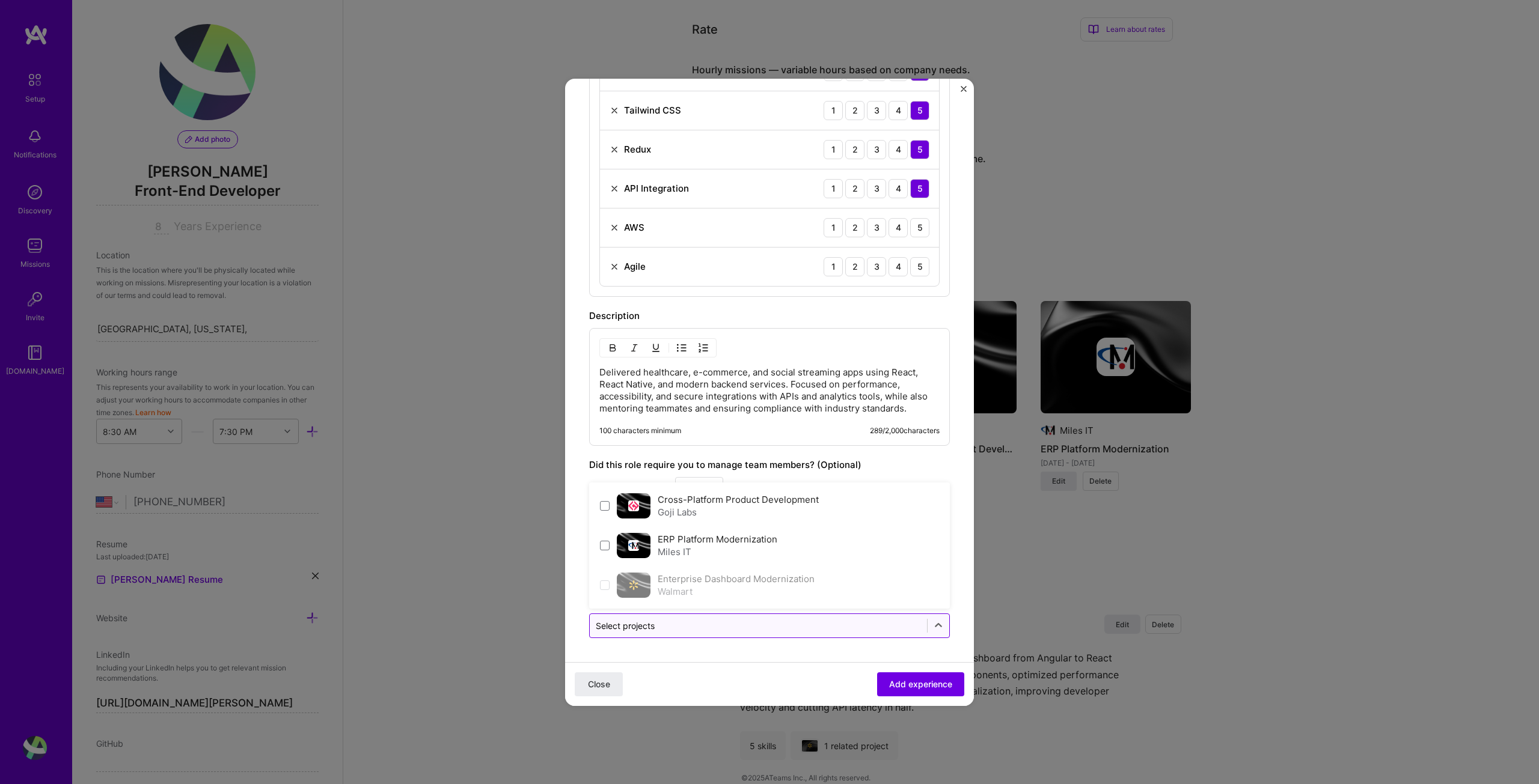
click at [869, 634] on div "Select projects" at bounding box center [758, 626] width 337 height 24
click at [745, 515] on div "Goji Labs" at bounding box center [738, 512] width 161 height 12
click at [916, 683] on span "Add experience" at bounding box center [921, 684] width 63 height 12
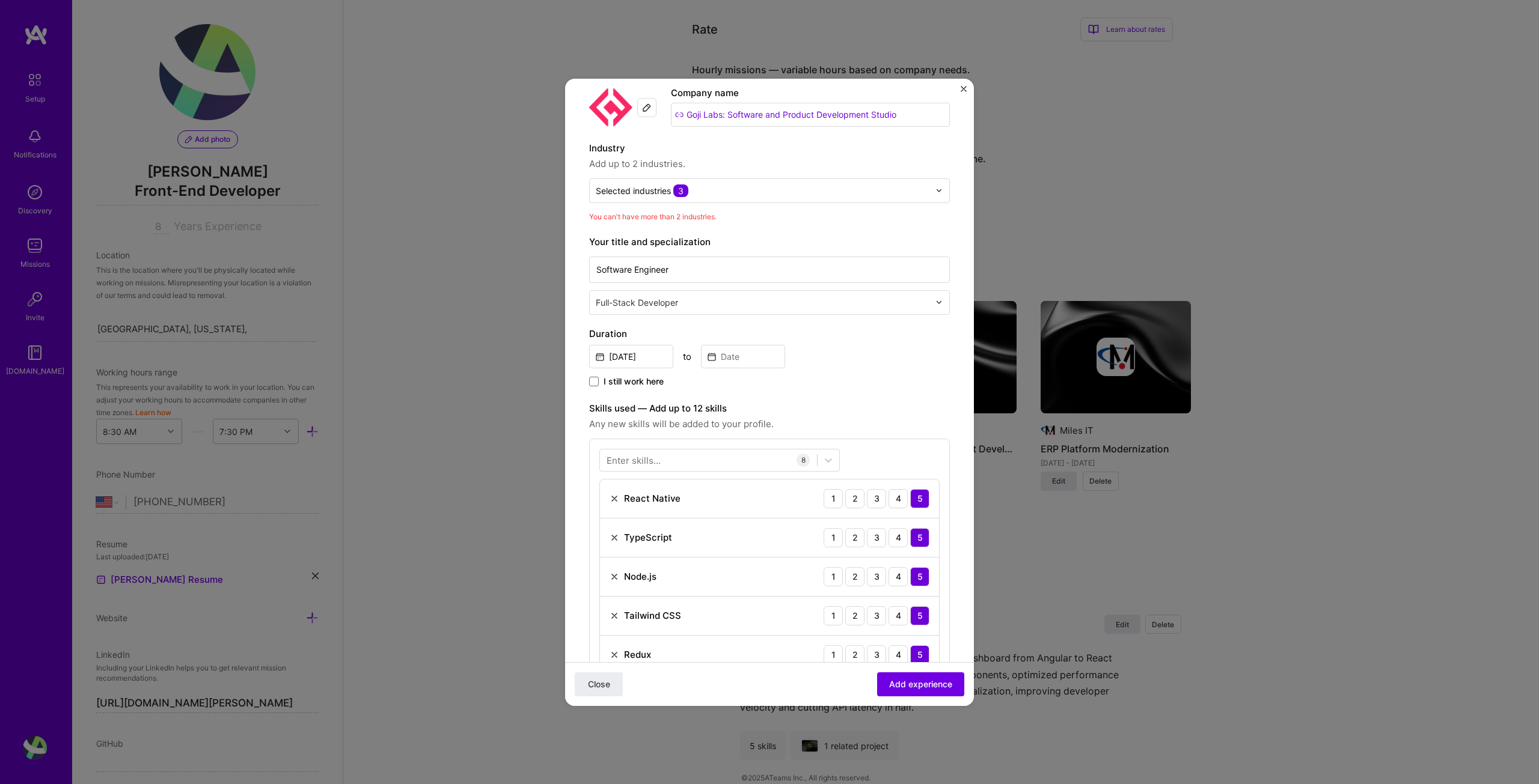
scroll to position [1, 0]
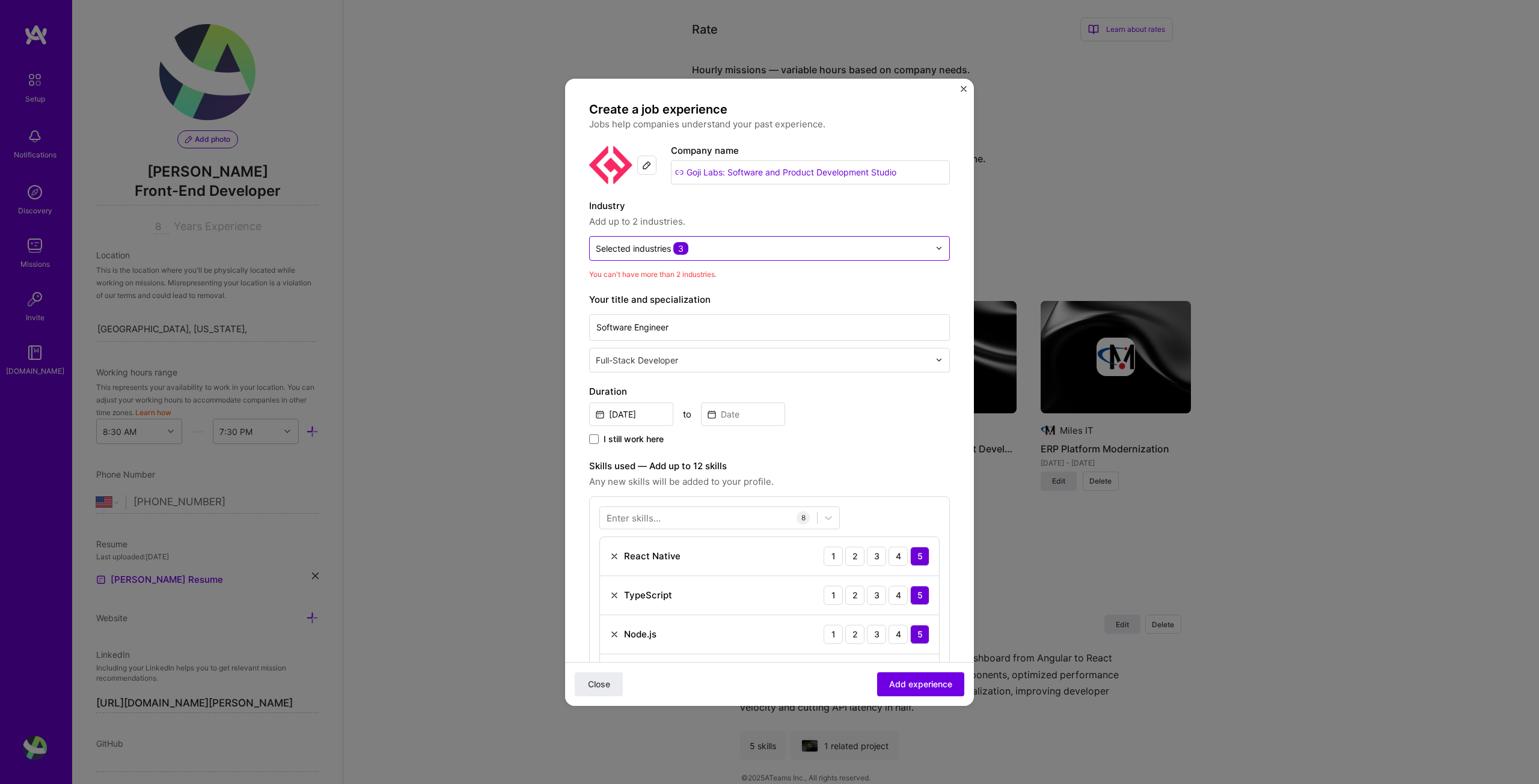
click at [736, 253] on input "text" at bounding box center [763, 248] width 334 height 12
click at [650, 255] on div at bounding box center [763, 248] width 334 height 15
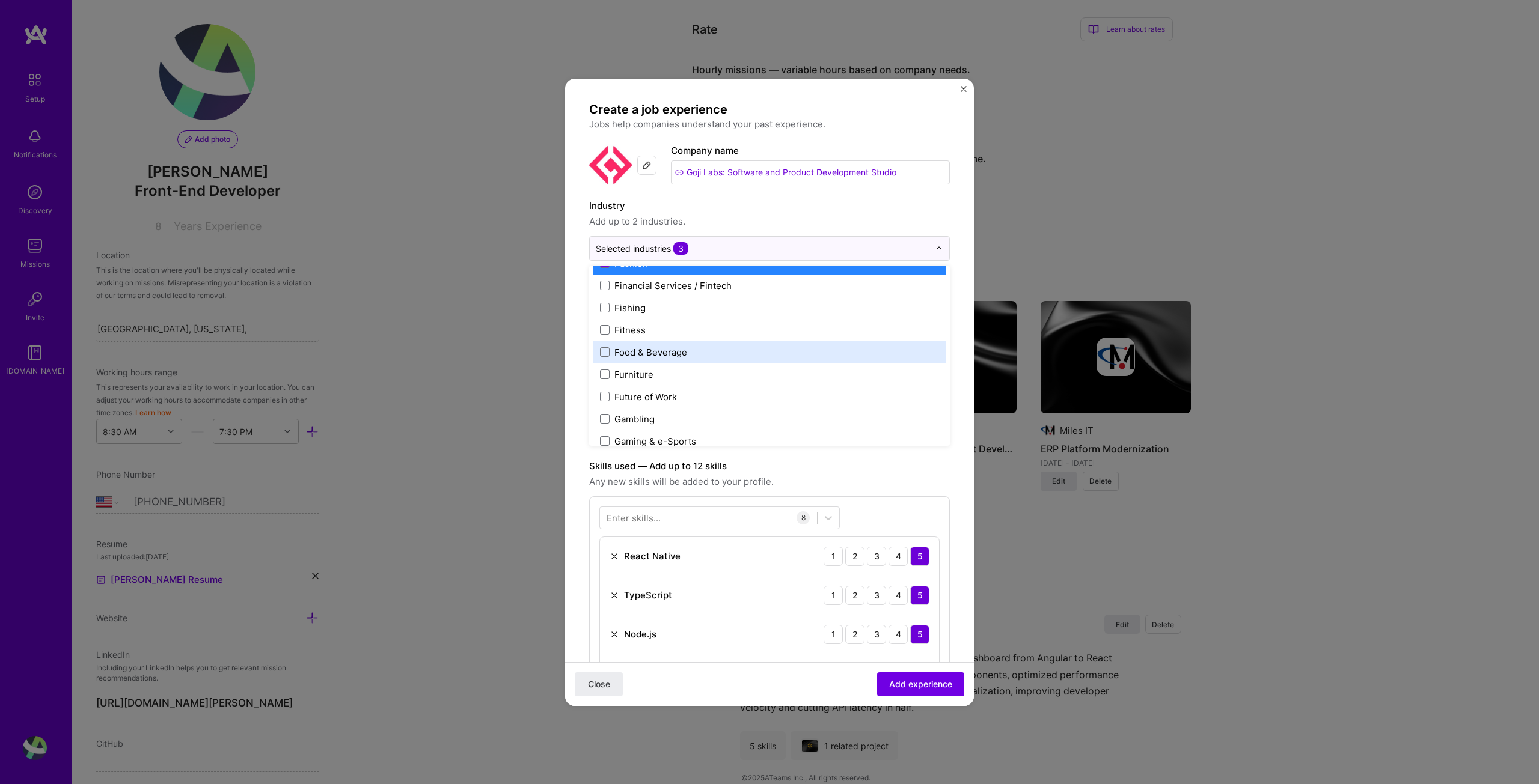
scroll to position [1202, 0]
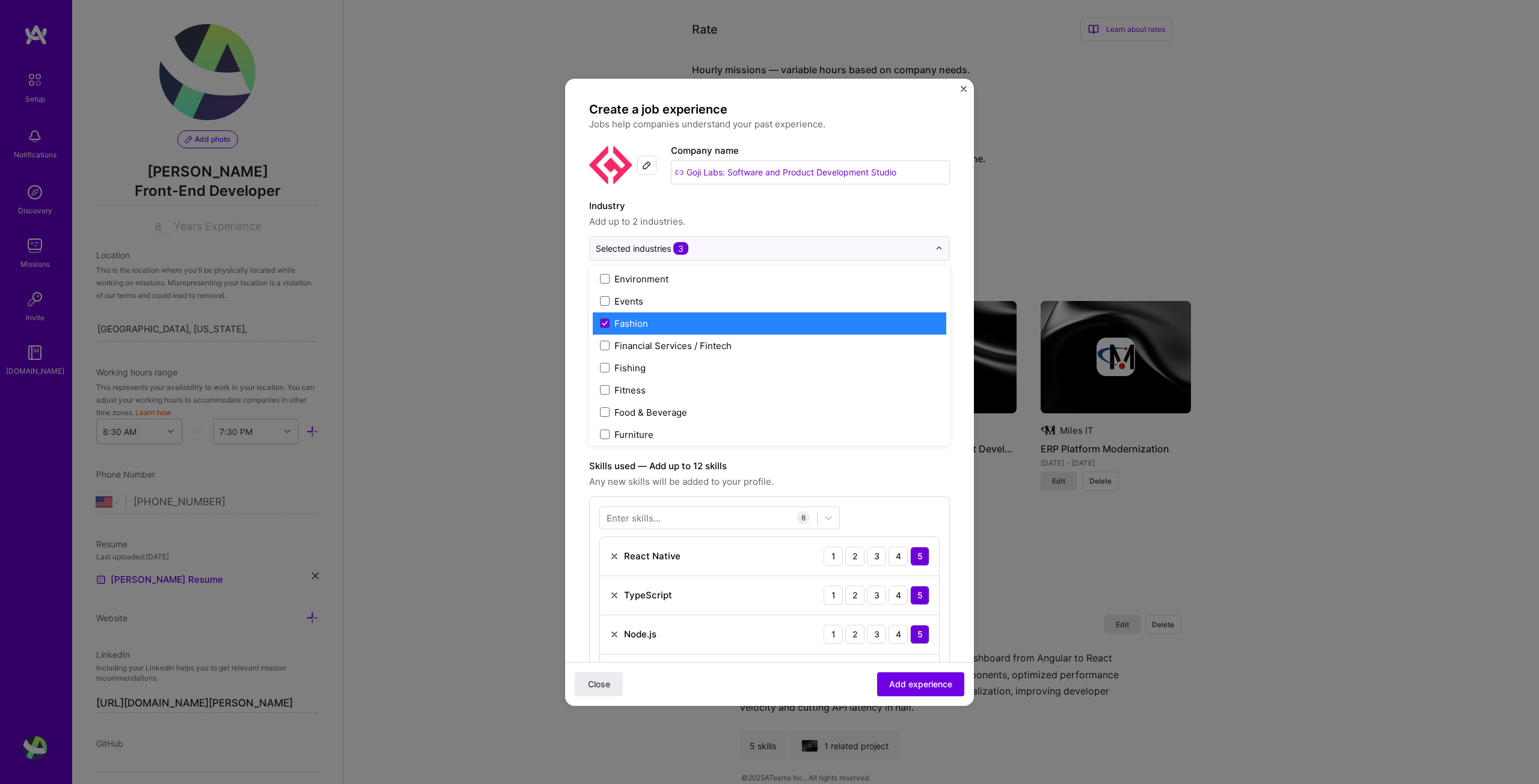
click at [604, 319] on span at bounding box center [604, 323] width 10 height 10
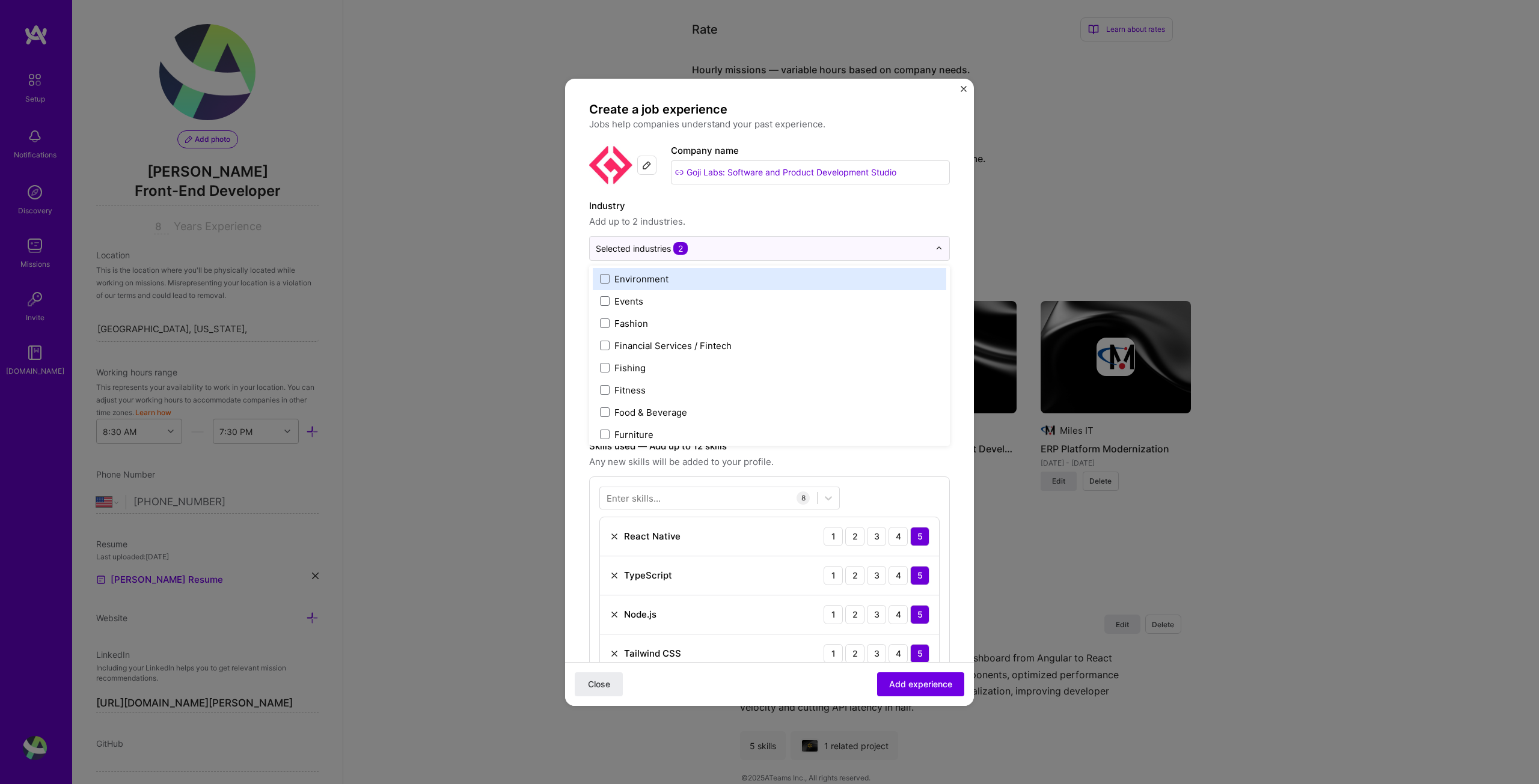
click at [771, 209] on label "Industry" at bounding box center [770, 206] width 361 height 14
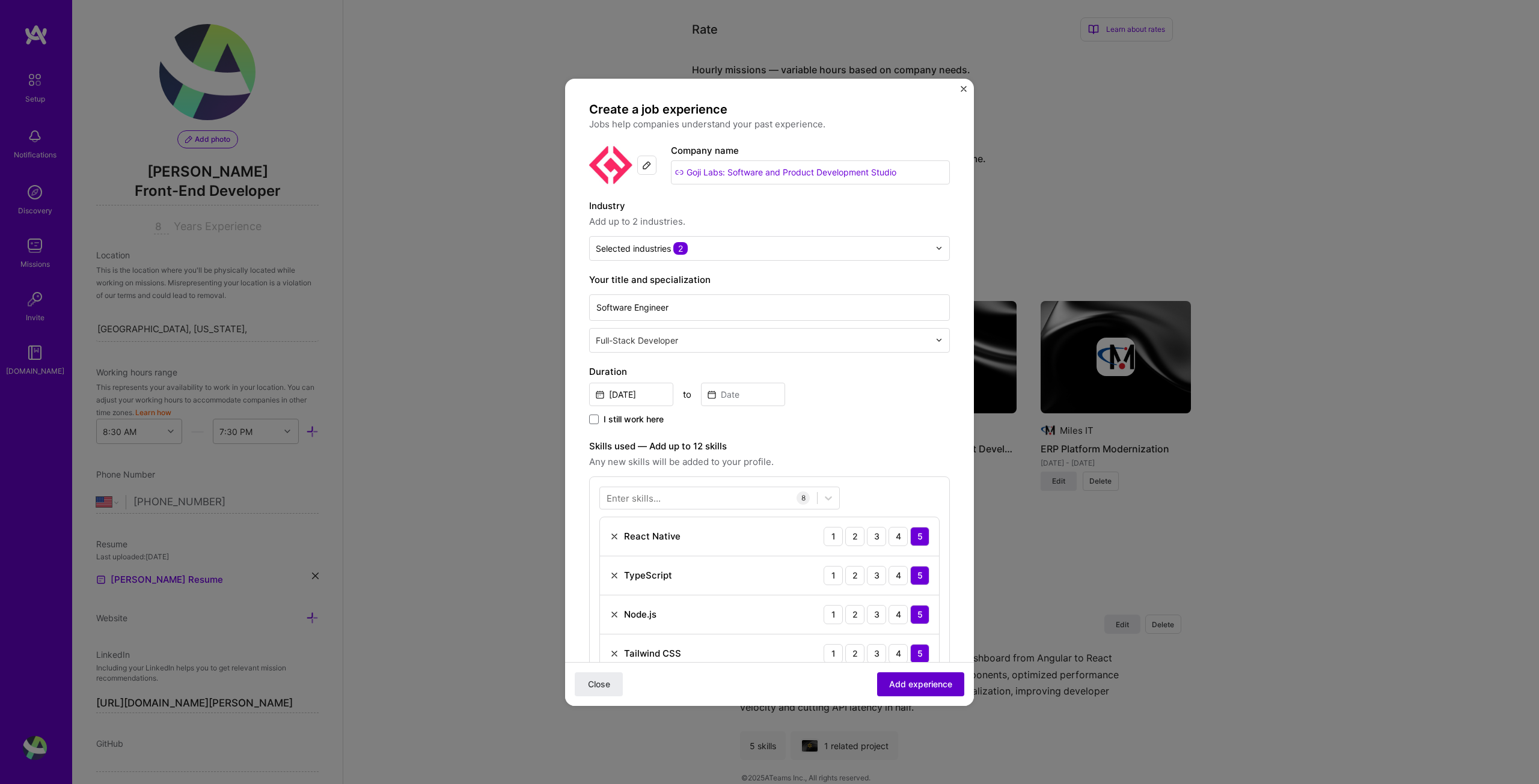
click at [915, 681] on span "Add experience" at bounding box center [921, 684] width 63 height 12
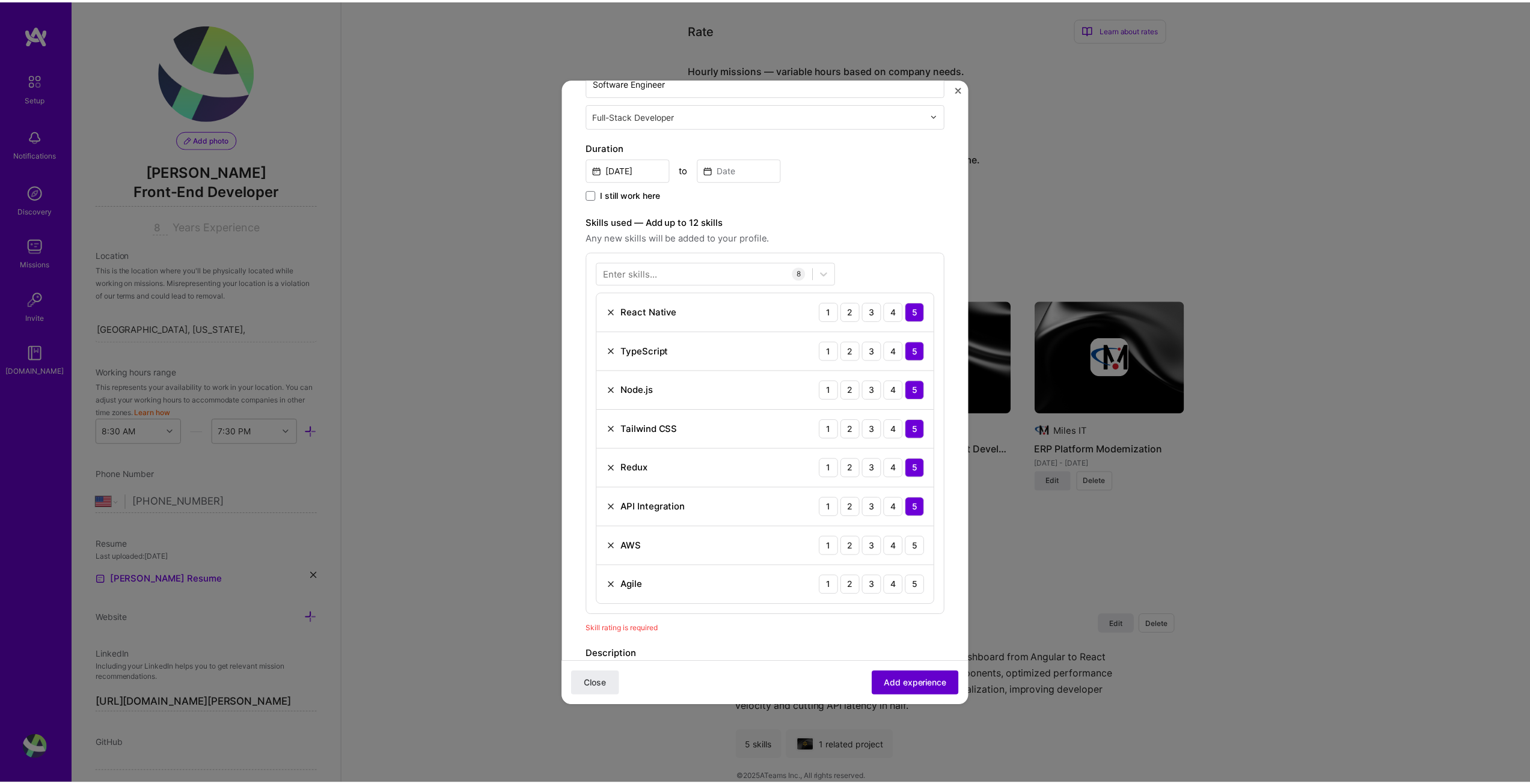
scroll to position [362, 0]
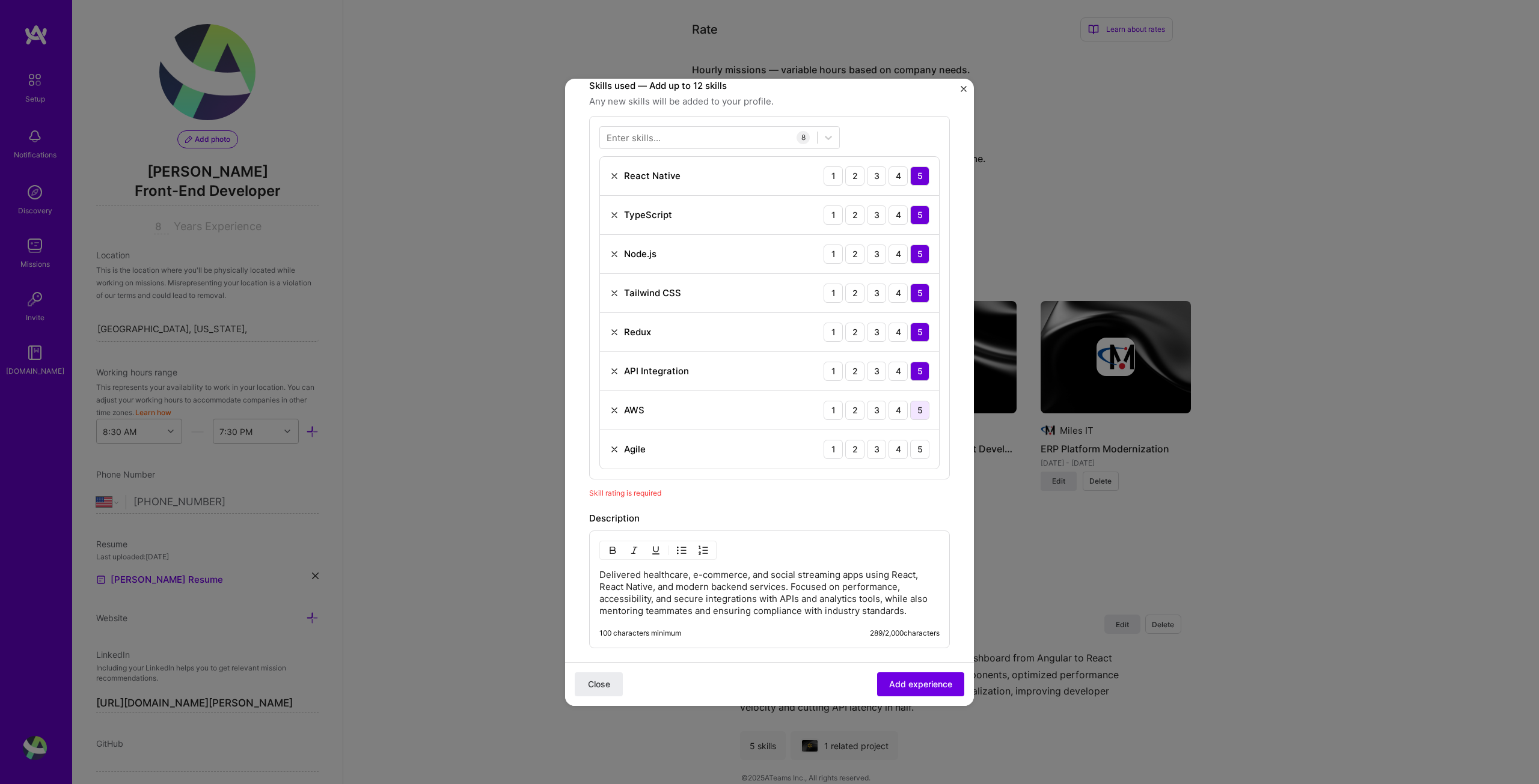
click at [914, 413] on div "5" at bounding box center [919, 410] width 19 height 19
click at [912, 449] on div "5" at bounding box center [919, 449] width 19 height 19
click at [927, 687] on span "Add experience" at bounding box center [921, 684] width 63 height 12
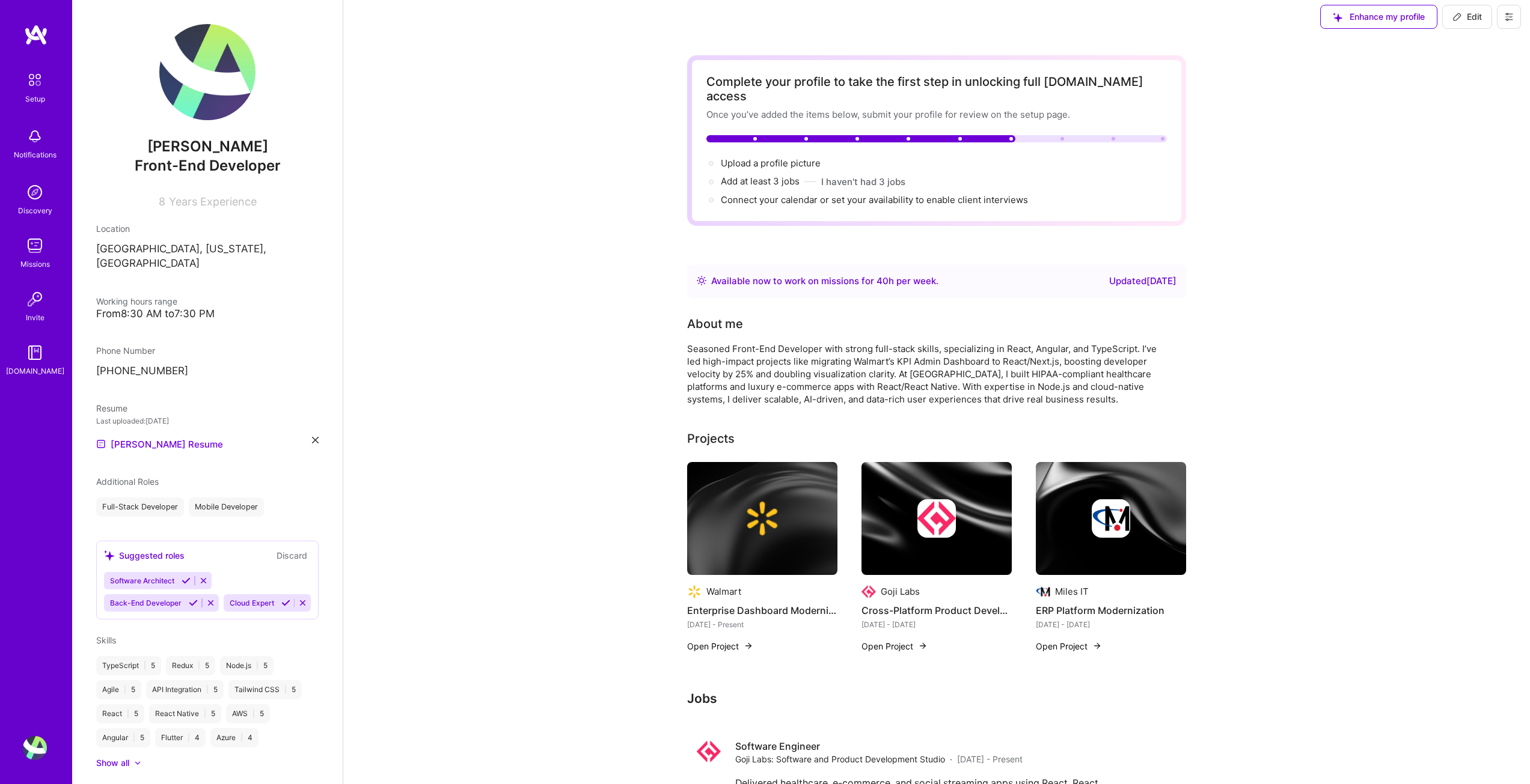
scroll to position [0, 0]
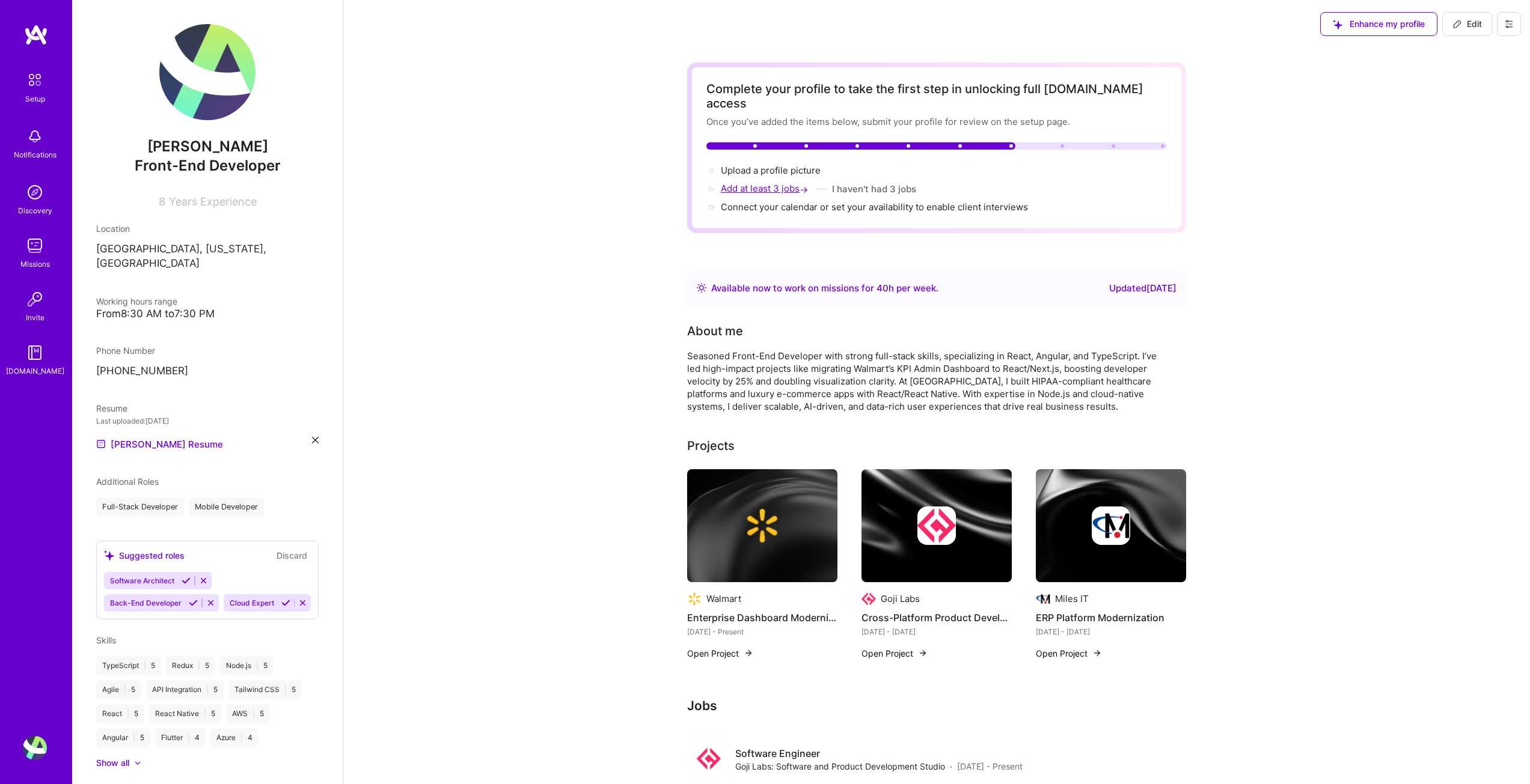
click at [789, 183] on span "Add at least 3 jobs →" at bounding box center [765, 188] width 90 height 11
select select "US"
select select "Right Now"
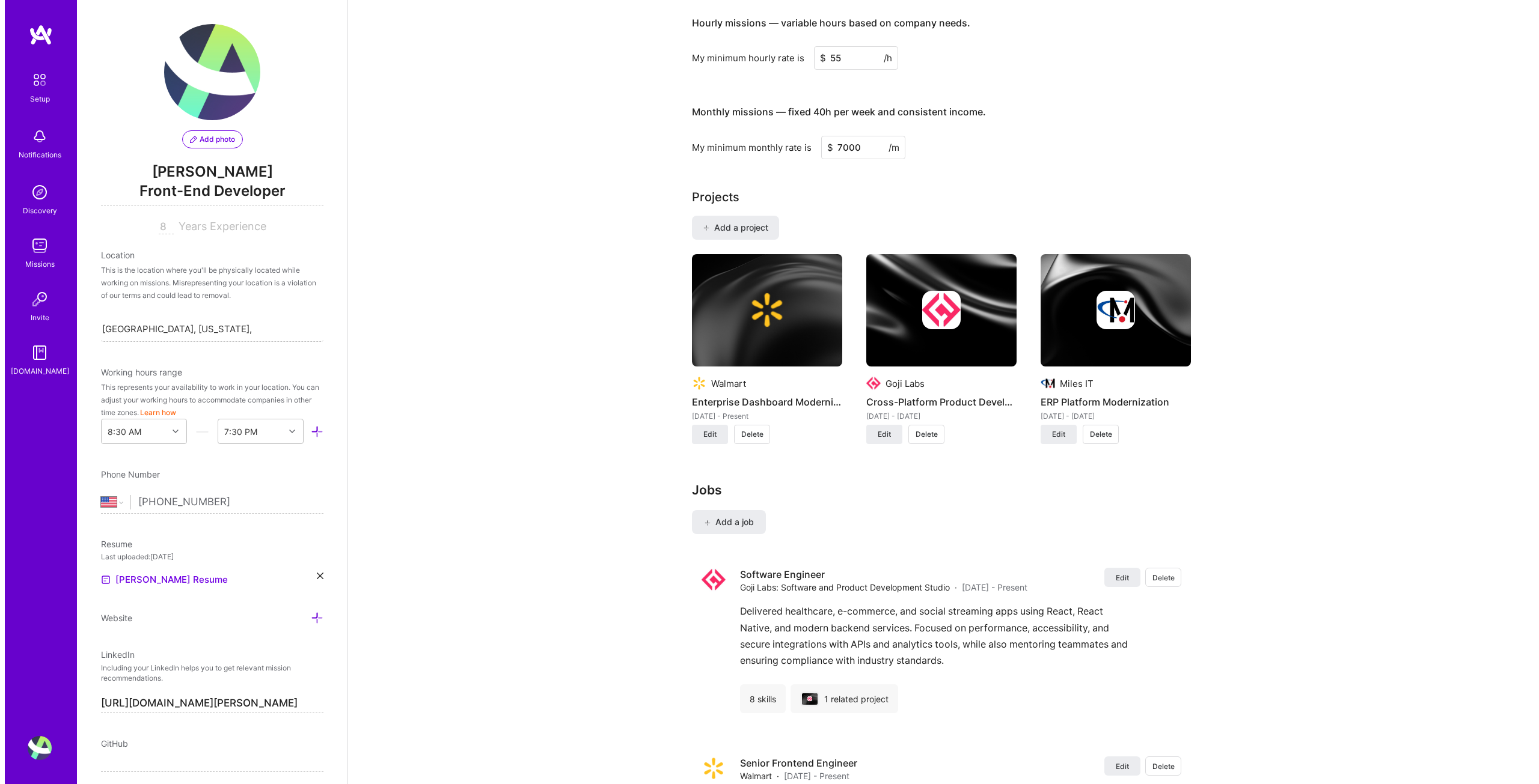
scroll to position [899, 0]
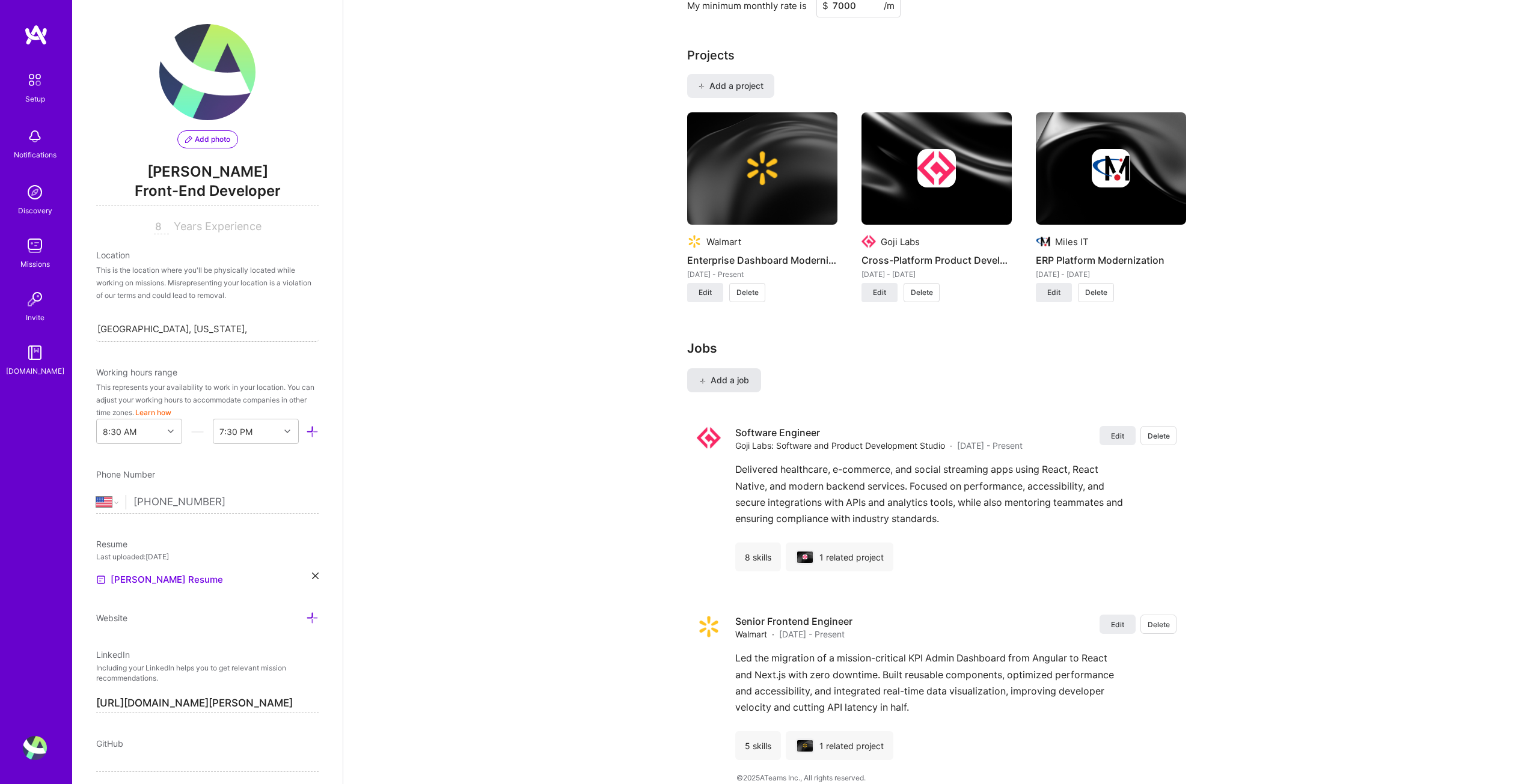
click at [718, 374] on span "Add a job" at bounding box center [724, 380] width 50 height 12
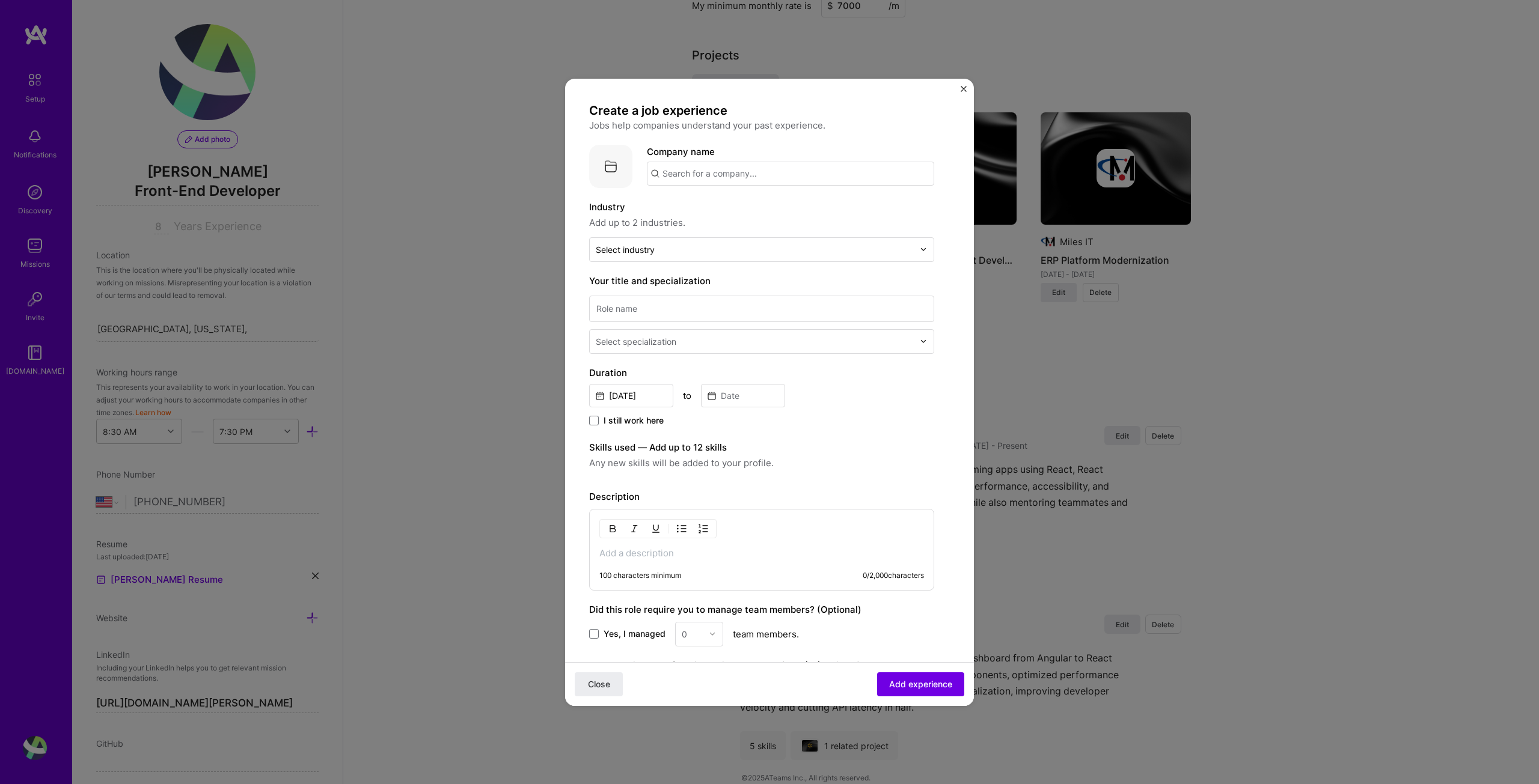
click at [730, 169] on input "text" at bounding box center [791, 173] width 288 height 24
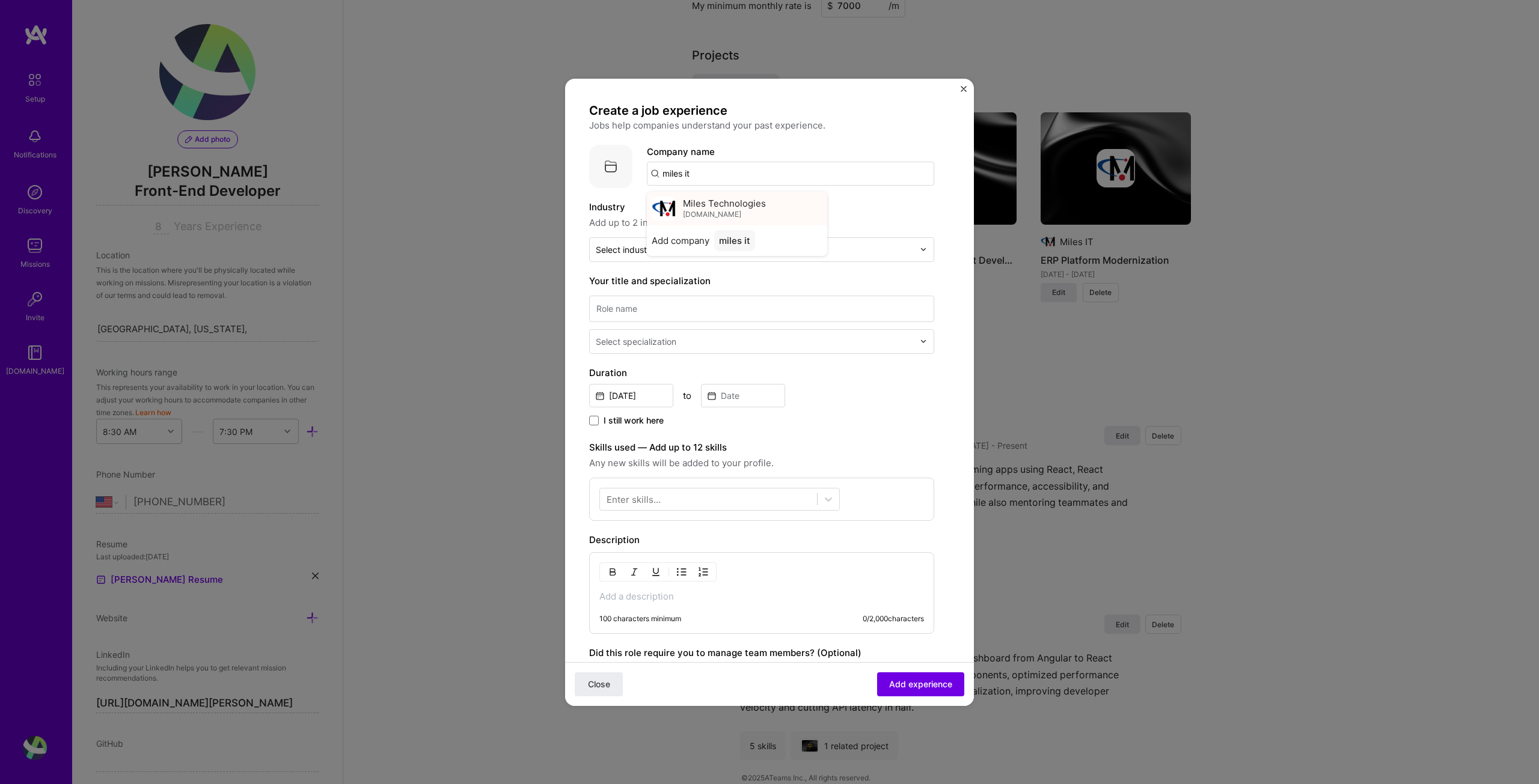
click at [752, 205] on span "Miles Technologies" at bounding box center [724, 203] width 83 height 12
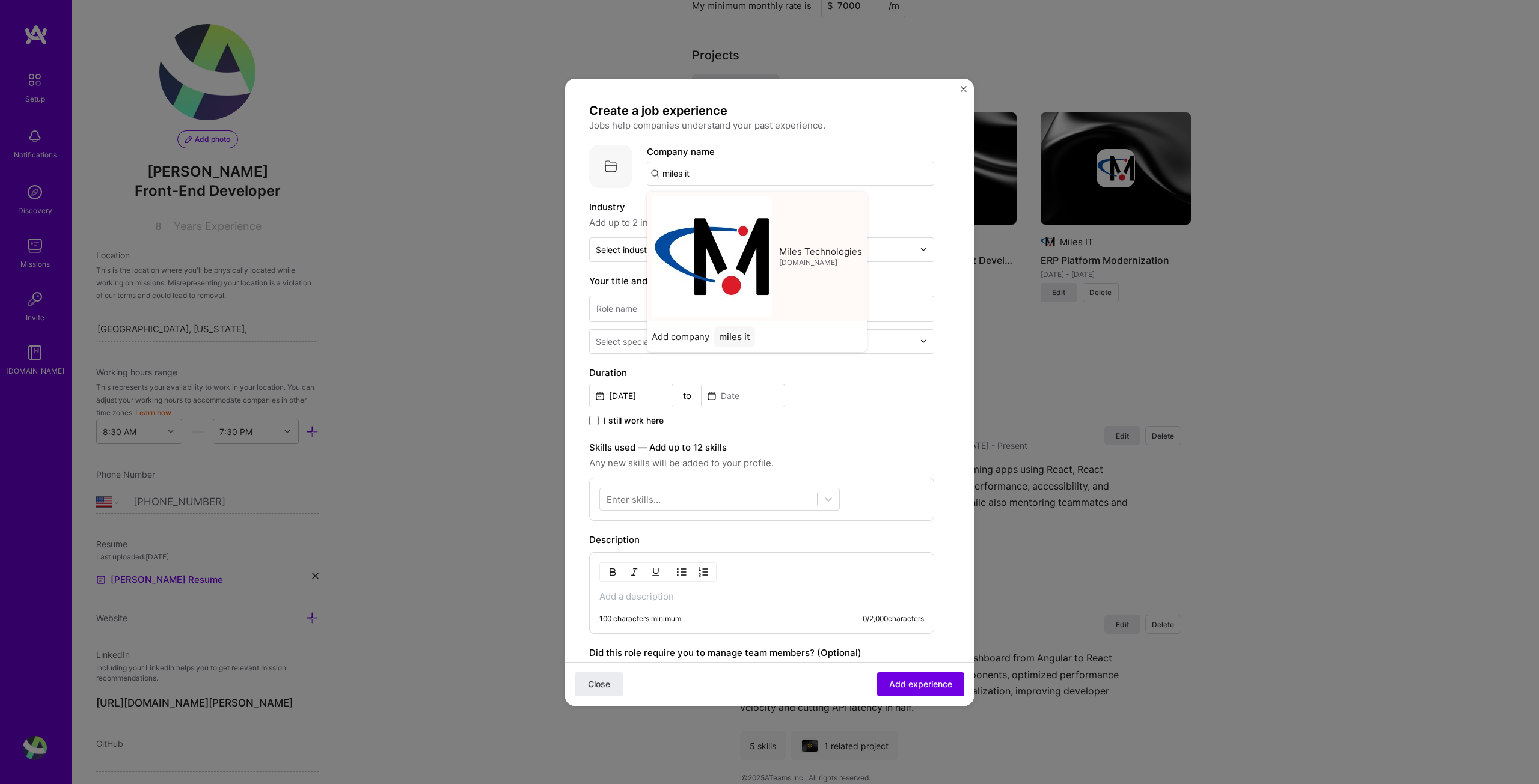
type input "Miles Technologies"
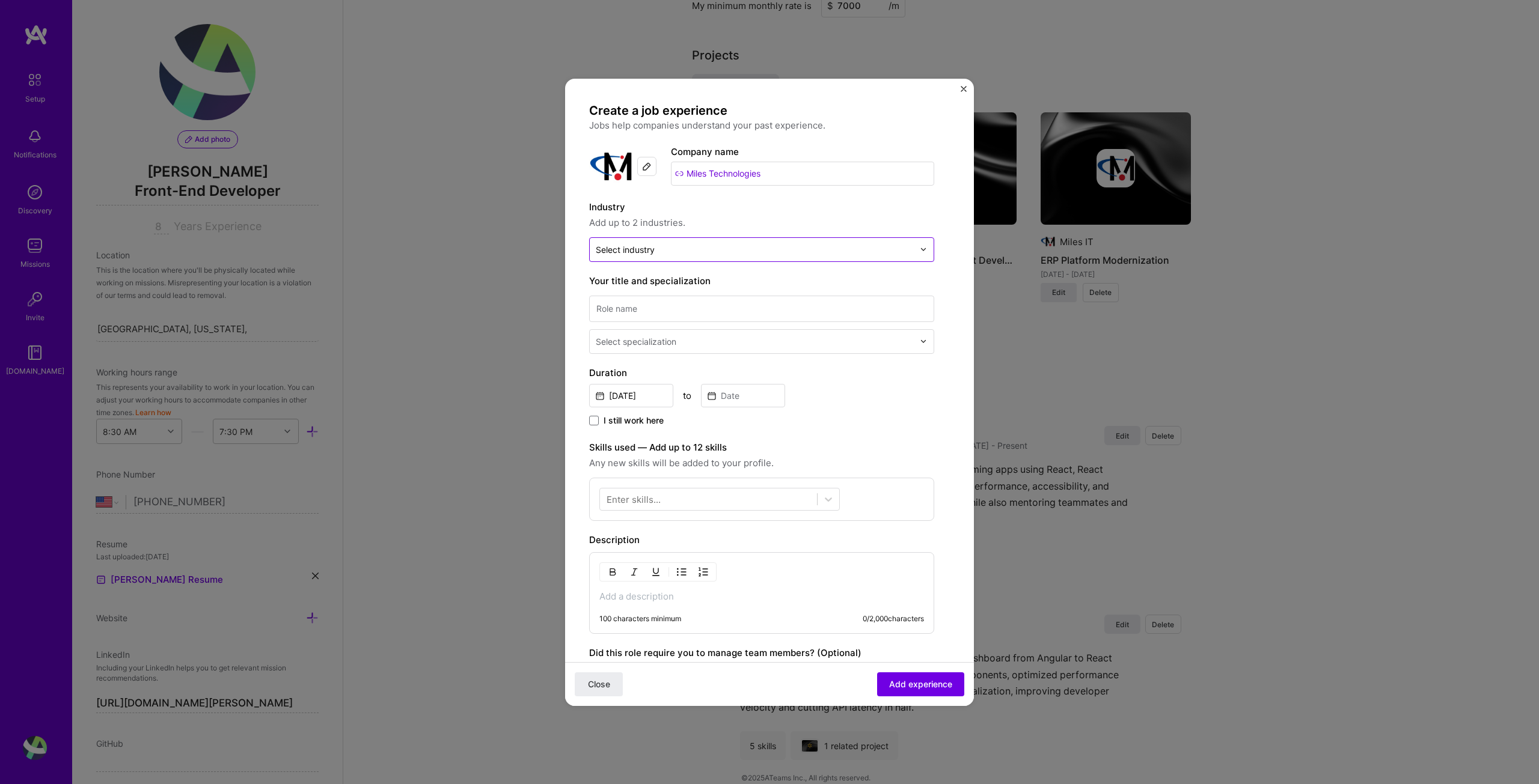
click at [654, 253] on div "Select industry 0" at bounding box center [625, 250] width 59 height 12
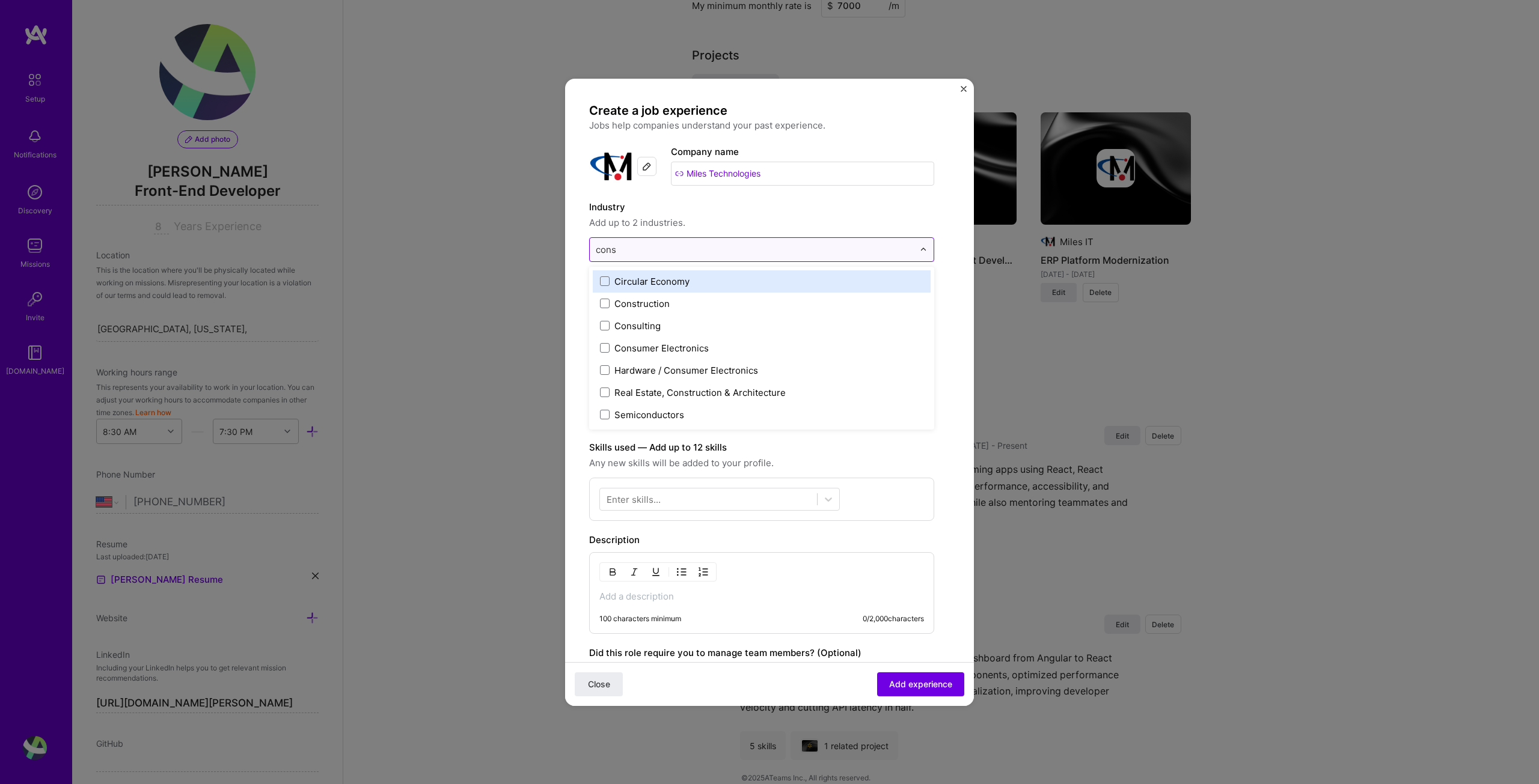
type input "consu"
click at [602, 278] on span at bounding box center [604, 281] width 10 height 10
click at [694, 250] on input "text" at bounding box center [755, 250] width 318 height 12
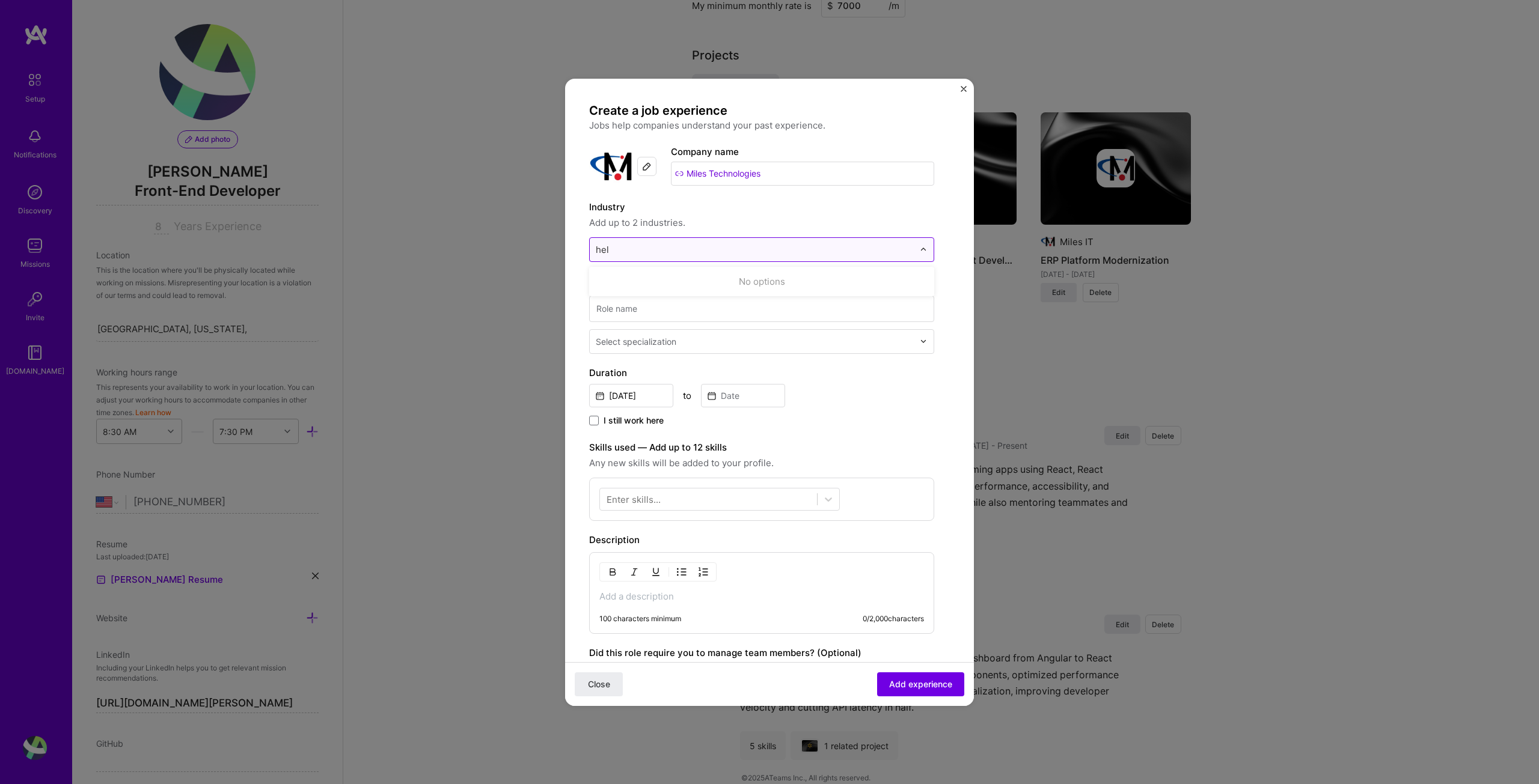
type input "he"
click at [610, 280] on label "Healthcare" at bounding box center [761, 281] width 323 height 12
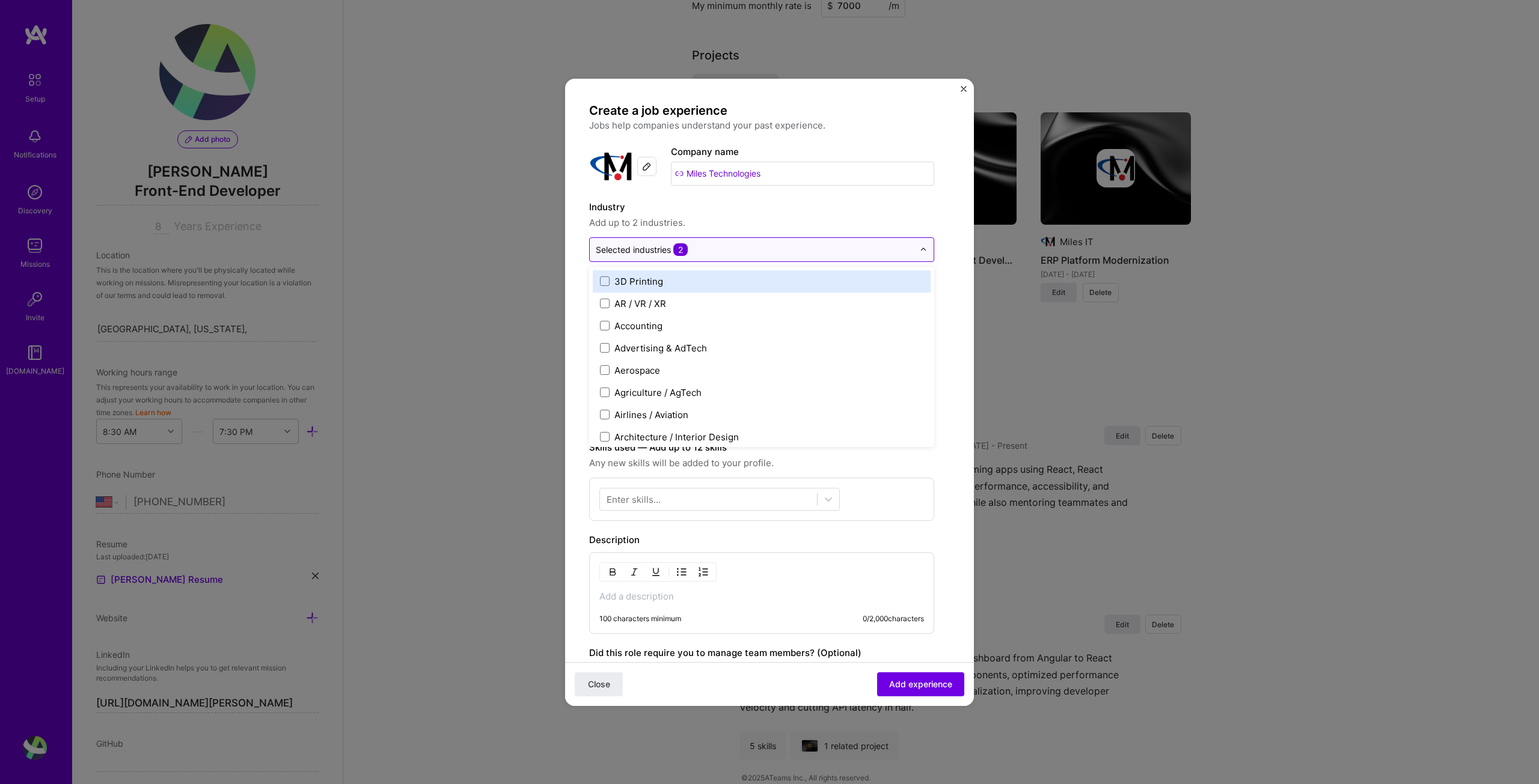
click at [719, 252] on input "text" at bounding box center [755, 250] width 318 height 12
click at [774, 188] on div "Company name Miles Technologies" at bounding box center [803, 167] width 263 height 43
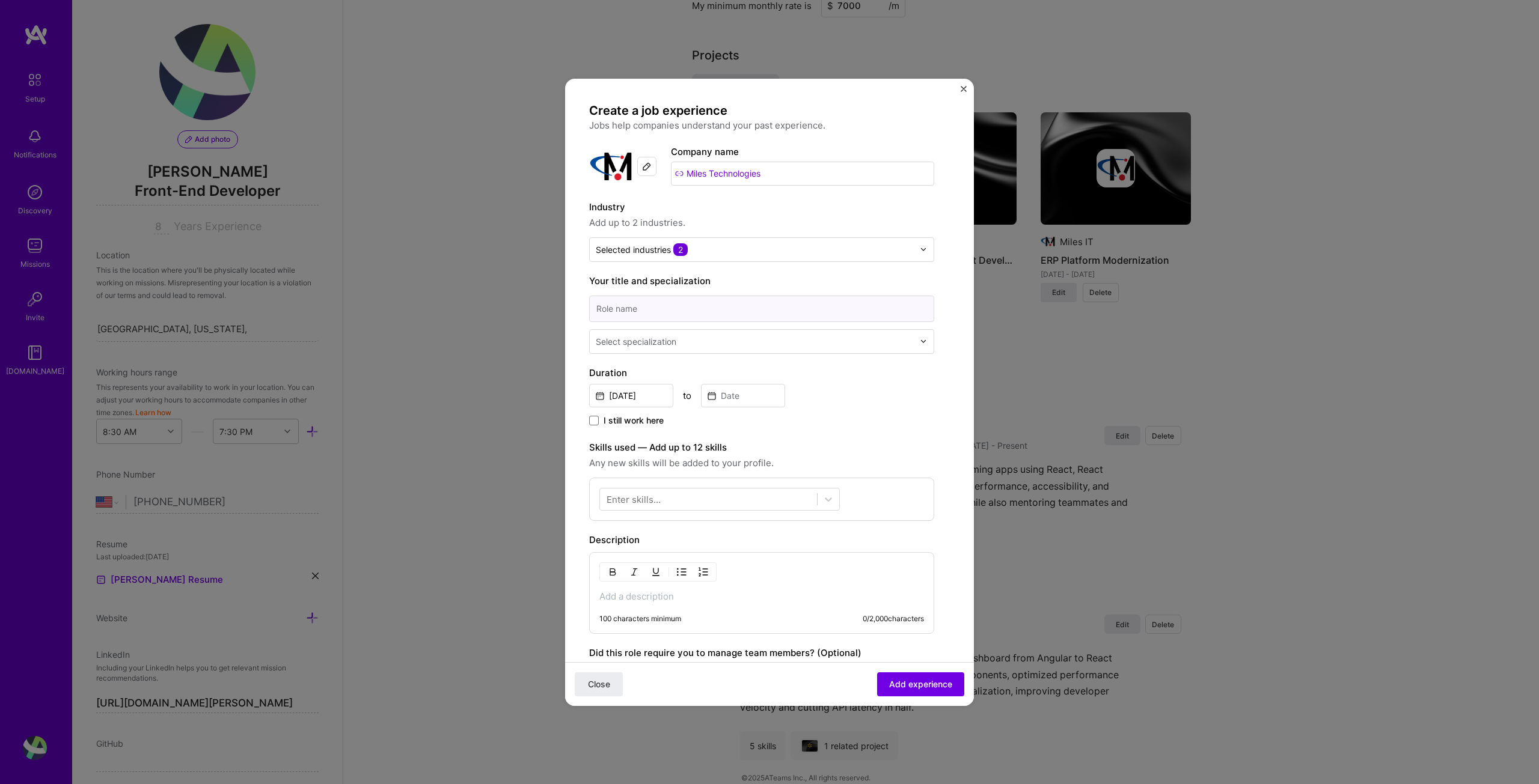
click at [677, 307] on input at bounding box center [762, 309] width 345 height 26
type input "r"
click at [680, 317] on input at bounding box center [762, 309] width 345 height 26
type input "Software Engineer"
click at [667, 340] on div "Select specialization" at bounding box center [636, 341] width 80 height 12
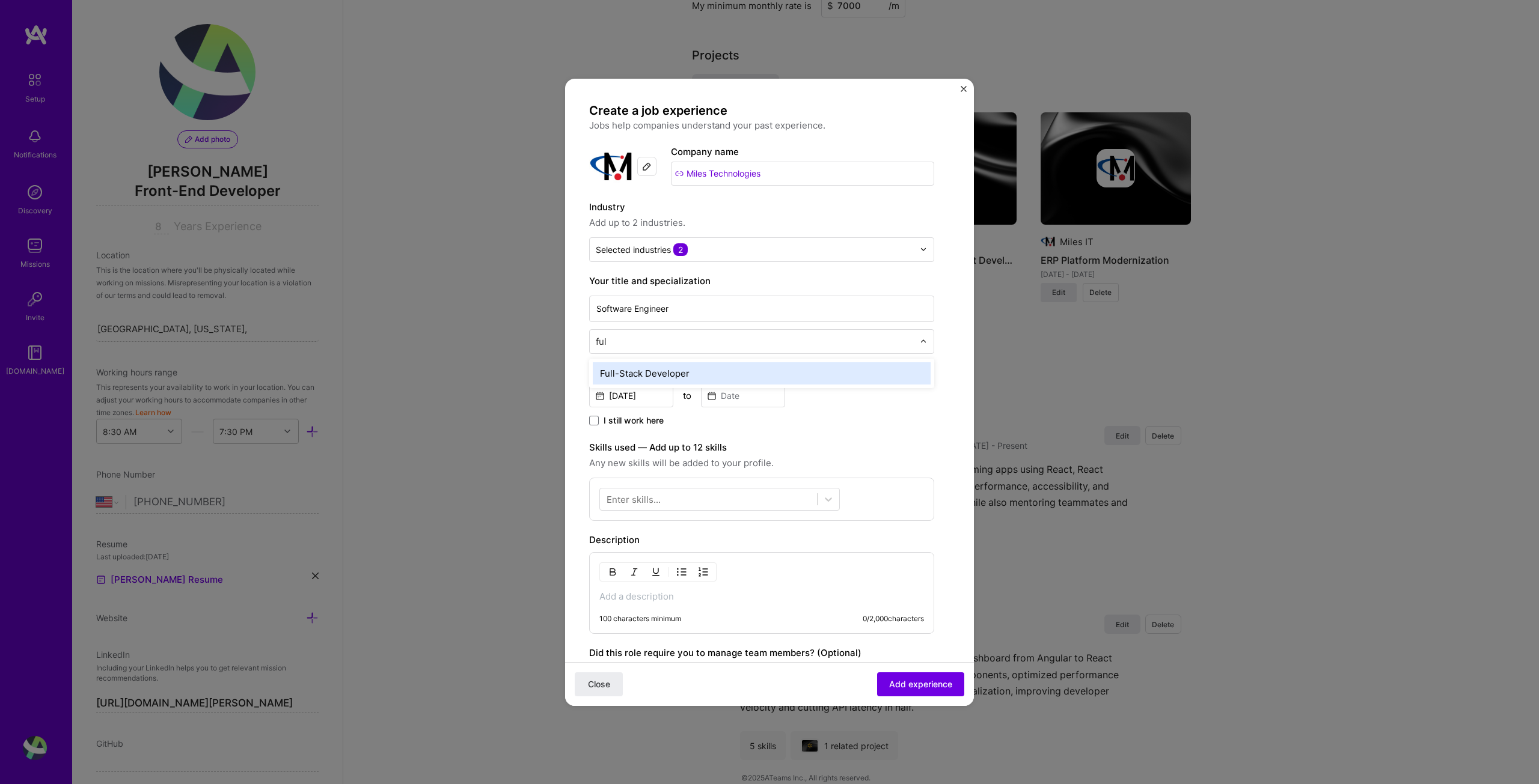
type input "full"
click at [678, 373] on div "Full-Stack Developer" at bounding box center [761, 374] width 338 height 22
click at [642, 396] on input "[DATE]" at bounding box center [631, 396] width 84 height 24
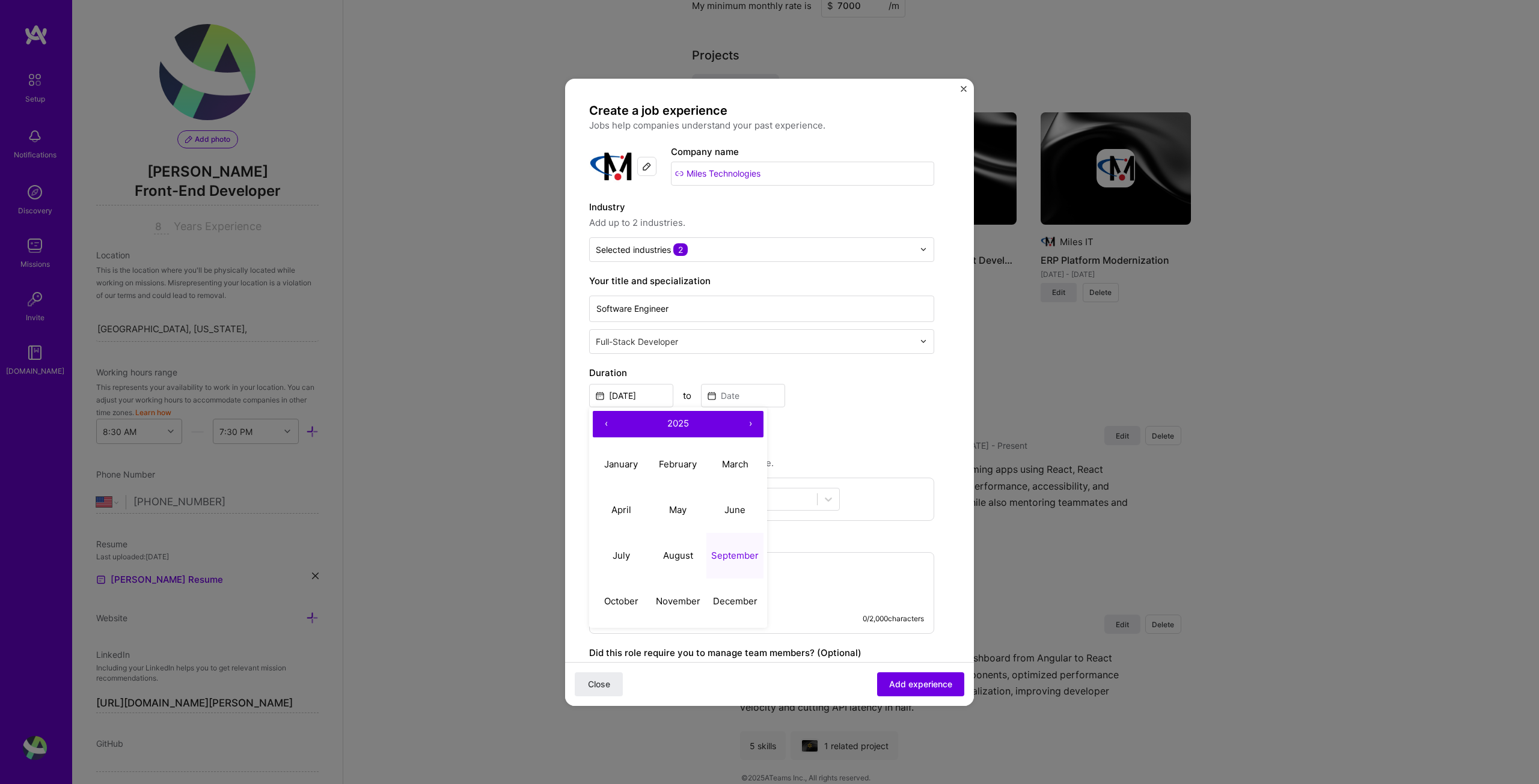
click at [606, 424] on button "‹" at bounding box center [606, 424] width 26 height 26
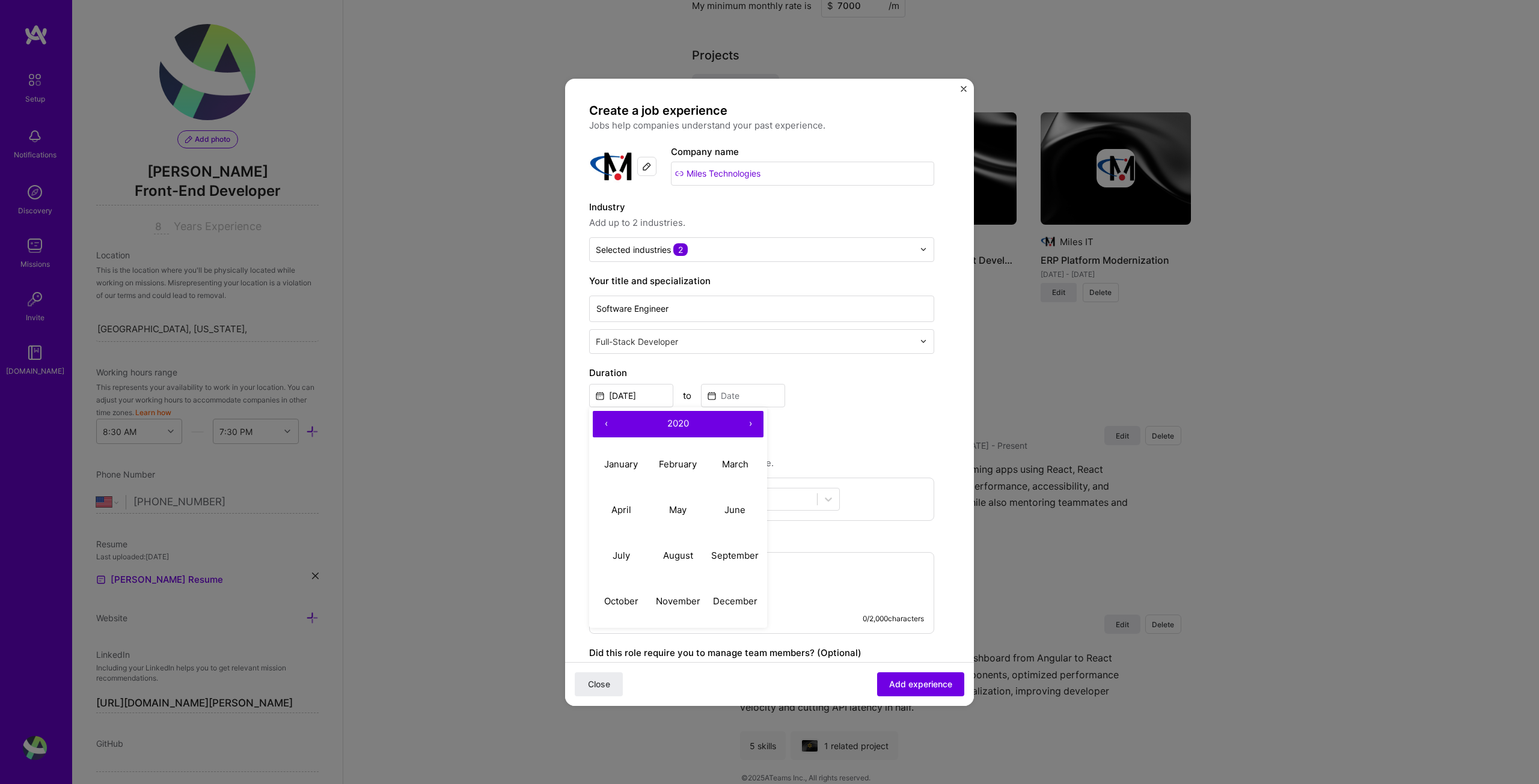
click at [606, 424] on button "‹" at bounding box center [606, 424] width 26 height 26
click at [737, 558] on abbr "September" at bounding box center [735, 555] width 48 height 11
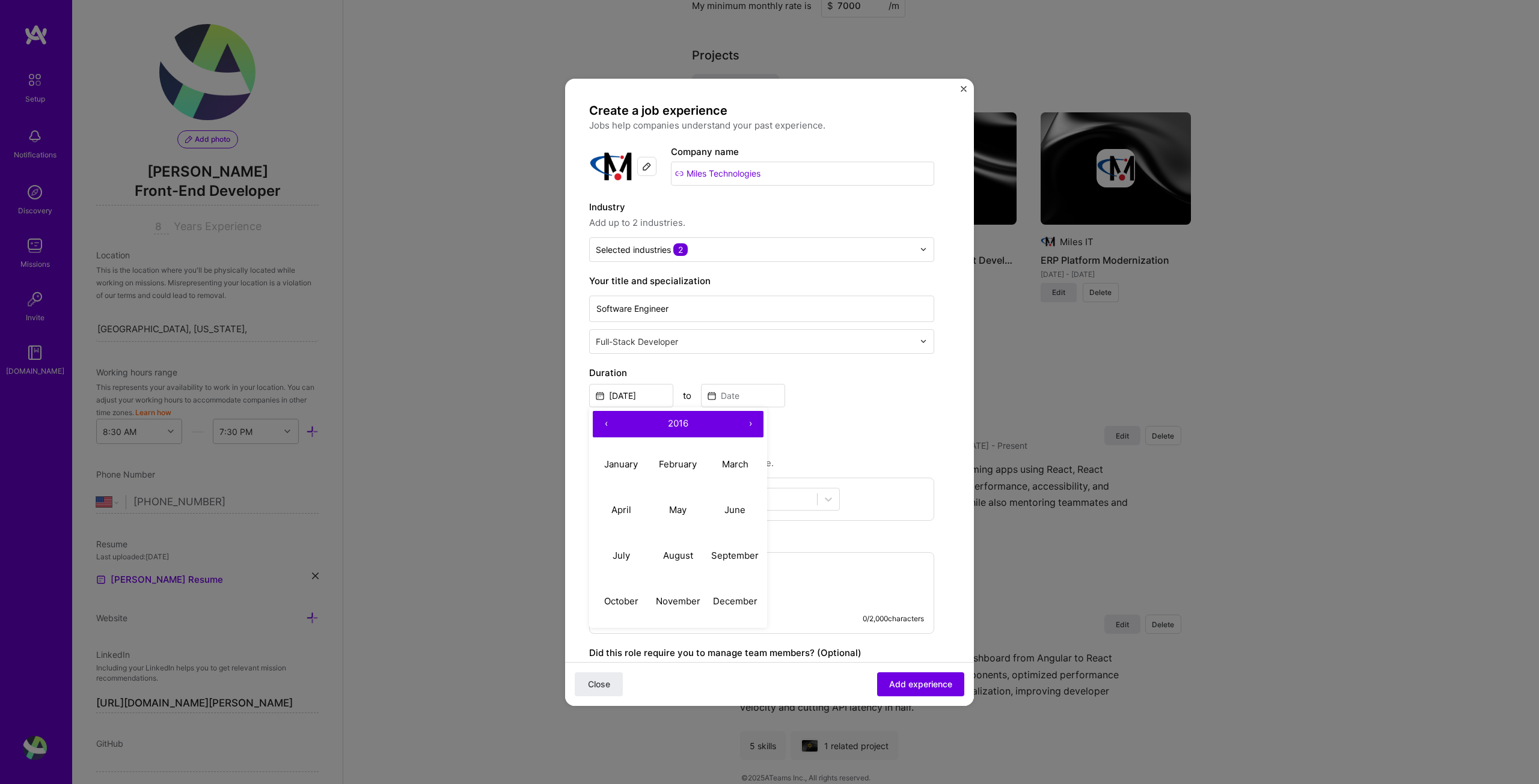
type input "[DATE]"
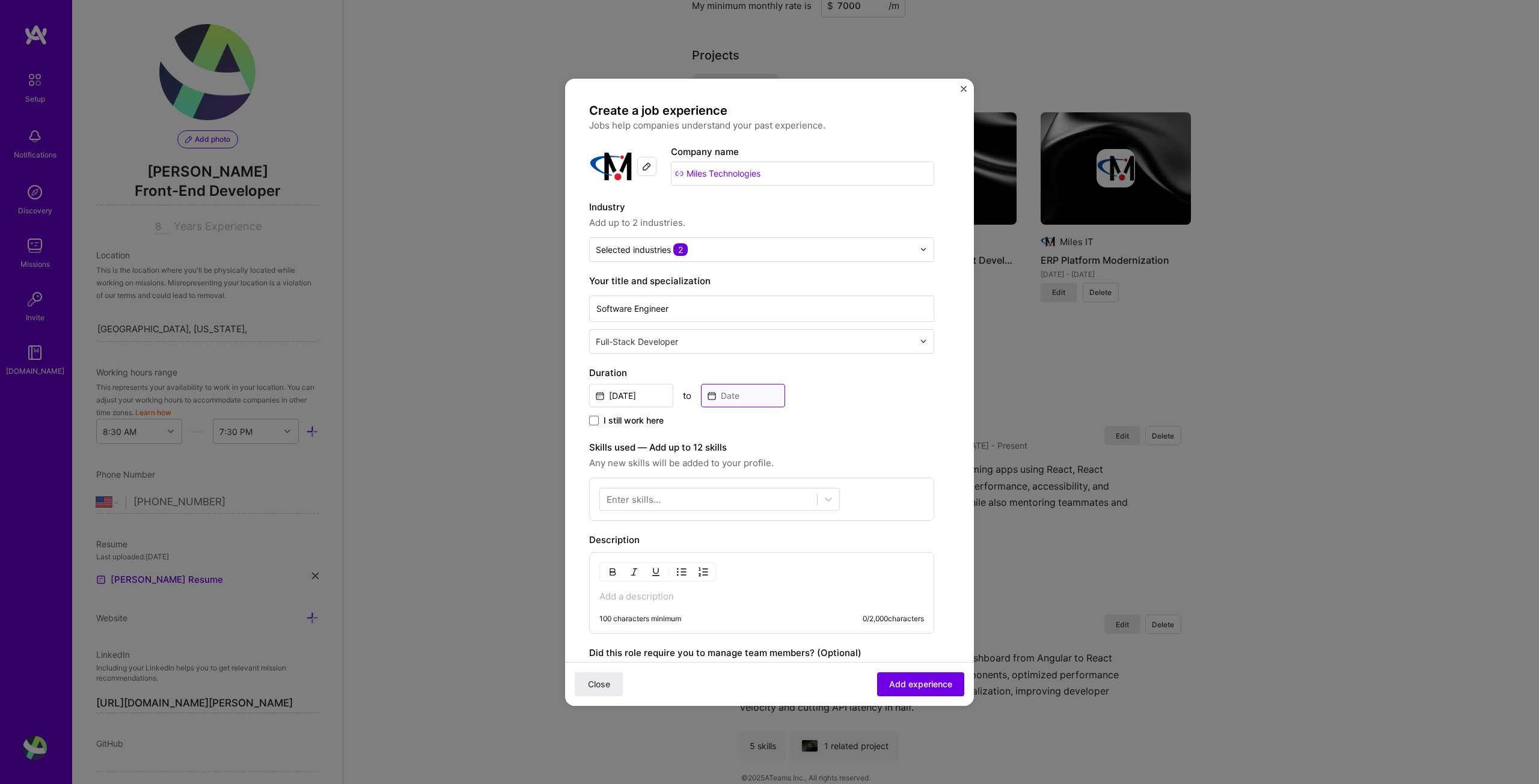
click at [771, 402] on input at bounding box center [743, 396] width 84 height 24
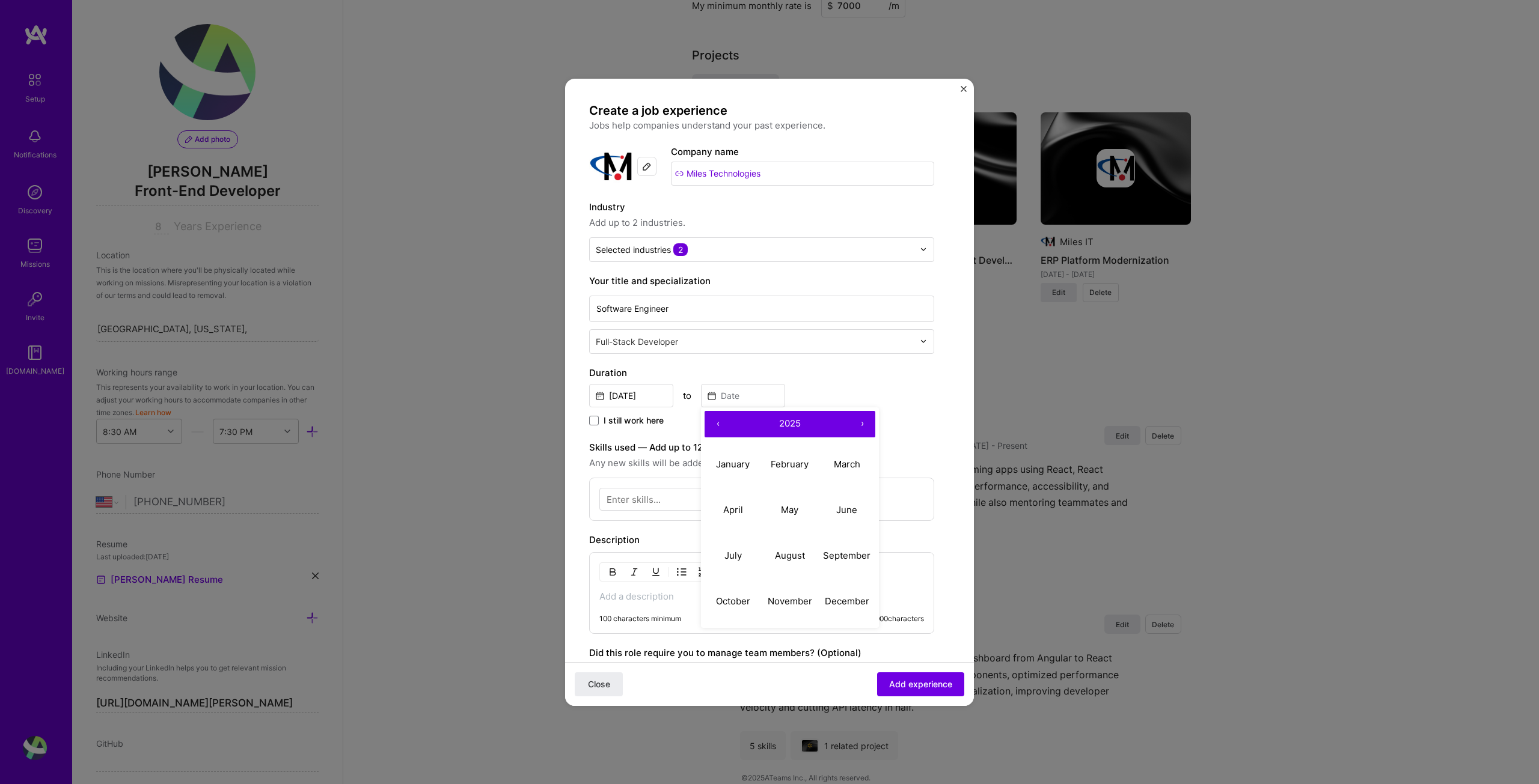
click at [718, 426] on button "‹" at bounding box center [718, 424] width 26 height 26
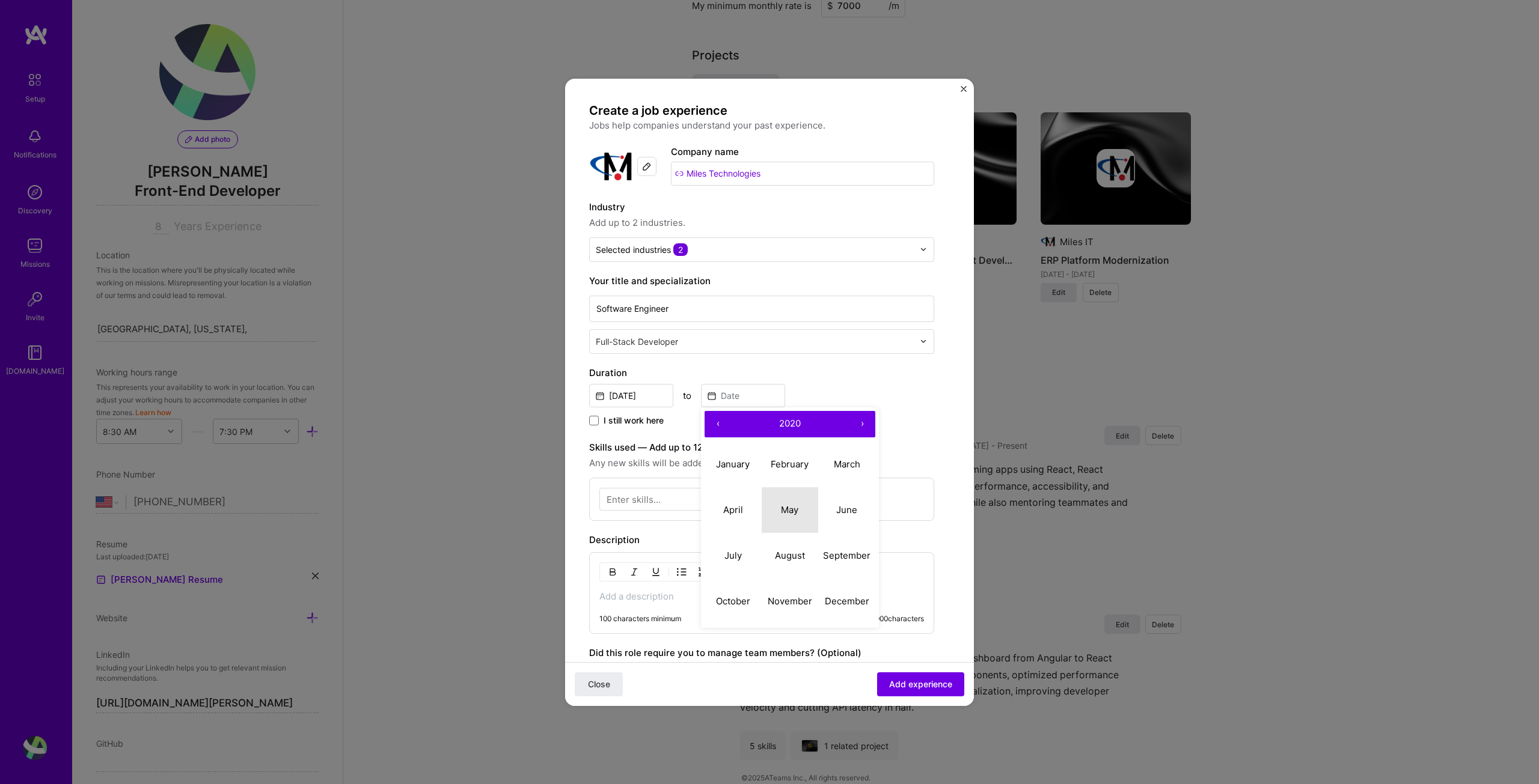
click at [793, 514] on abbr "May" at bounding box center [789, 510] width 18 height 11
type input "[DATE]"
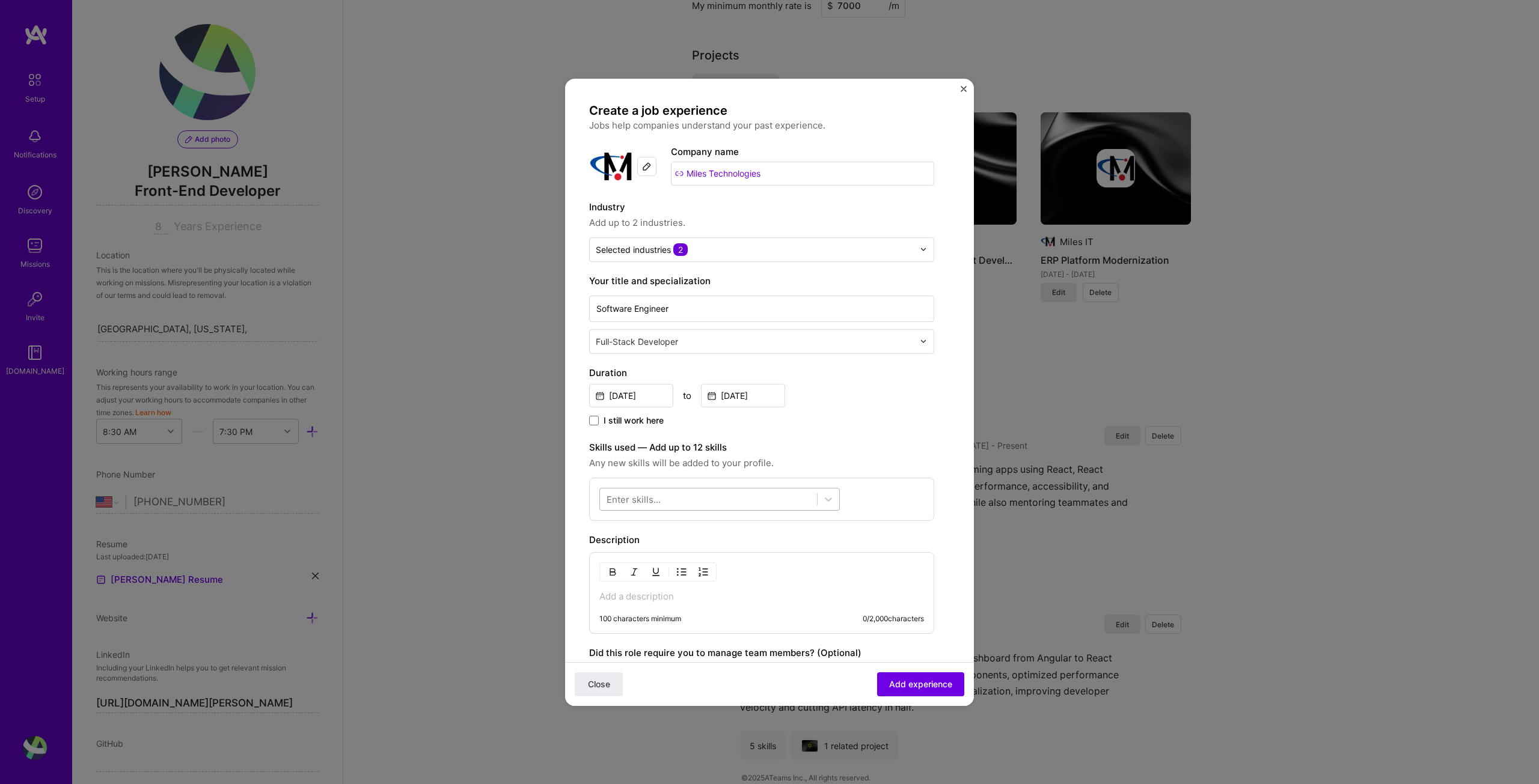
click at [752, 499] on div at bounding box center [708, 499] width 217 height 20
click at [612, 551] on span at bounding box center [611, 548] width 10 height 10
click at [0, 0] on input "checkbox" at bounding box center [0, 0] width 0 height 0
click at [670, 498] on div "react react" at bounding box center [708, 499] width 217 height 20
drag, startPoint x: 729, startPoint y: 497, endPoint x: 604, endPoint y: 497, distance: 125.0
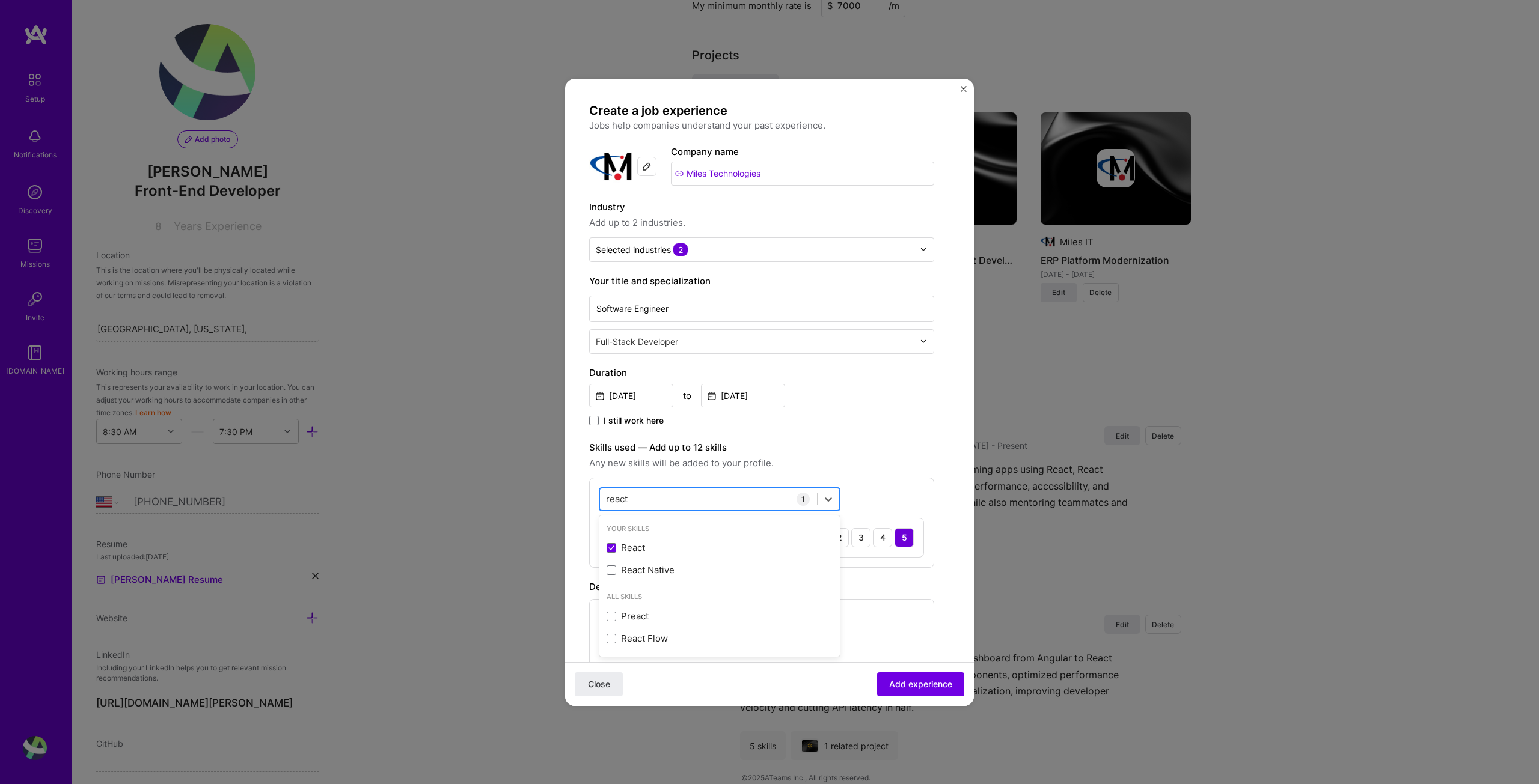
click at [604, 497] on div "react react" at bounding box center [708, 499] width 217 height 20
type input "r"
click at [631, 547] on div "Angular" at bounding box center [720, 547] width 226 height 12
click at [648, 498] on div "an an" at bounding box center [708, 499] width 217 height 20
type input "a"
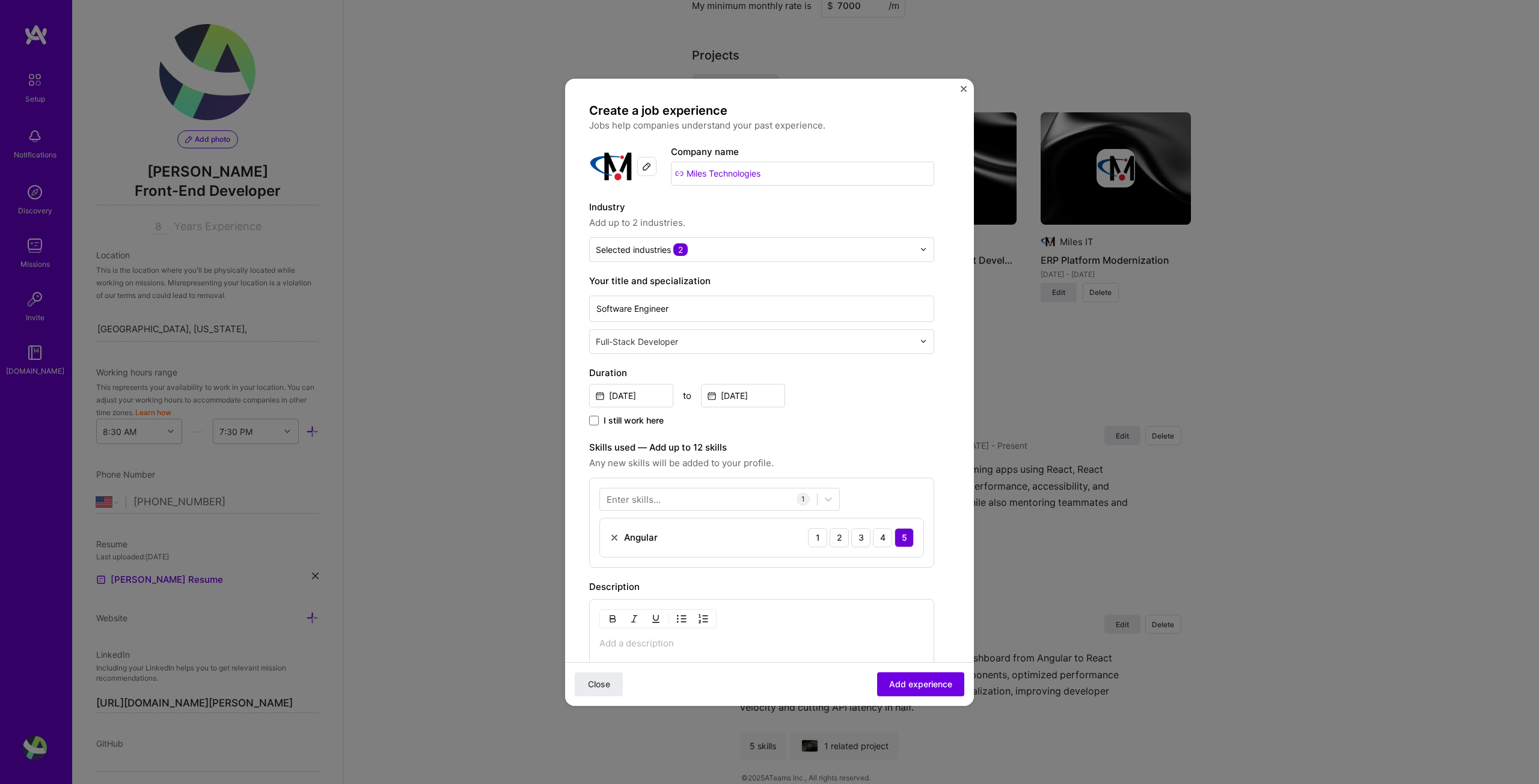
click at [876, 446] on label "Skills used — Add up to 12 skills" at bounding box center [762, 448] width 345 height 14
click at [620, 501] on div "Enter skills..." at bounding box center [633, 498] width 54 height 12
click at [621, 501] on div "Enter skills..." at bounding box center [633, 498] width 54 height 12
click at [640, 497] on div "Enter skills..." at bounding box center [633, 498] width 54 height 12
click at [668, 498] on div at bounding box center [708, 499] width 217 height 20
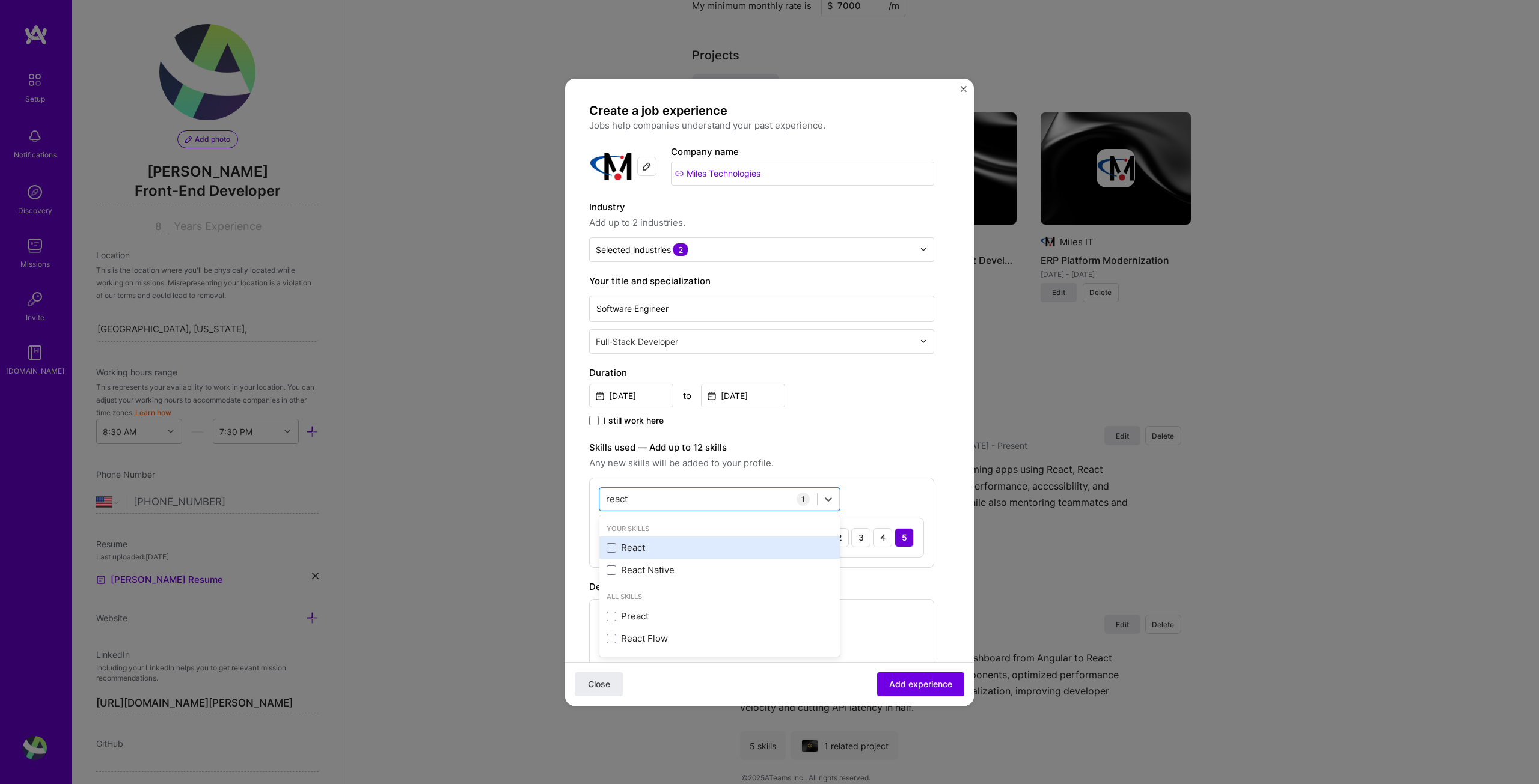
click at [616, 547] on div "React" at bounding box center [720, 547] width 226 height 12
drag, startPoint x: 648, startPoint y: 499, endPoint x: 620, endPoint y: 500, distance: 28.0
click at [620, 500] on div "react react" at bounding box center [708, 499] width 217 height 20
drag, startPoint x: 650, startPoint y: 498, endPoint x: 596, endPoint y: 495, distance: 54.1
click at [596, 495] on div "option React, selected. option React selected, 0 of 2. 4 results available for …" at bounding box center [762, 542] width 345 height 129
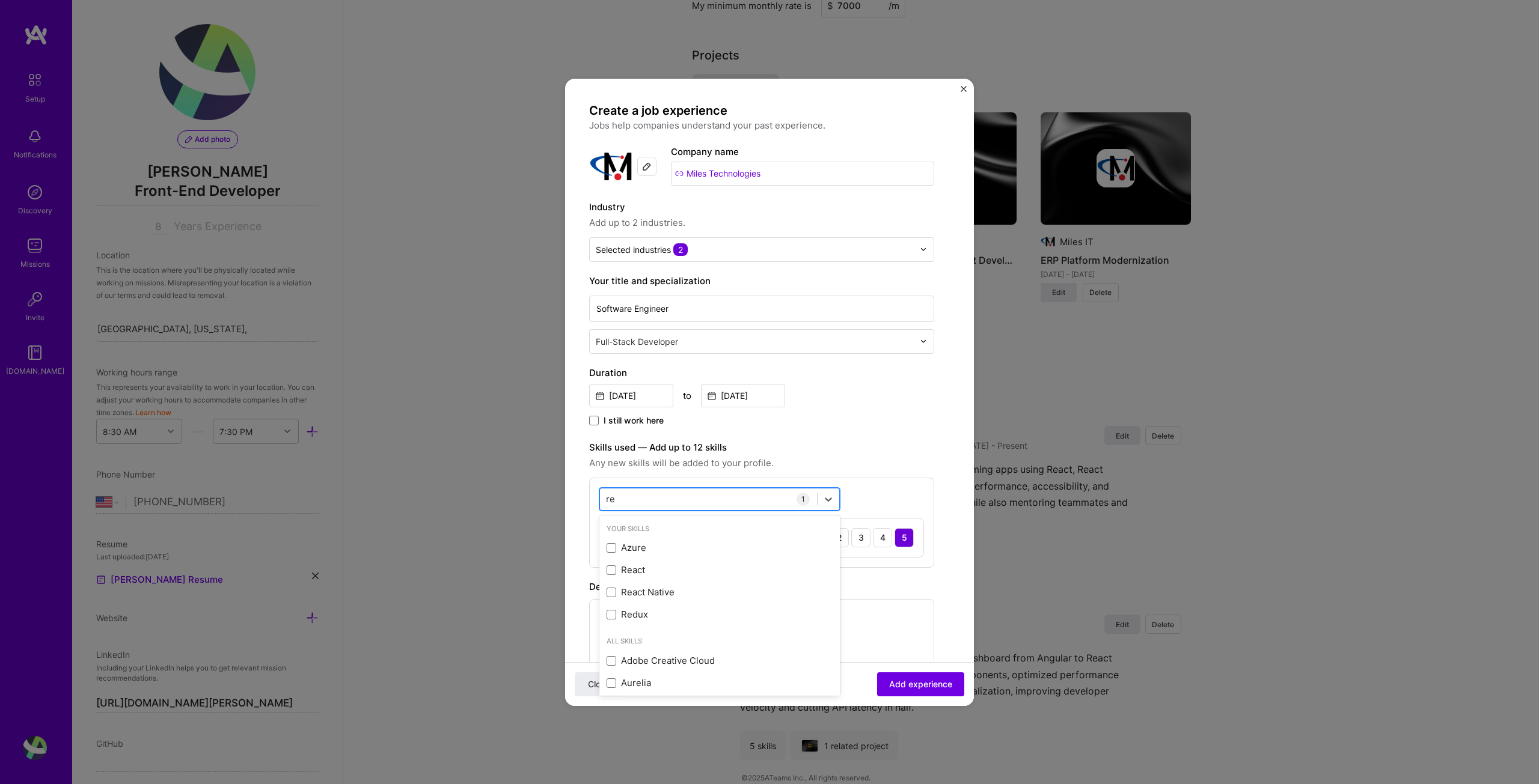
type input "r"
click at [612, 547] on span at bounding box center [611, 548] width 10 height 10
click at [0, 0] on input "checkbox" at bounding box center [0, 0] width 0 height 0
click at [672, 499] on div "dynamodb dynamodb" at bounding box center [708, 499] width 217 height 20
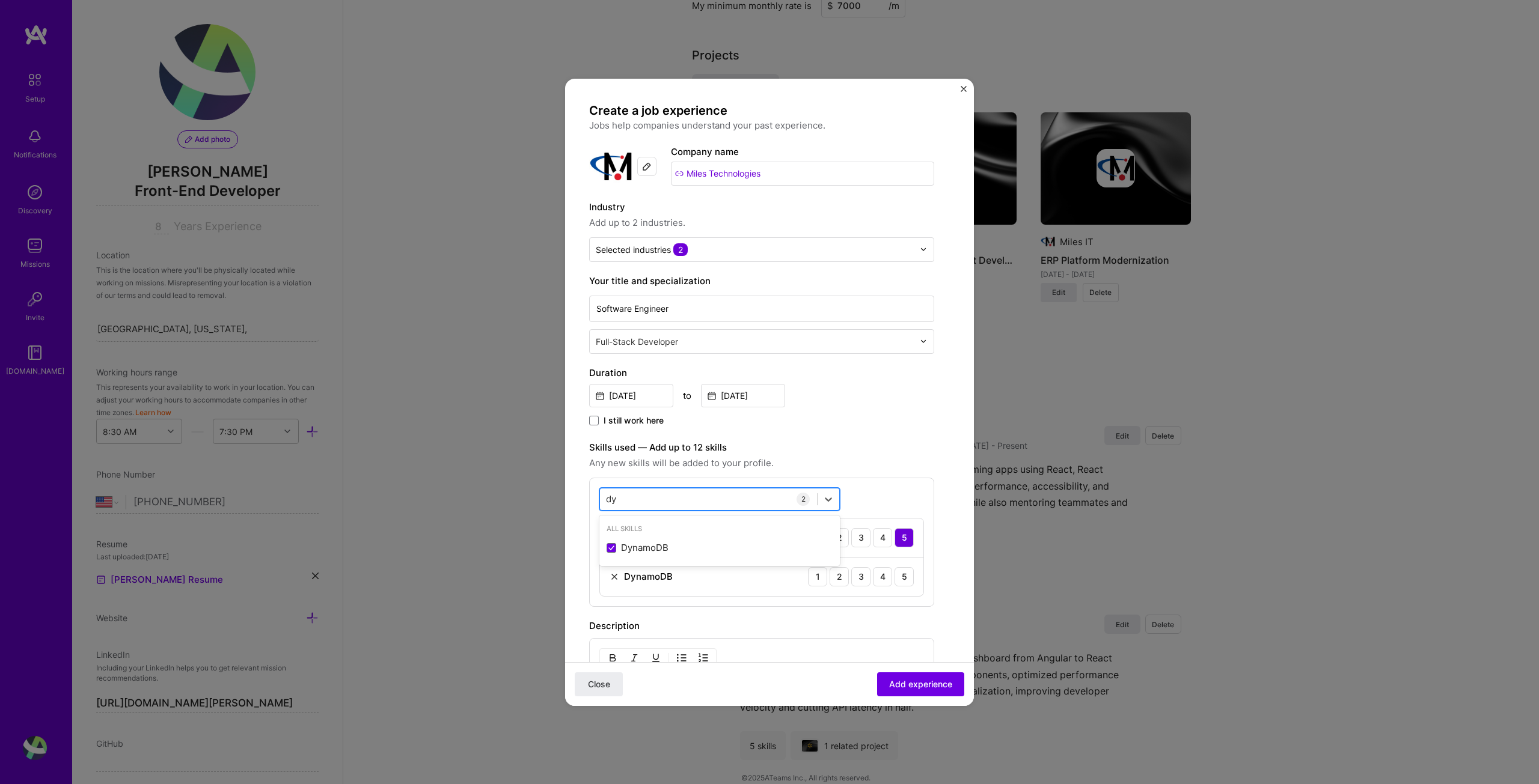
type input "d"
drag, startPoint x: 659, startPoint y: 499, endPoint x: 638, endPoint y: 520, distance: 29.7
drag, startPoint x: 638, startPoint y: 520, endPoint x: 628, endPoint y: 514, distance: 11.7
click at [628, 514] on div "postgre postgre 2 Angular 1 2 3 4 5 DynamoDB 1 2 3 4 5" at bounding box center [762, 542] width 345 height 129
click at [654, 499] on div "postgre postgre" at bounding box center [708, 499] width 217 height 20
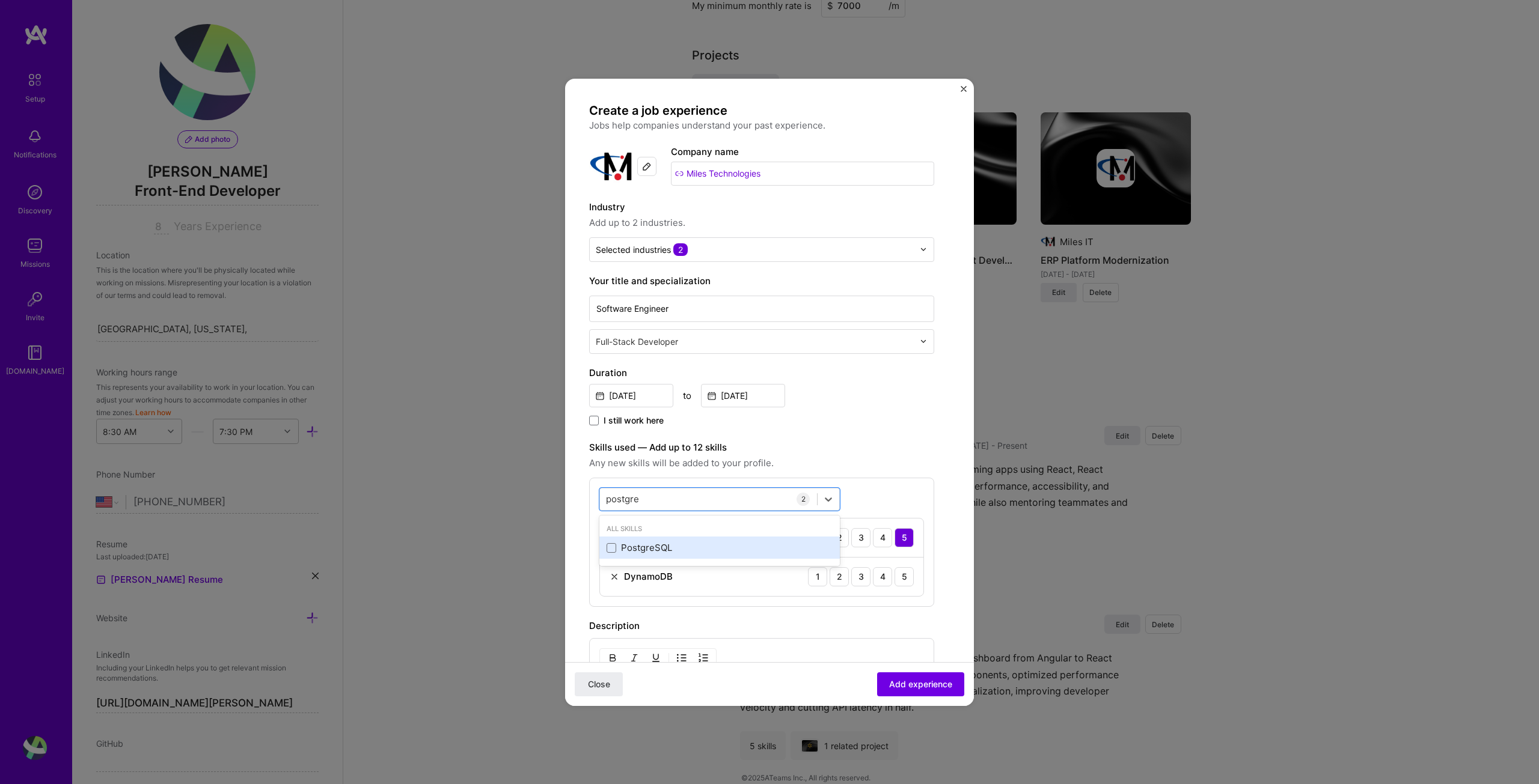
click at [606, 551] on div "PostgreSQL" at bounding box center [720, 547] width 240 height 22
click at [656, 508] on div "postgre postgre" at bounding box center [708, 499] width 217 height 20
click at [671, 499] on div "postgre postgre" at bounding box center [708, 499] width 217 height 20
click at [675, 497] on div "postgre postgre" at bounding box center [708, 499] width 217 height 20
type input "p"
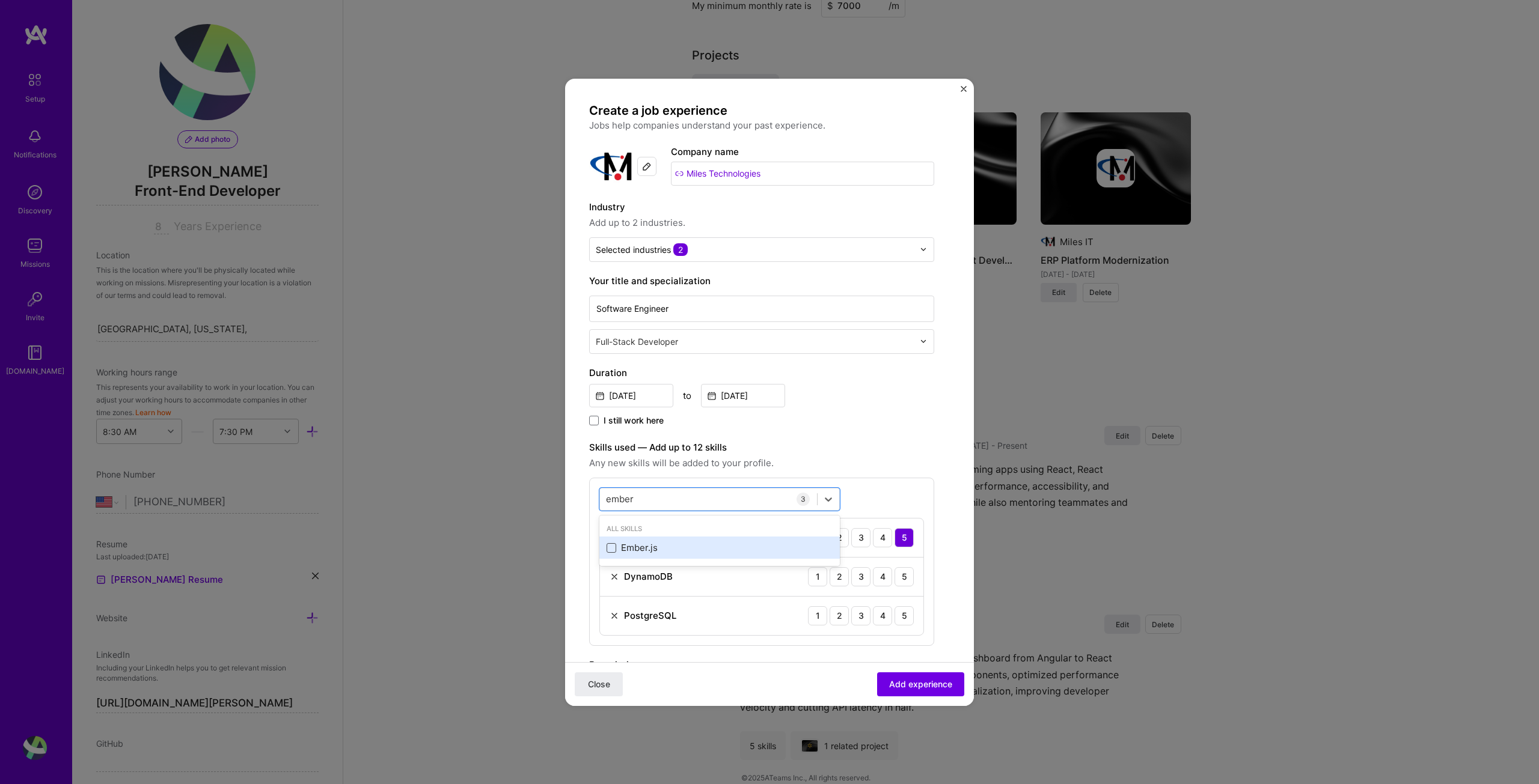
click at [613, 547] on span at bounding box center [611, 548] width 10 height 10
click at [0, 0] on input "checkbox" at bounding box center [0, 0] width 0 height 0
click at [661, 498] on div "ember ember" at bounding box center [708, 499] width 217 height 20
type input "e"
click at [612, 548] on span at bounding box center [611, 548] width 10 height 10
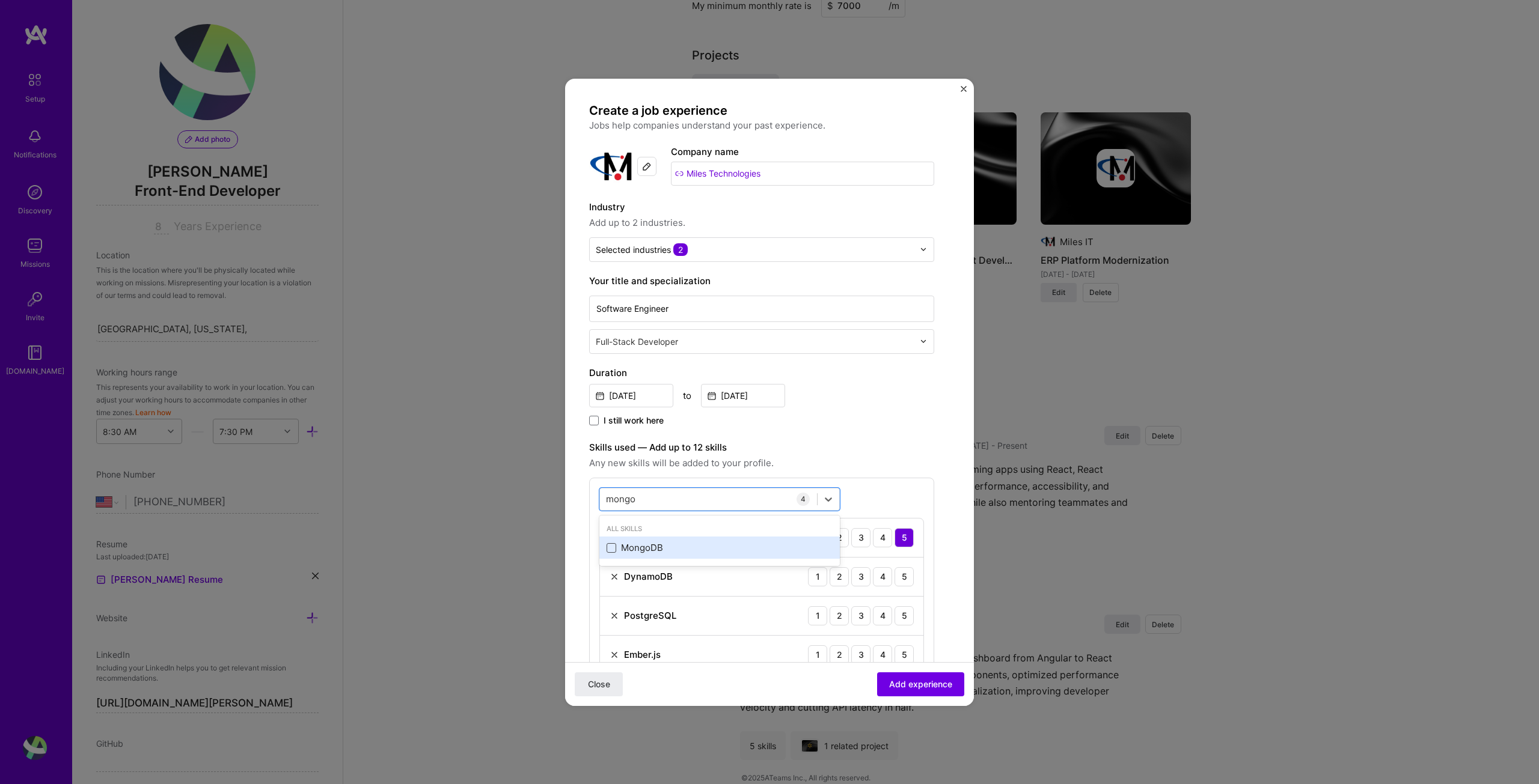
click at [0, 0] on input "checkbox" at bounding box center [0, 0] width 0 height 0
click at [648, 505] on div "[PERSON_NAME]" at bounding box center [708, 499] width 217 height 20
click at [654, 498] on div "[PERSON_NAME]" at bounding box center [708, 499] width 217 height 20
type input "m"
click at [614, 544] on span at bounding box center [611, 548] width 10 height 10
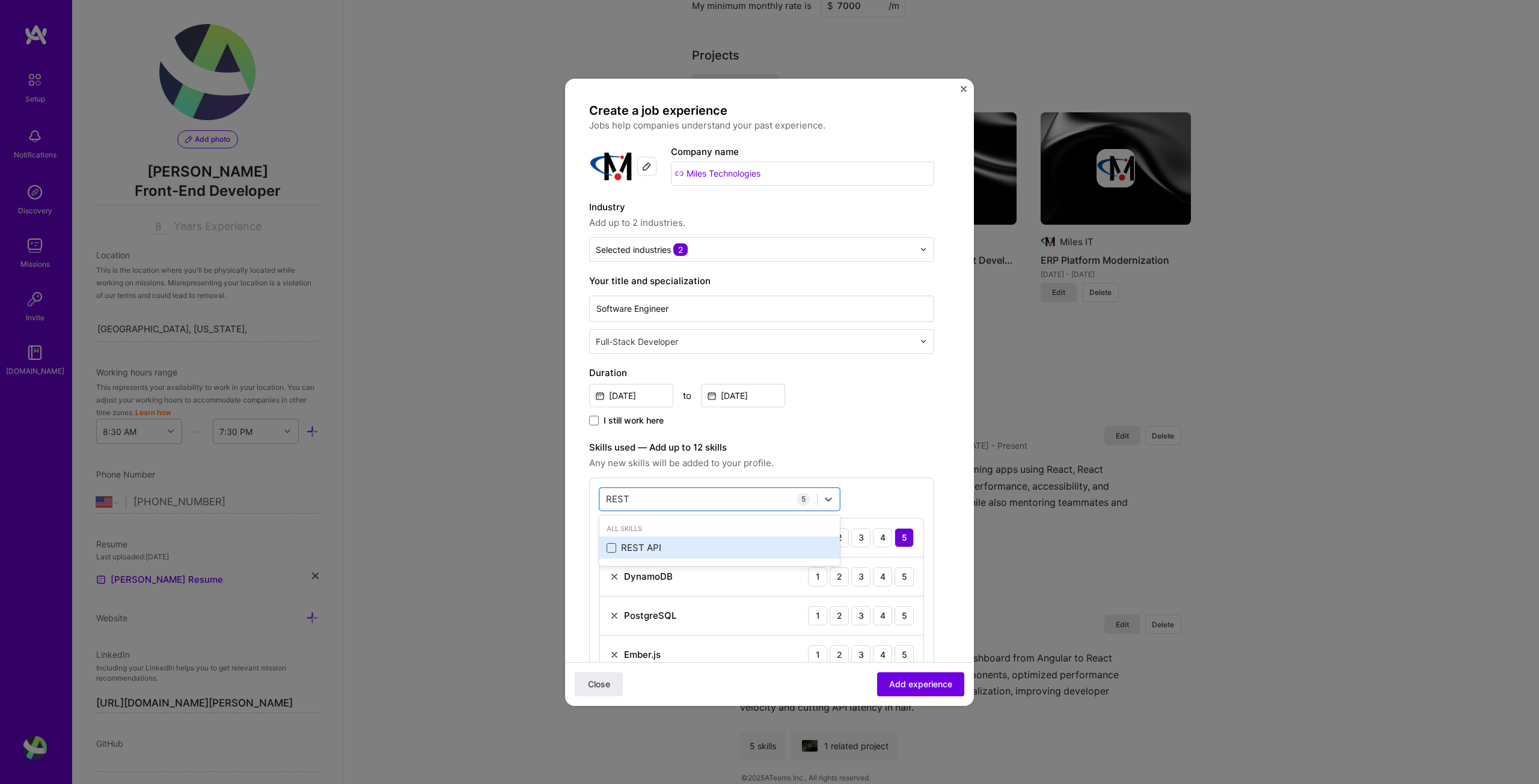
click at [0, 0] on input "checkbox" at bounding box center [0, 0] width 0 height 0
type input "REST"
click at [884, 454] on label "Skills used — Add up to 12 skills" at bounding box center [762, 448] width 345 height 14
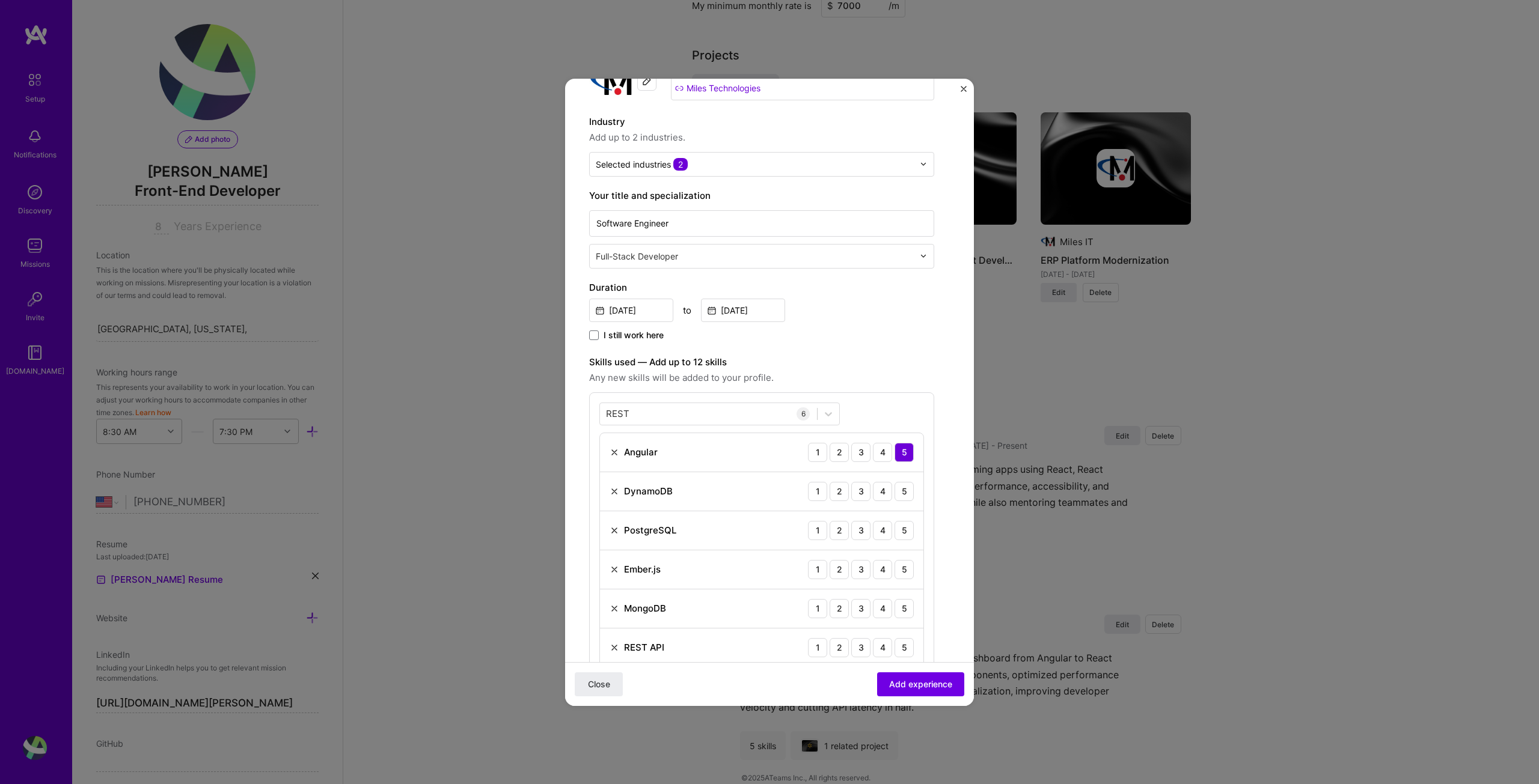
scroll to position [240, 0]
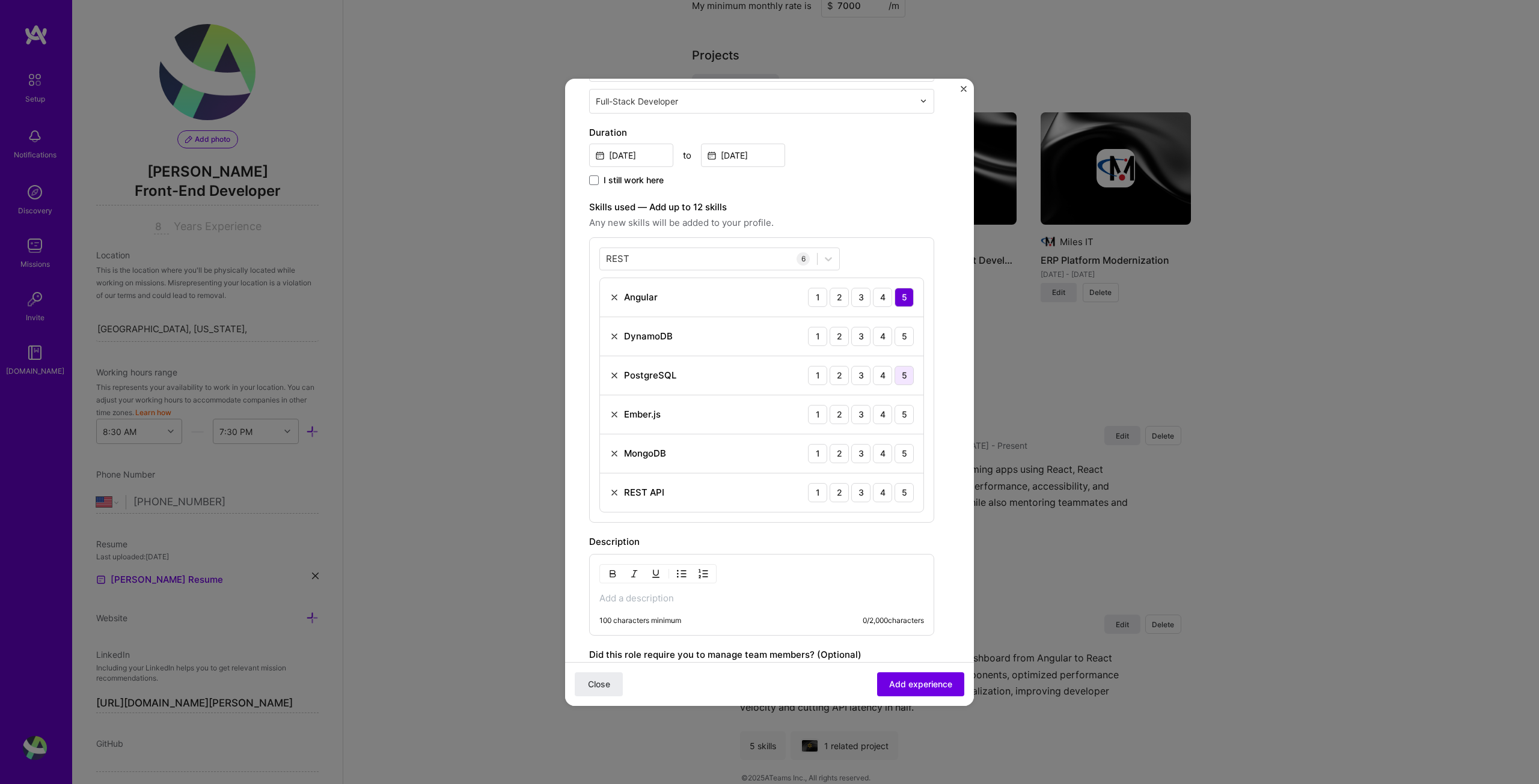
drag, startPoint x: 903, startPoint y: 334, endPoint x: 904, endPoint y: 368, distance: 34.0
click at [903, 335] on div "5" at bounding box center [904, 336] width 19 height 19
click at [904, 371] on div "5" at bounding box center [904, 375] width 19 height 19
click at [904, 416] on div "5" at bounding box center [904, 414] width 19 height 19
click at [904, 444] on div "5" at bounding box center [904, 453] width 19 height 19
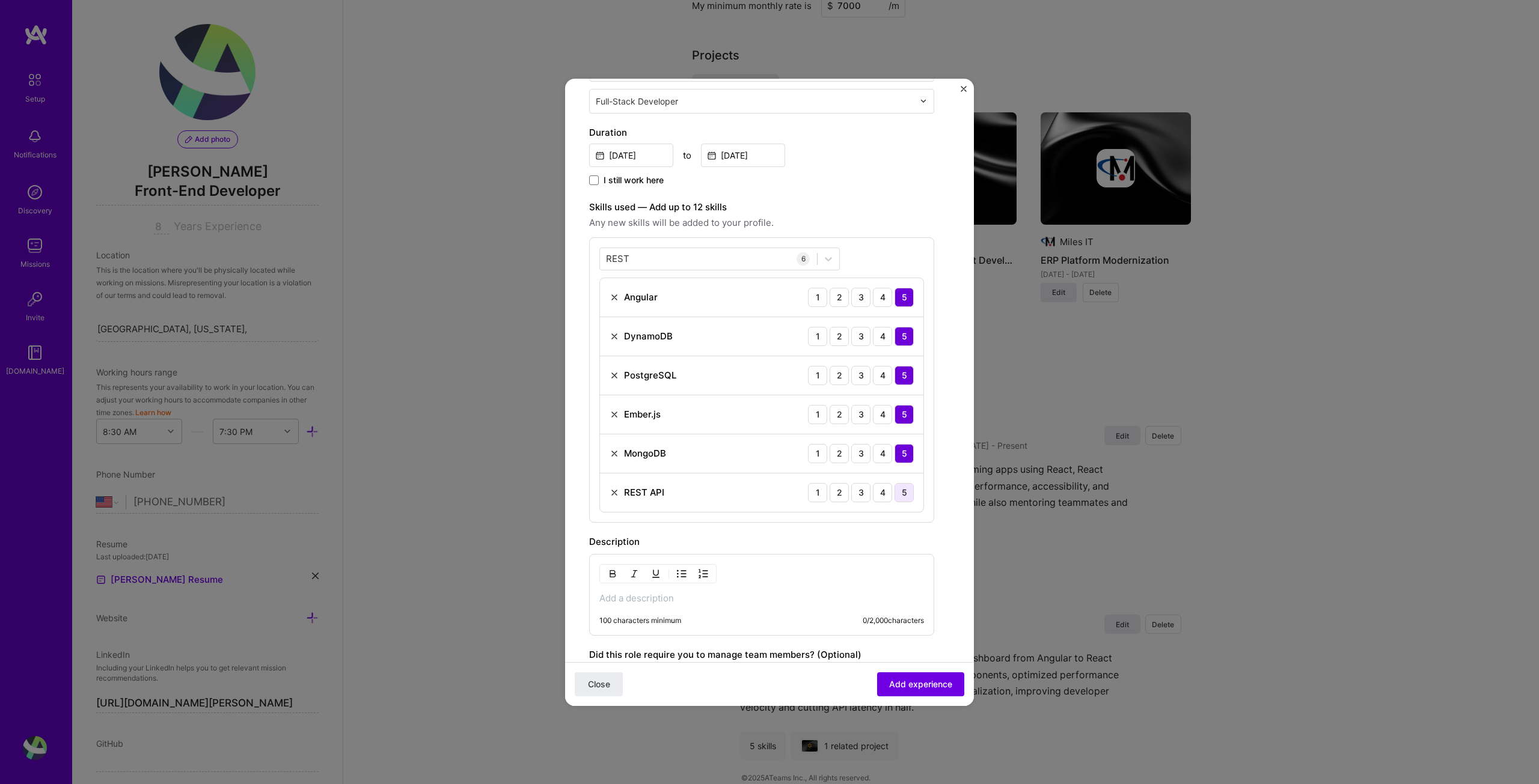
click at [902, 491] on div "5" at bounding box center [904, 493] width 19 height 19
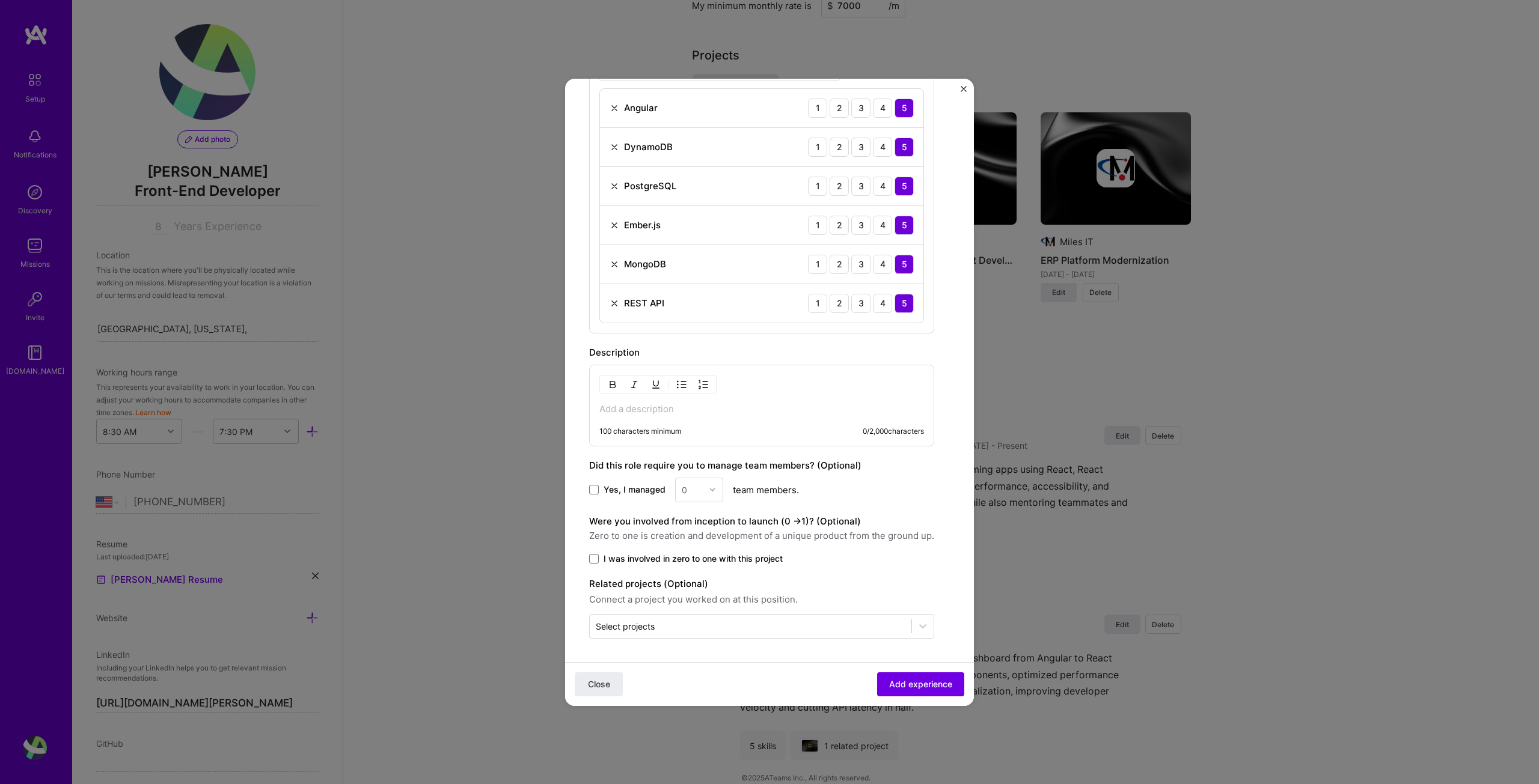
scroll to position [431, 0]
click at [664, 408] on p at bounding box center [761, 408] width 325 height 12
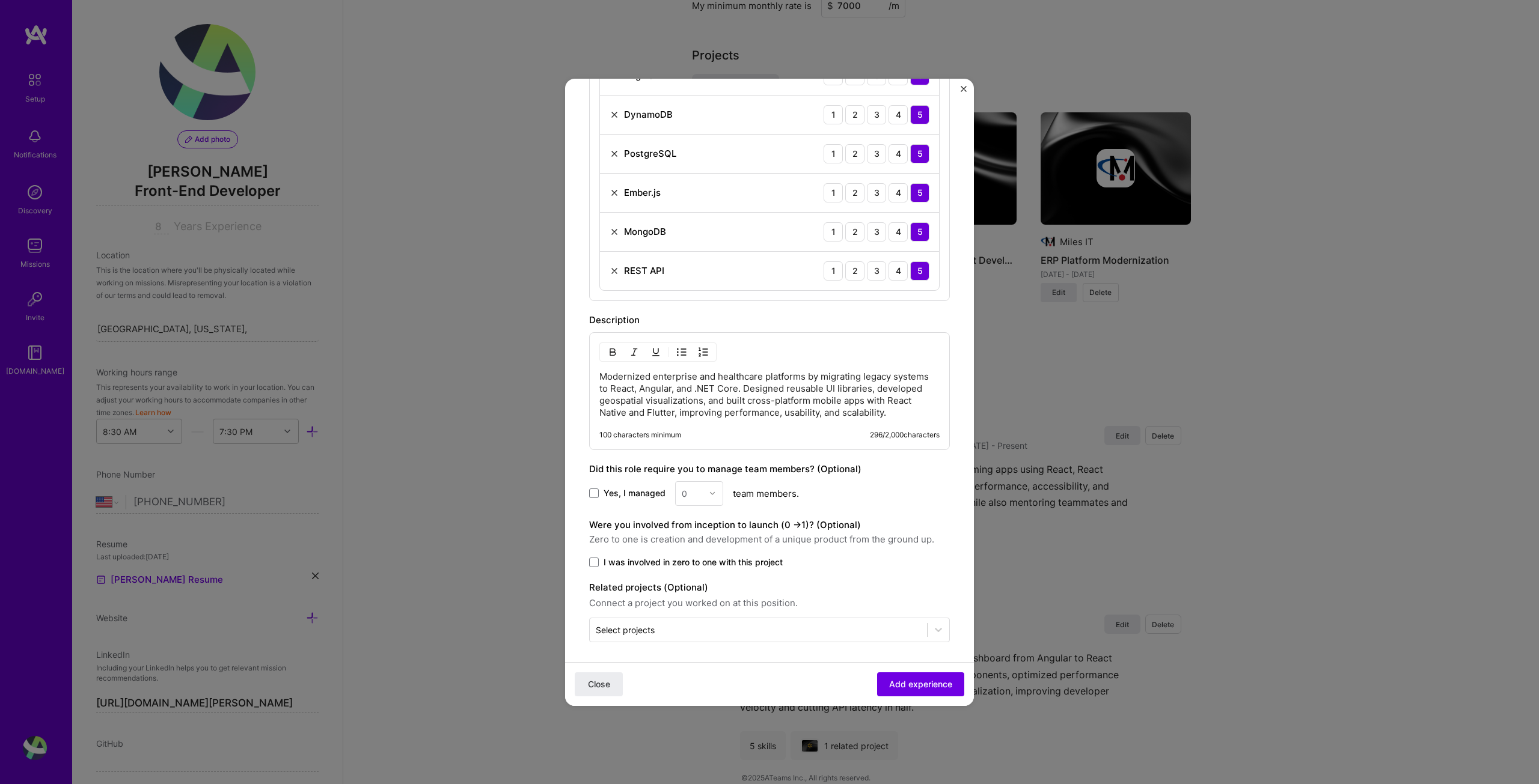
scroll to position [478, 0]
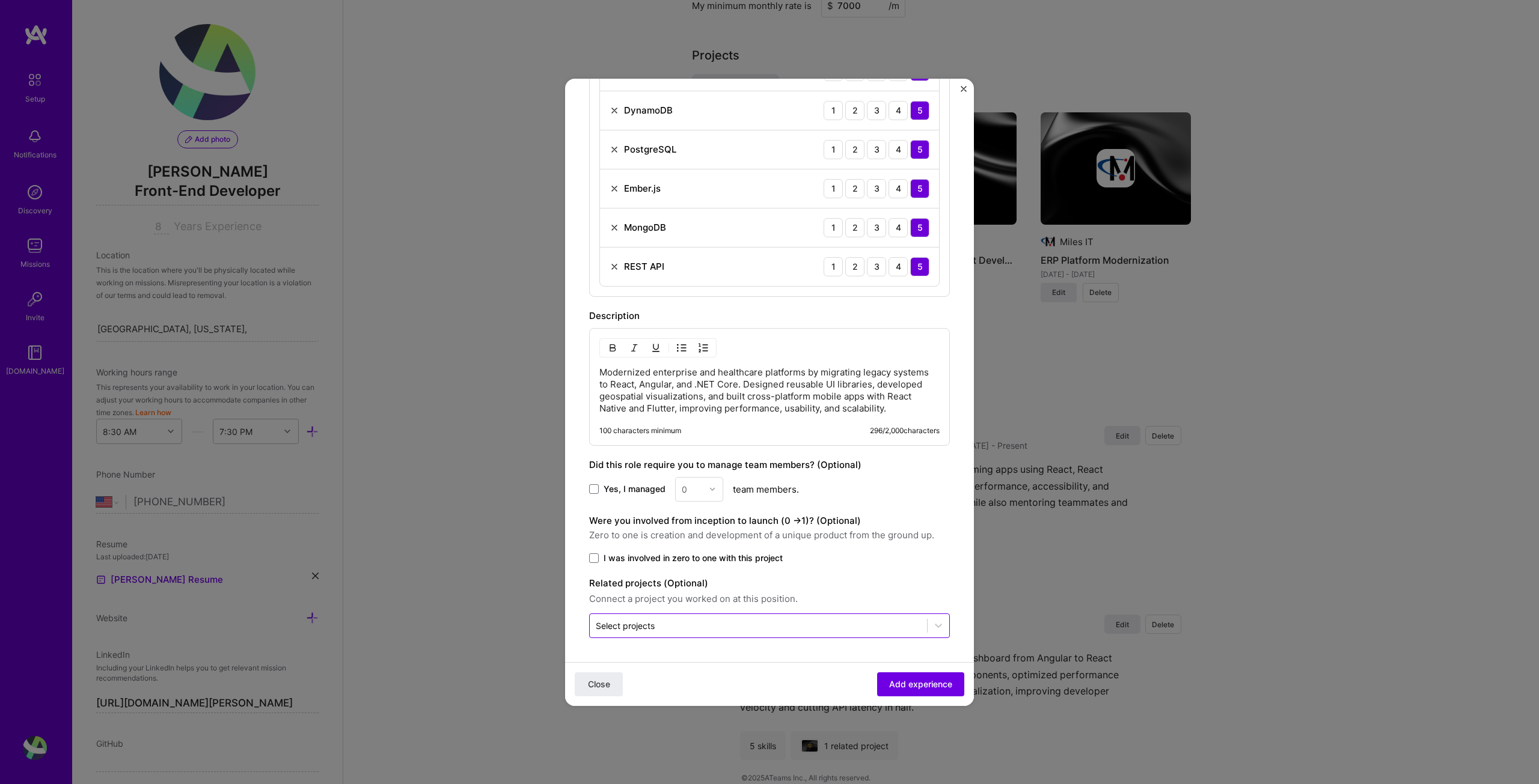
click at [771, 625] on input "text" at bounding box center [759, 625] width 325 height 12
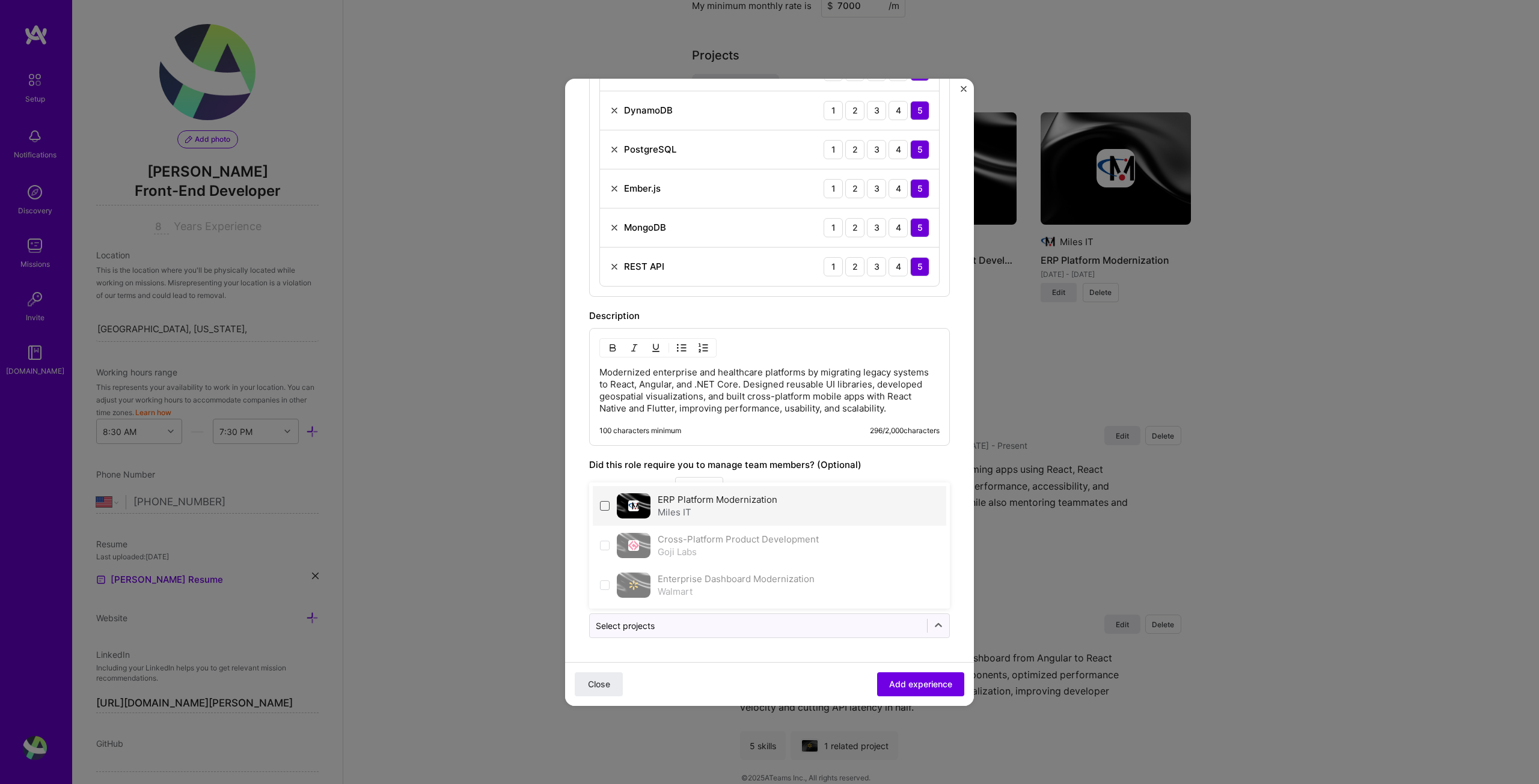
click at [606, 503] on span at bounding box center [604, 506] width 10 height 10
click at [889, 679] on span "Add experience" at bounding box center [921, 684] width 63 height 12
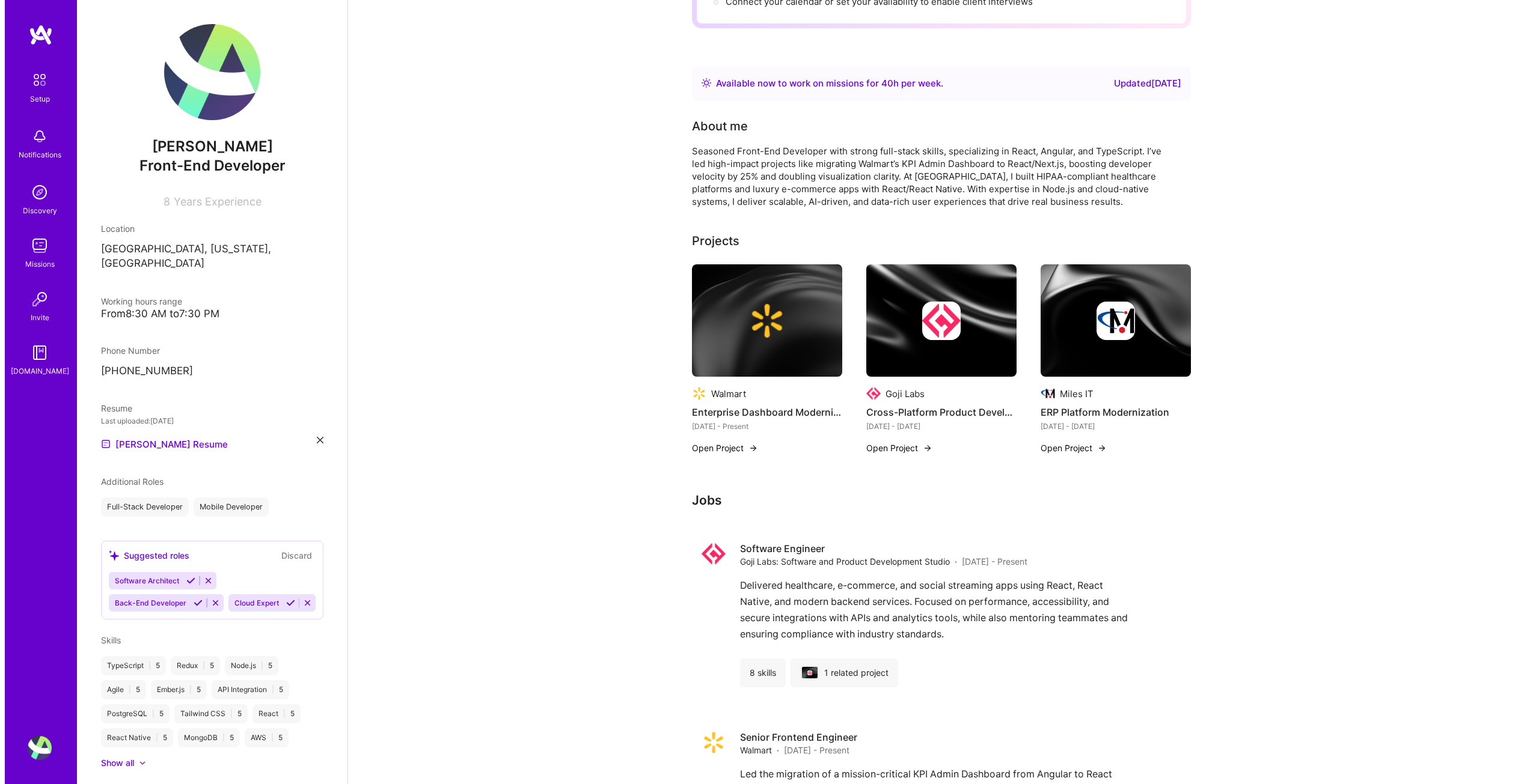
scroll to position [0, 0]
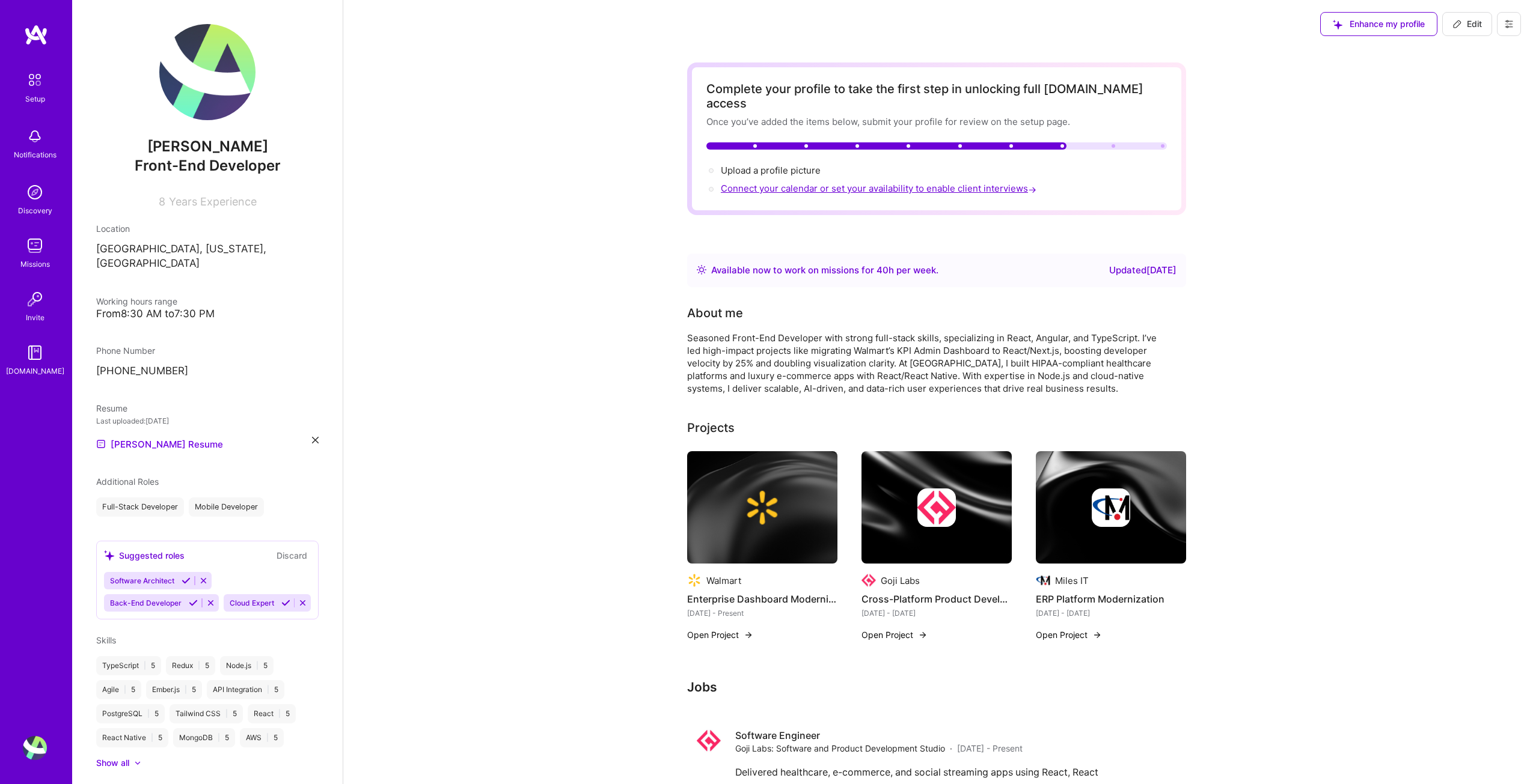
click at [832, 183] on span "Connect your calendar or set your availability to enable client interviews →" at bounding box center [880, 188] width 318 height 11
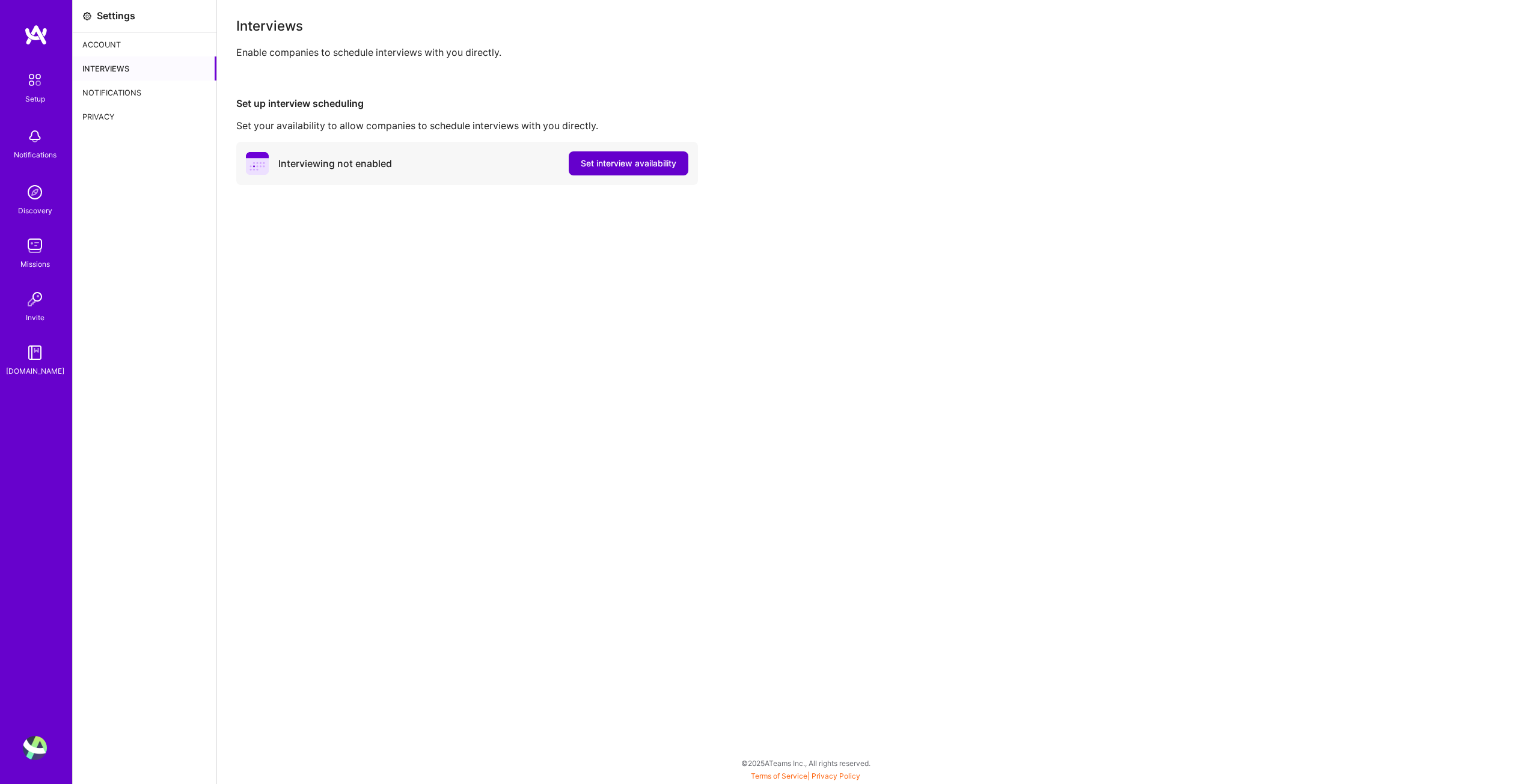
click at [633, 165] on span "Set interview availability" at bounding box center [629, 163] width 95 height 12
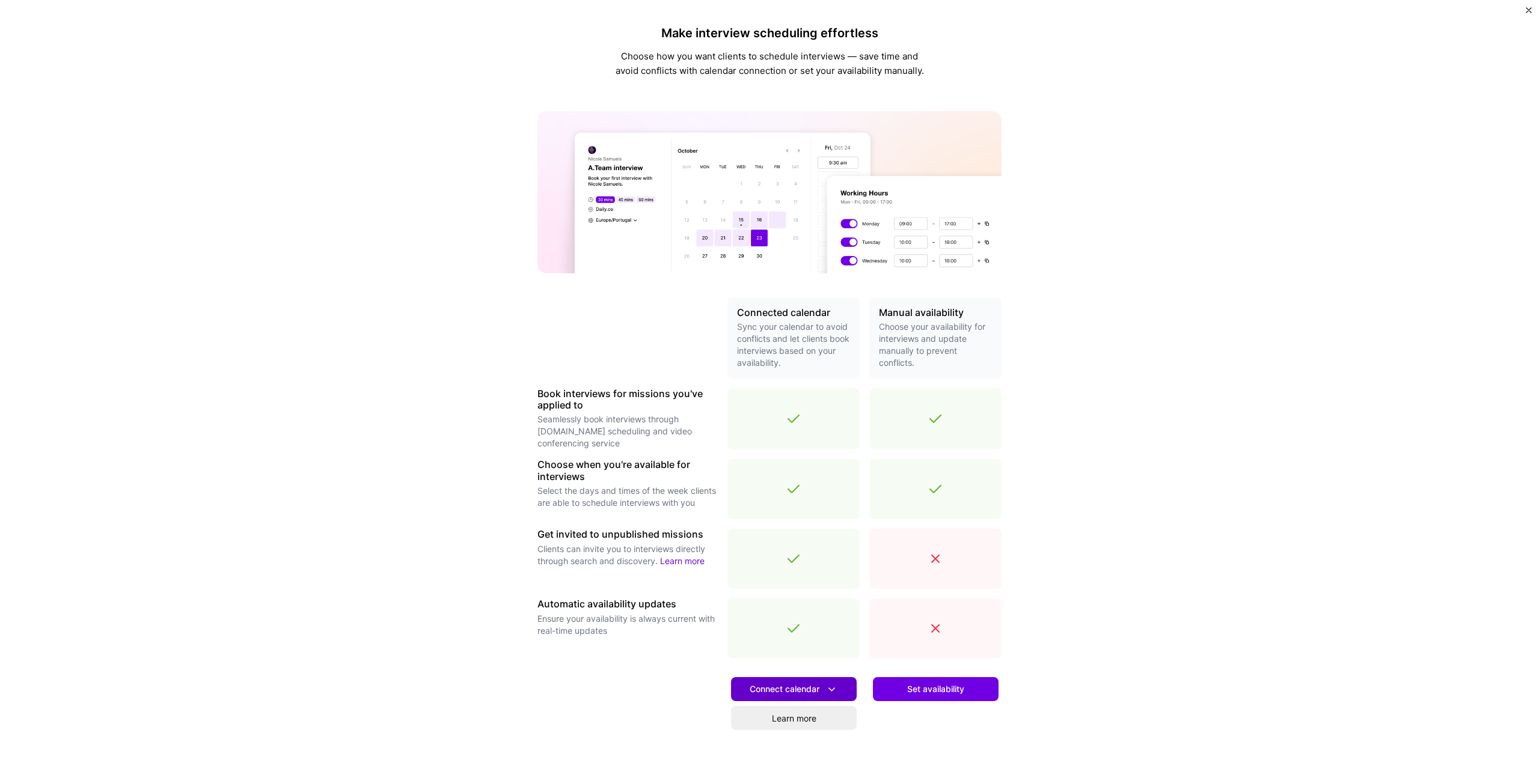
click at [835, 690] on button "Connect calendar" at bounding box center [794, 689] width 125 height 24
click at [795, 724] on button "Google calendar" at bounding box center [778, 723] width 156 height 32
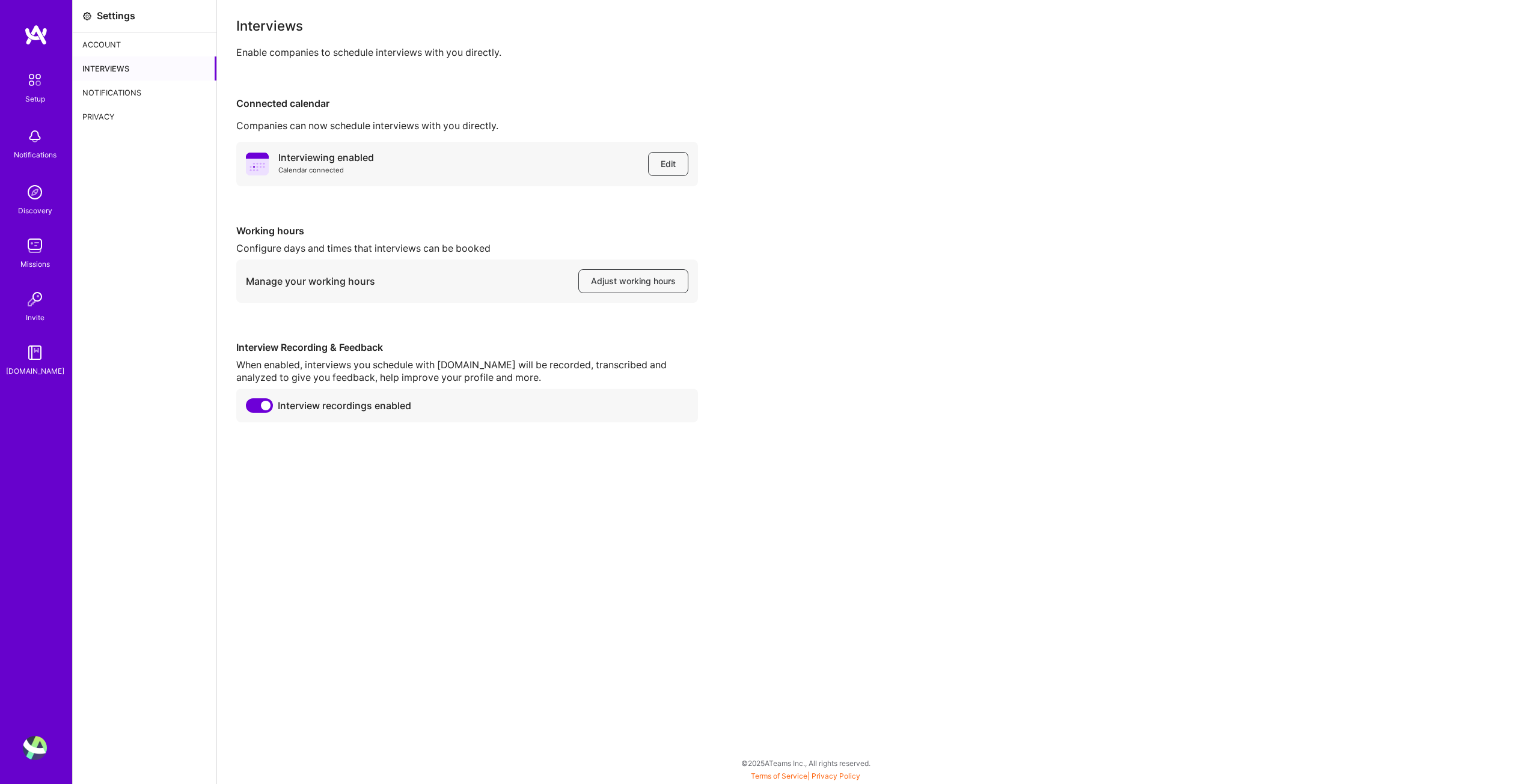
click at [34, 88] on img at bounding box center [35, 80] width 25 height 25
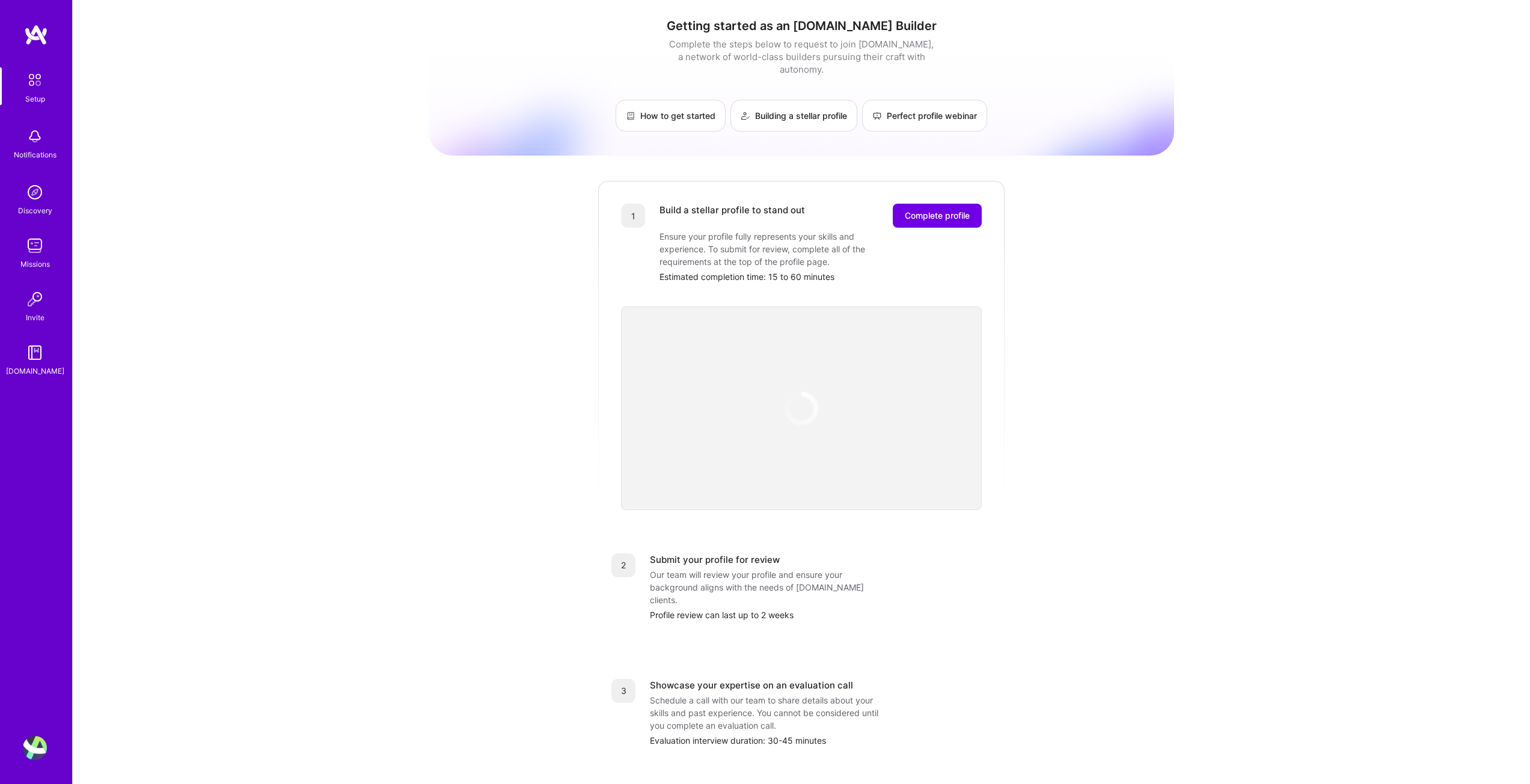
click at [37, 189] on img at bounding box center [35, 192] width 24 height 24
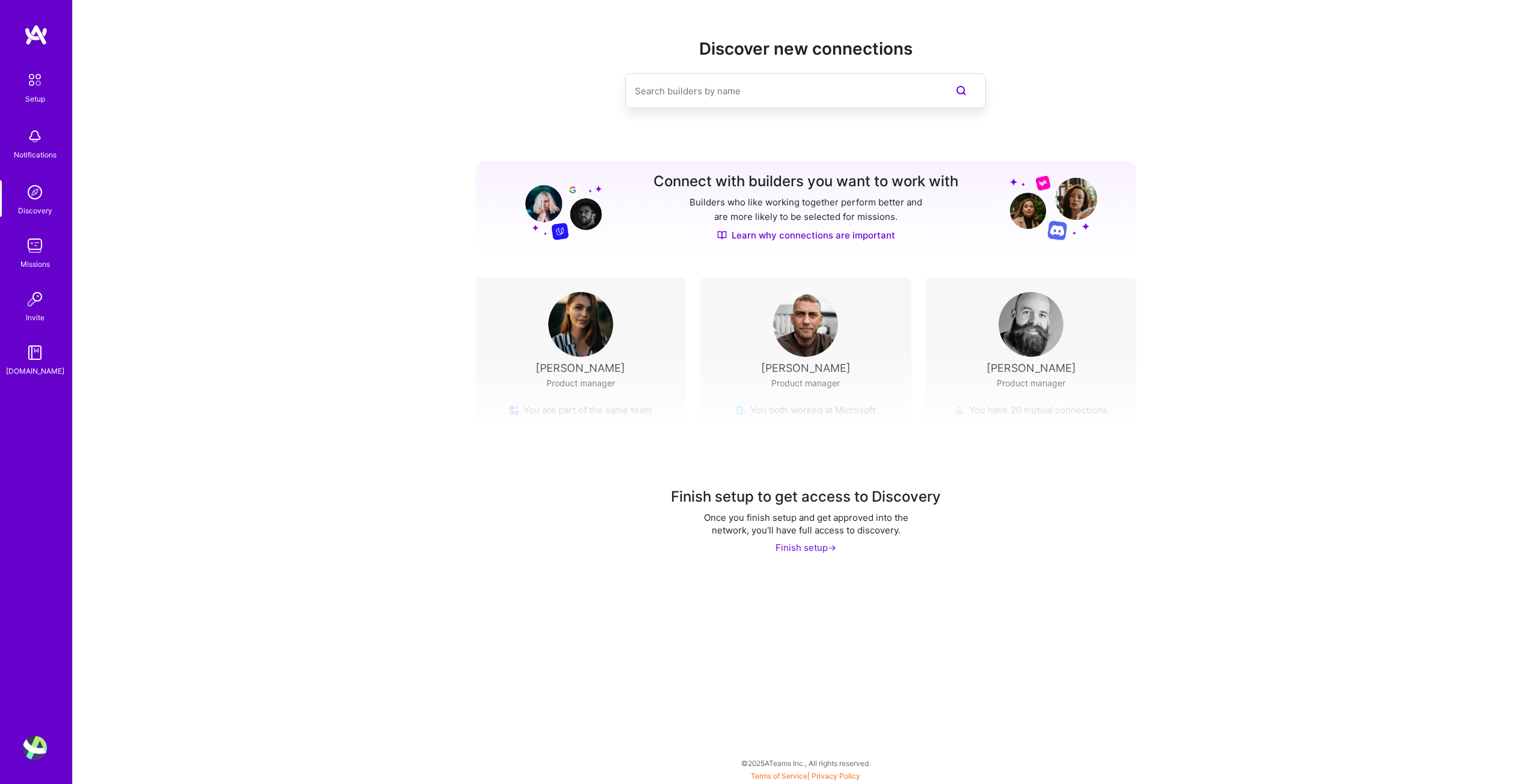
click at [731, 93] on input at bounding box center [781, 91] width 293 height 31
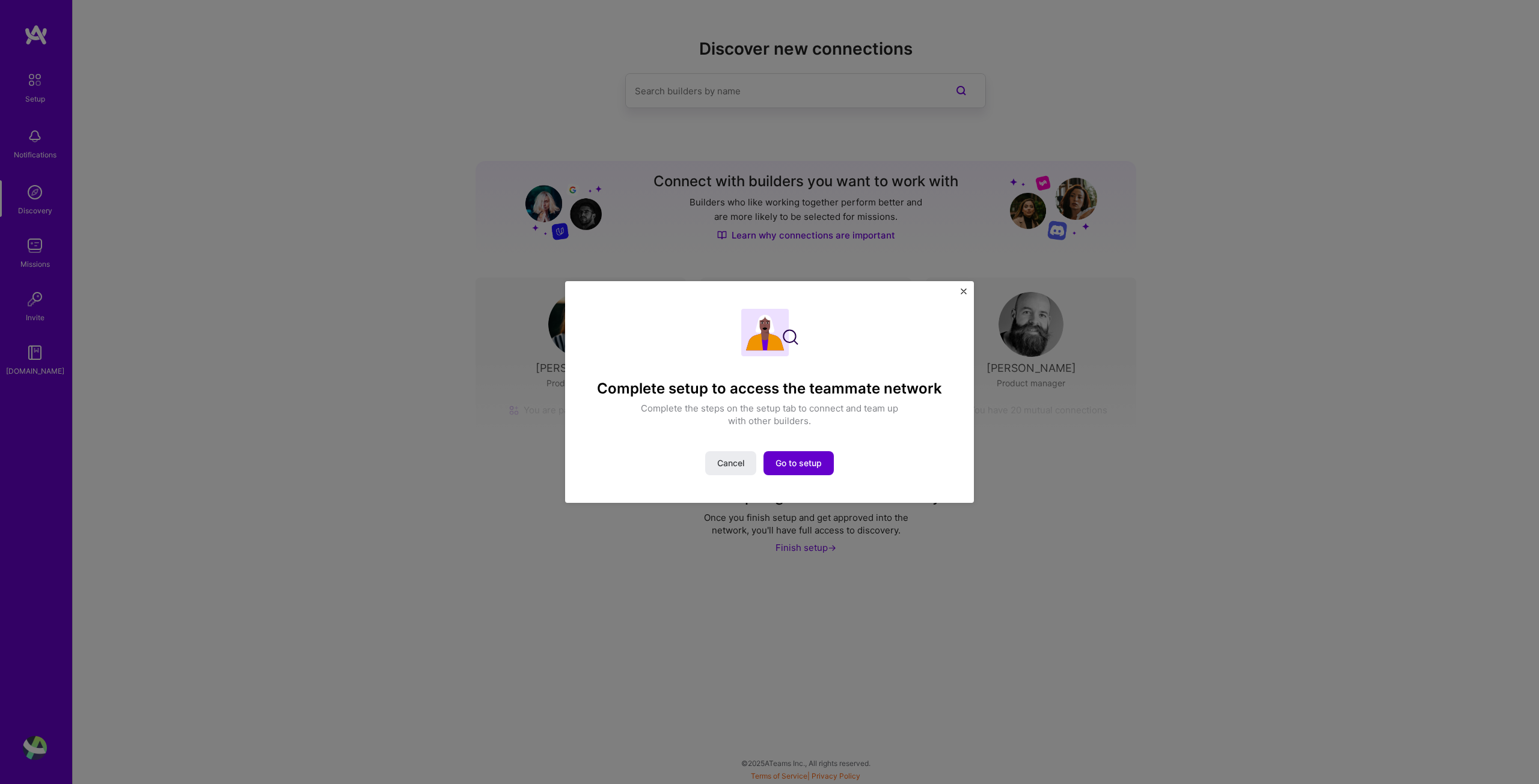
click at [809, 465] on span "Go to setup" at bounding box center [799, 463] width 46 height 12
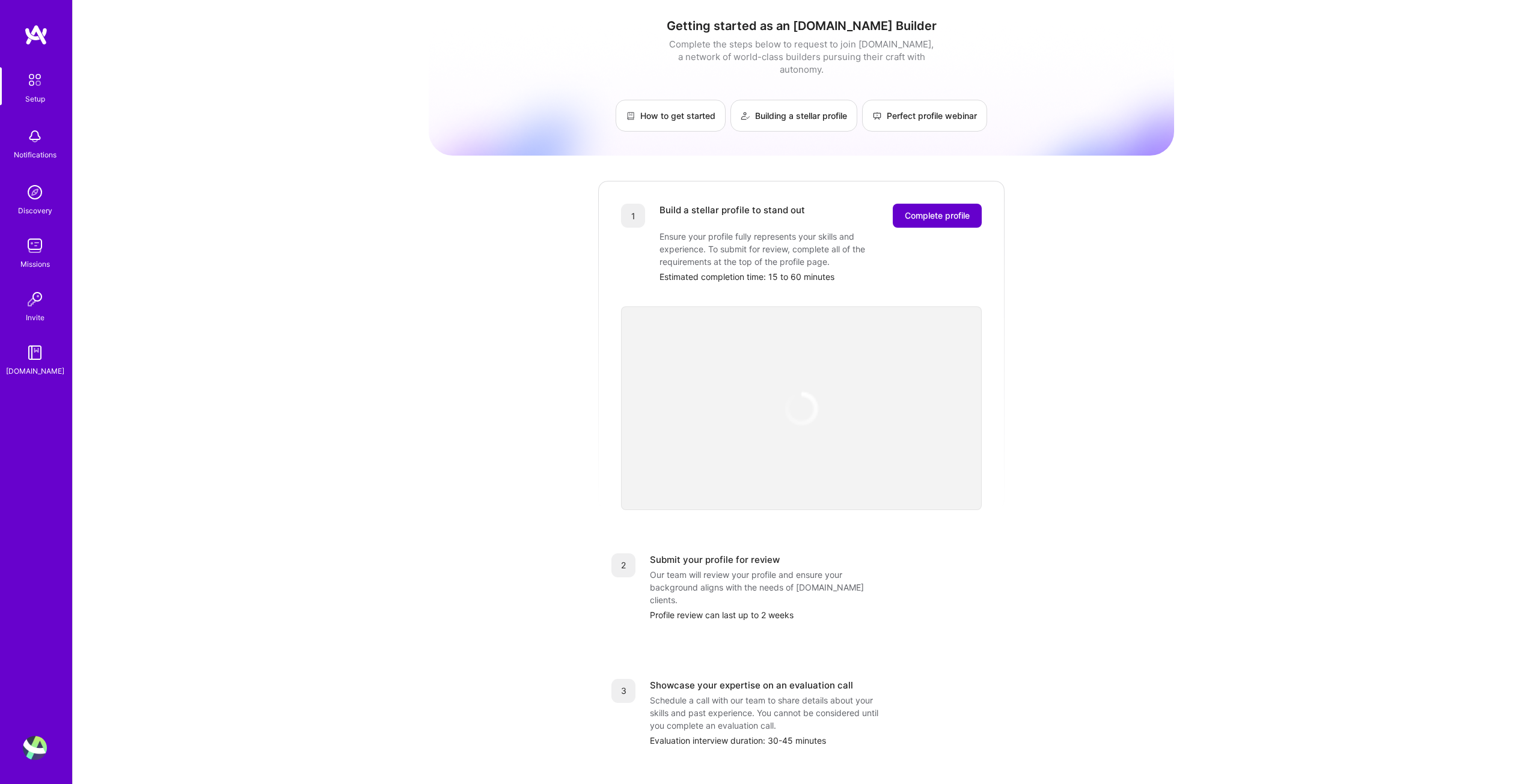
click at [949, 210] on span "Complete profile" at bounding box center [937, 216] width 65 height 12
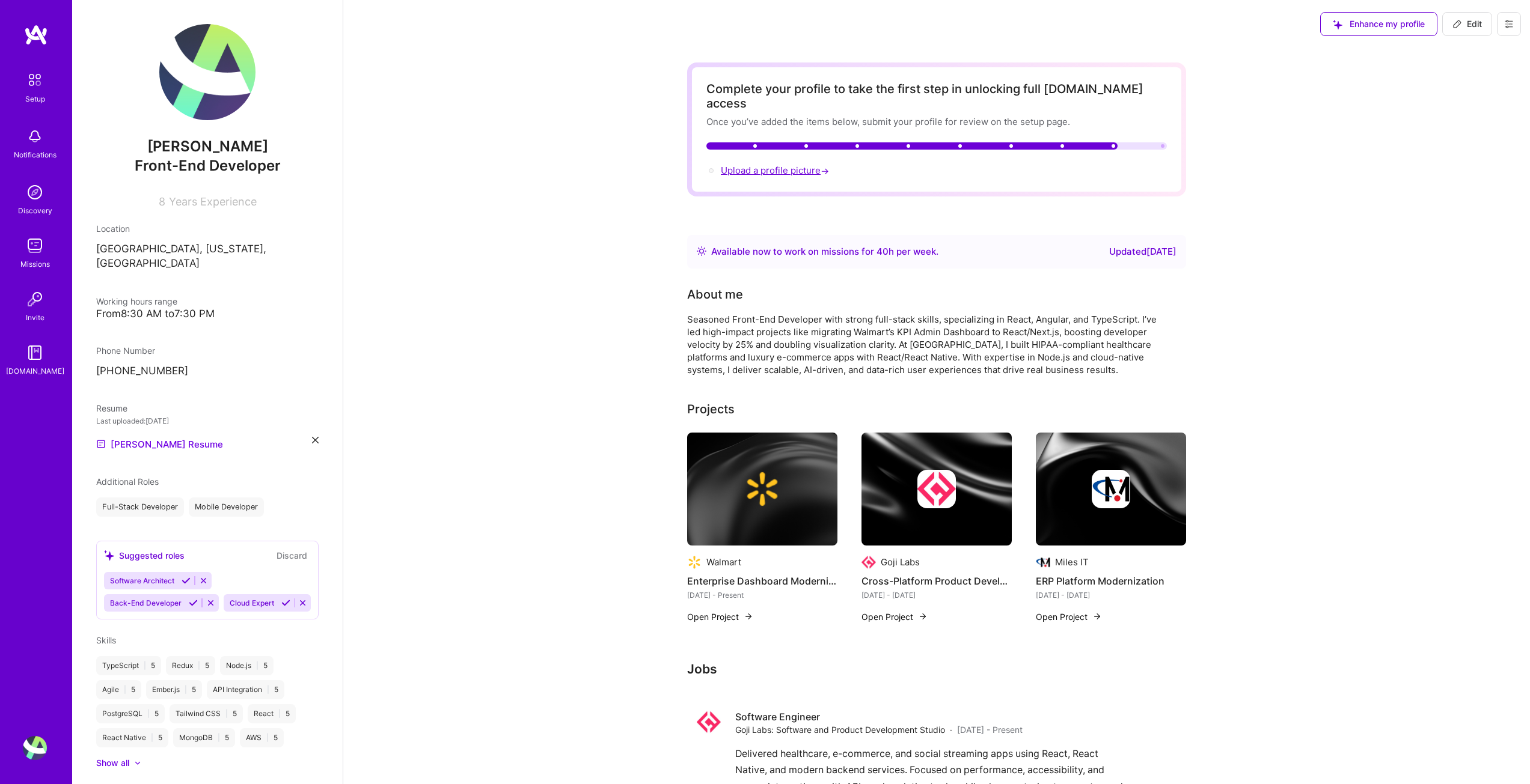
click at [748, 165] on span "Upload a profile picture →" at bounding box center [776, 170] width 110 height 11
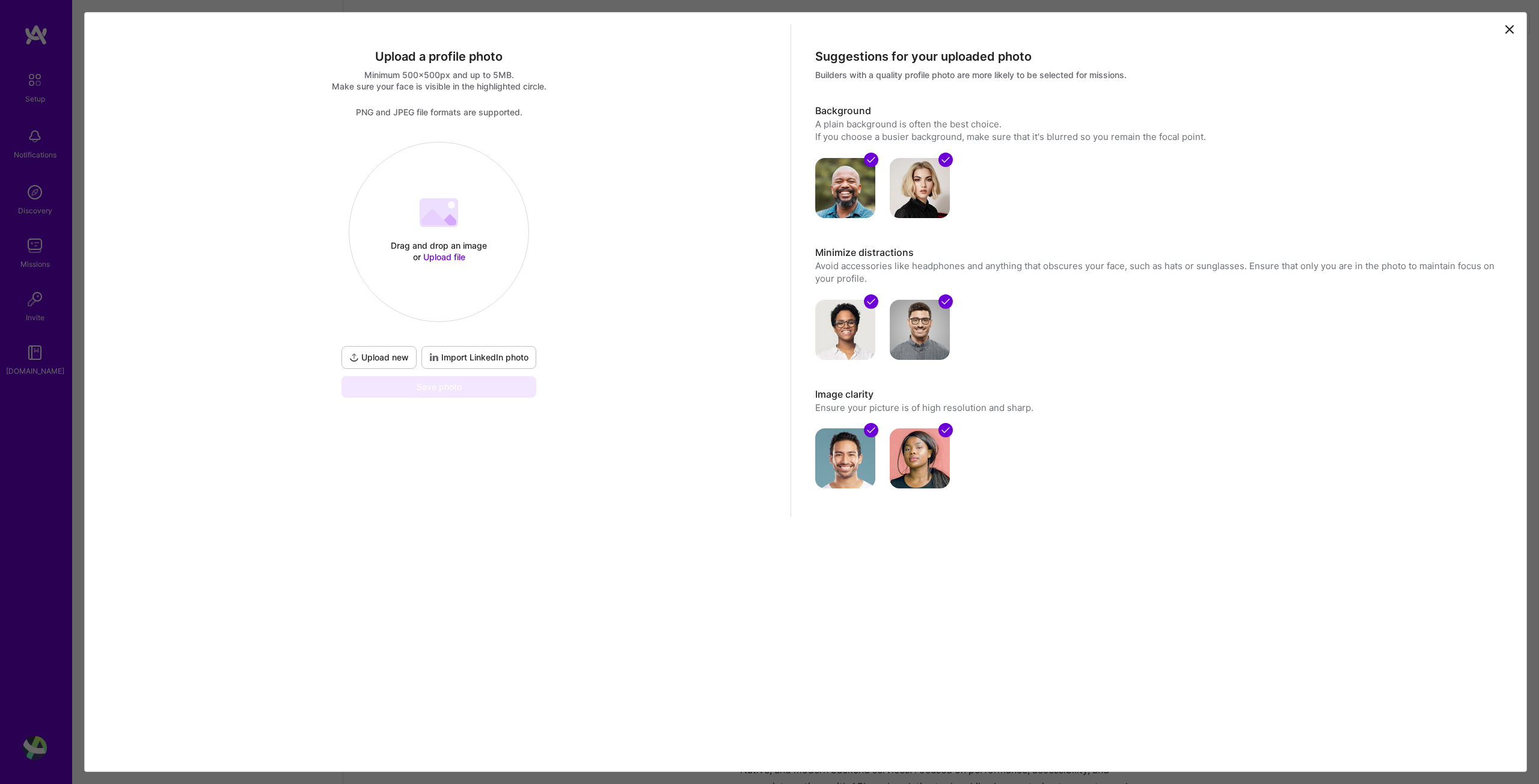
click at [466, 360] on span "Import LinkedIn photo" at bounding box center [479, 357] width 99 height 12
click at [452, 256] on span "Upload file" at bounding box center [444, 257] width 42 height 10
click at [450, 253] on span "Upload file" at bounding box center [444, 257] width 42 height 10
drag, startPoint x: 1510, startPoint y: 29, endPoint x: 1128, endPoint y: 137, distance: 397.0
click at [1510, 30] on icon at bounding box center [1509, 29] width 7 height 7
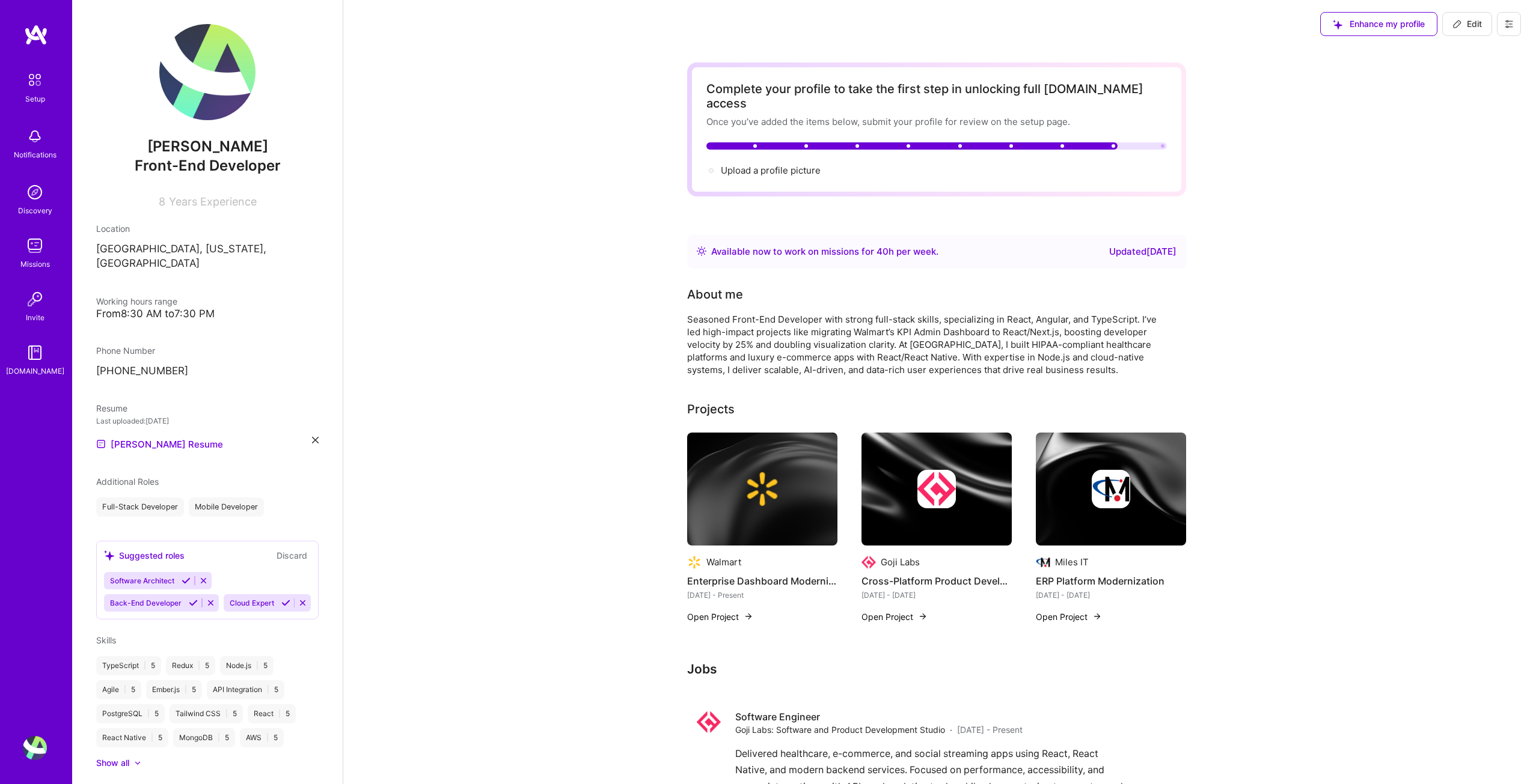
click at [1506, 19] on icon at bounding box center [1509, 24] width 10 height 10
